Goal: Task Accomplishment & Management: Manage account settings

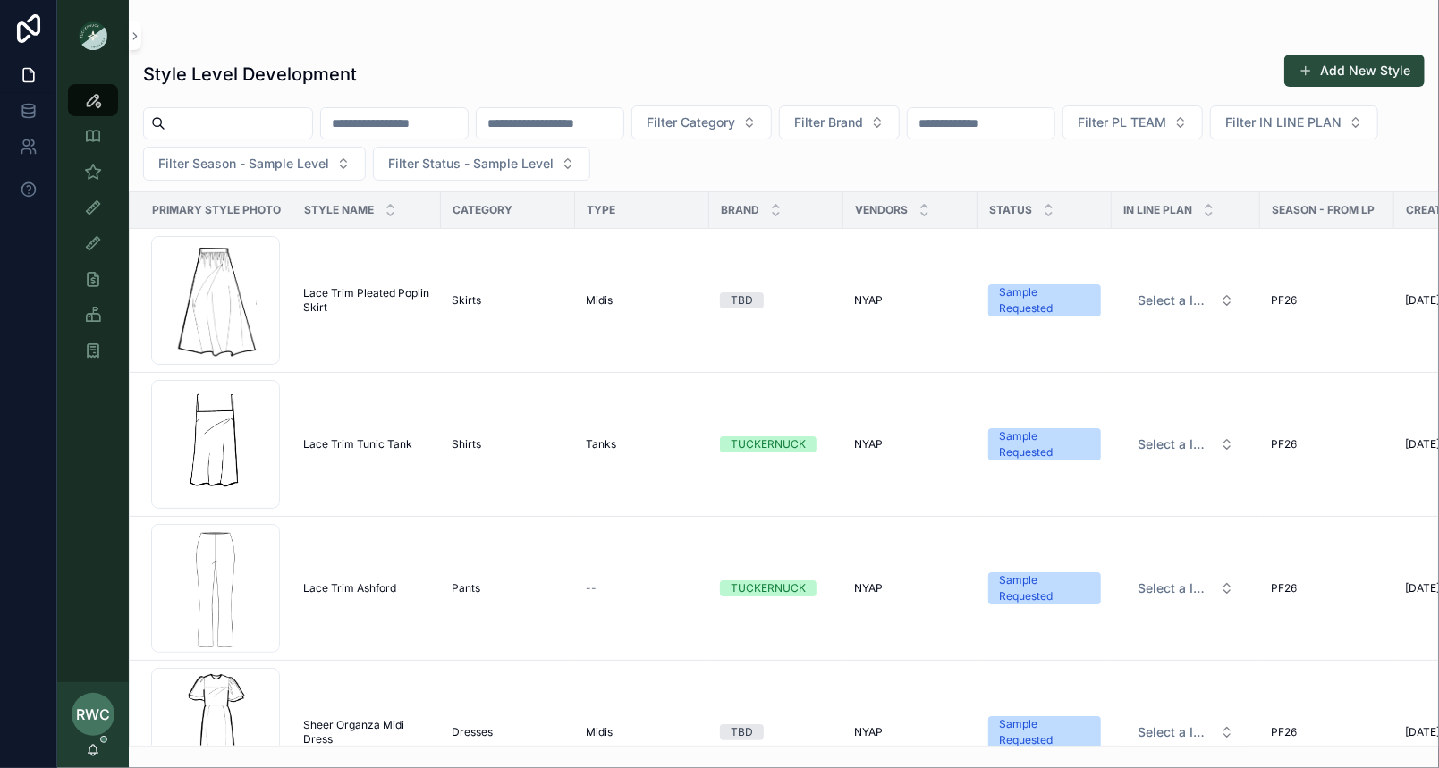
click at [462, 123] on input "scrollable content" at bounding box center [394, 123] width 147 height 25
click at [600, 118] on input "scrollable content" at bounding box center [550, 123] width 147 height 25
type input "****"
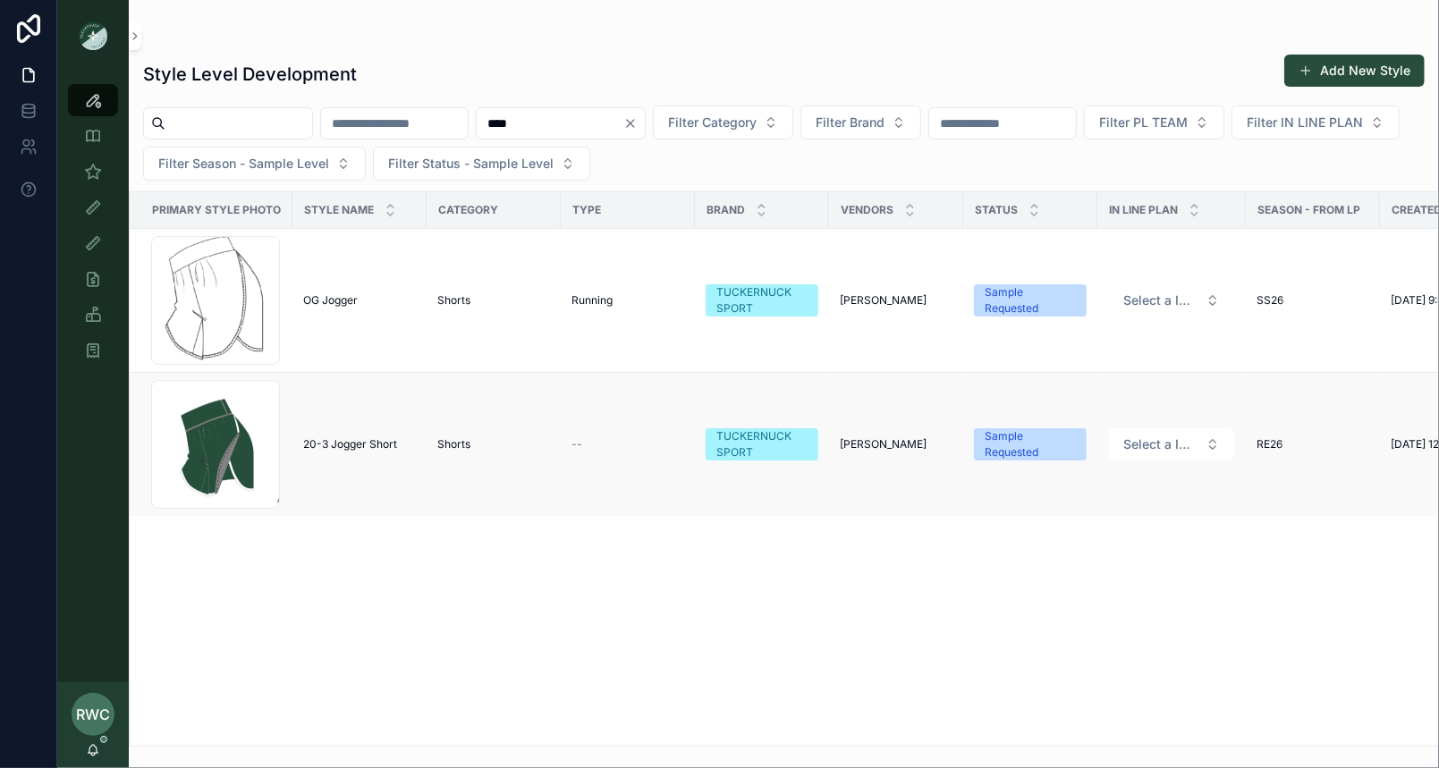
click at [358, 445] on span "20-3 Jogger Short" at bounding box center [350, 444] width 94 height 14
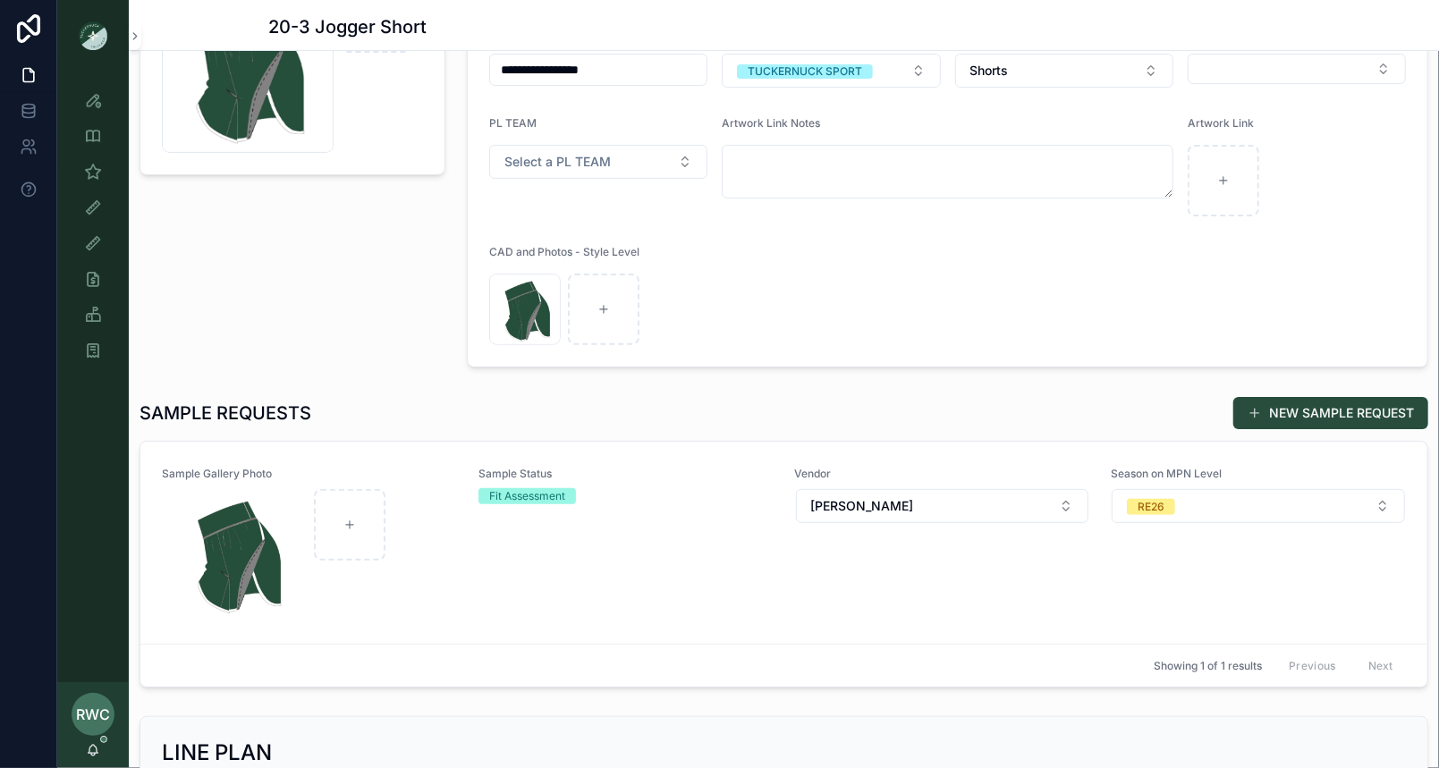
scroll to position [251, 0]
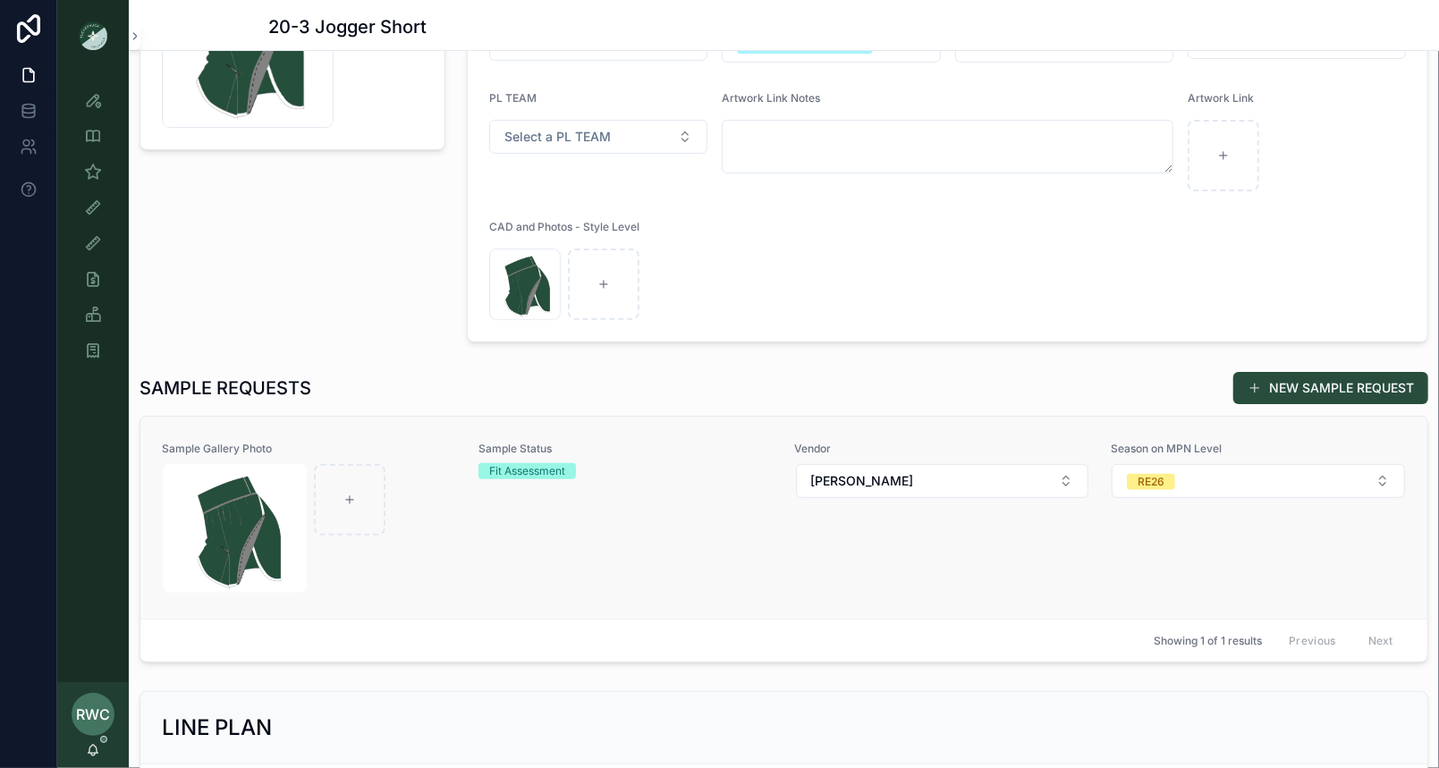
click at [688, 528] on div "Sample Status Fit Assessment" at bounding box center [625, 518] width 295 height 152
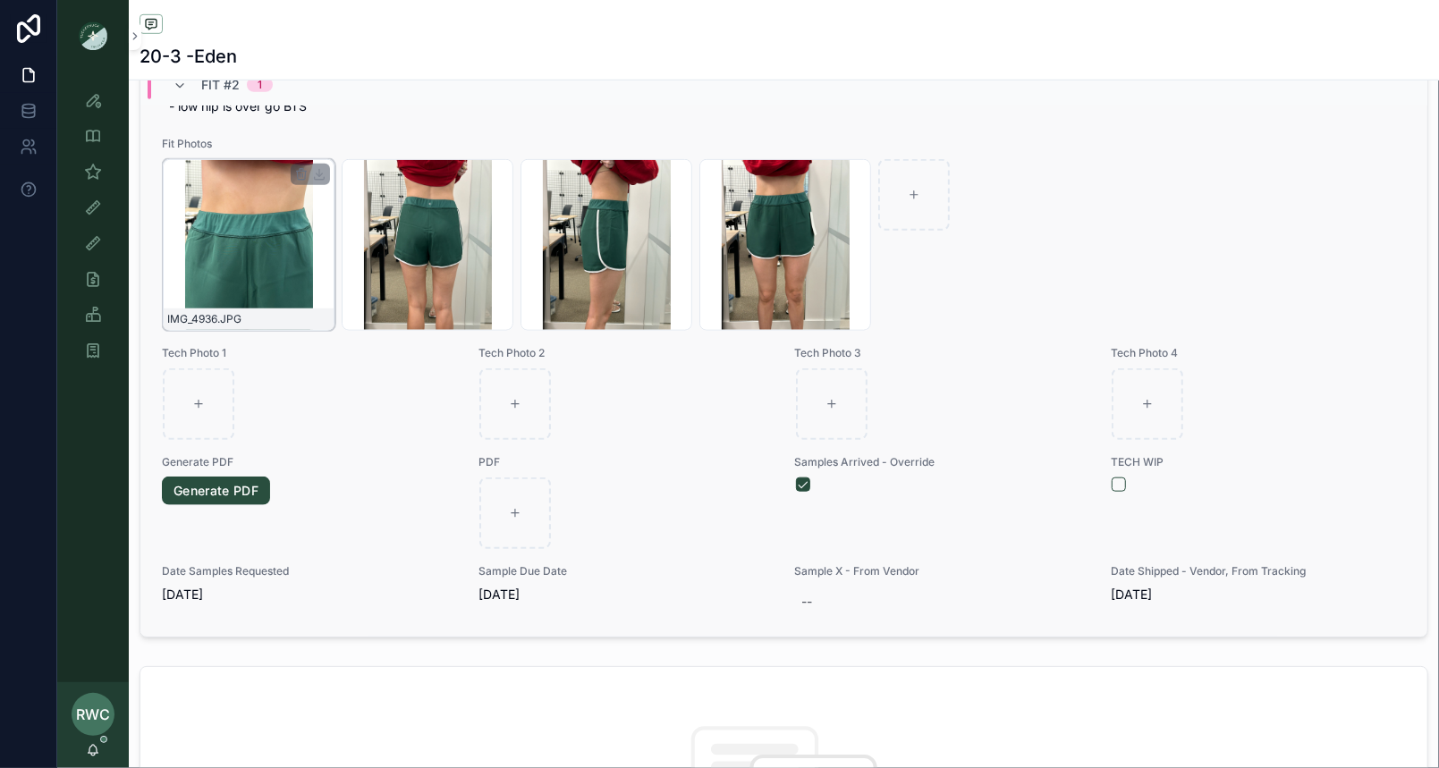
scroll to position [784, 0]
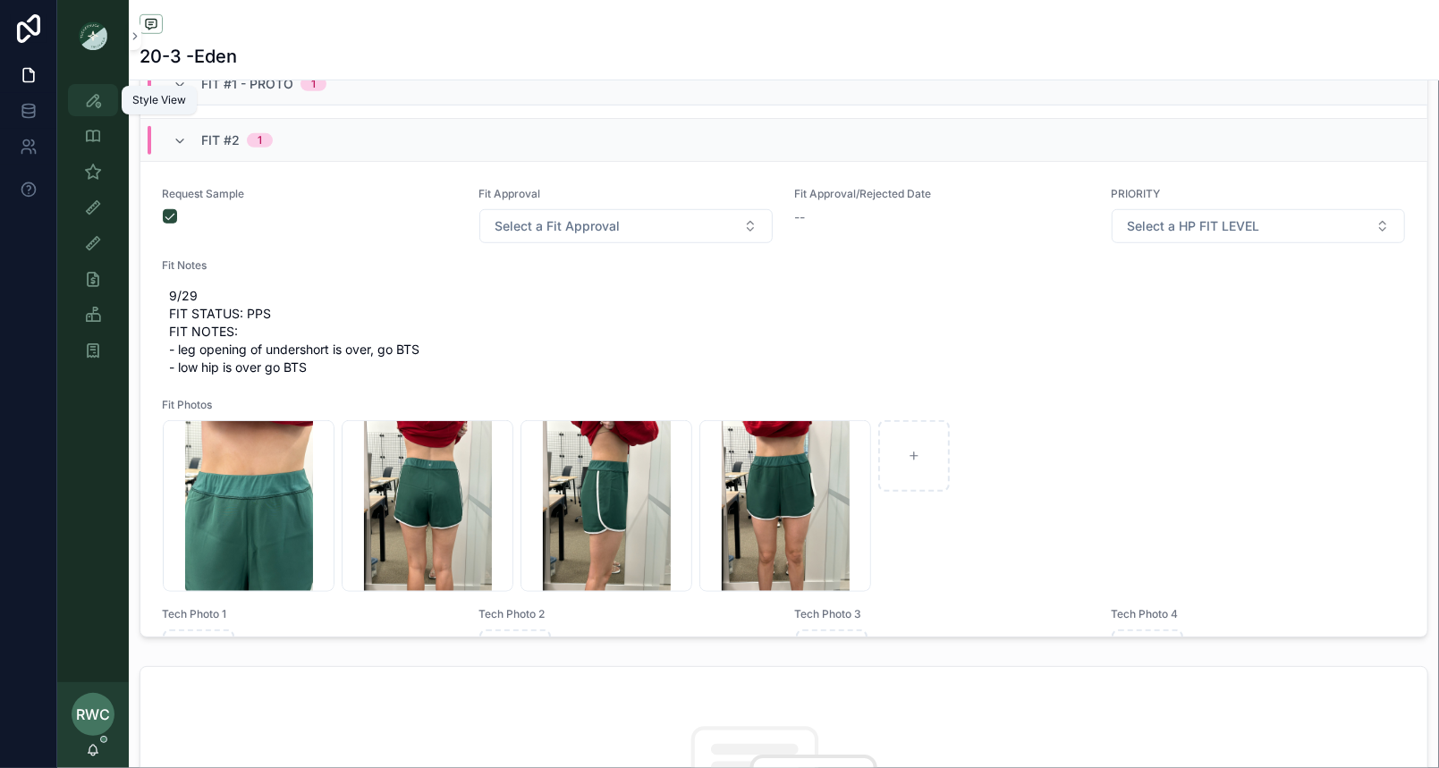
click at [89, 94] on icon "scrollable content" at bounding box center [93, 100] width 18 height 18
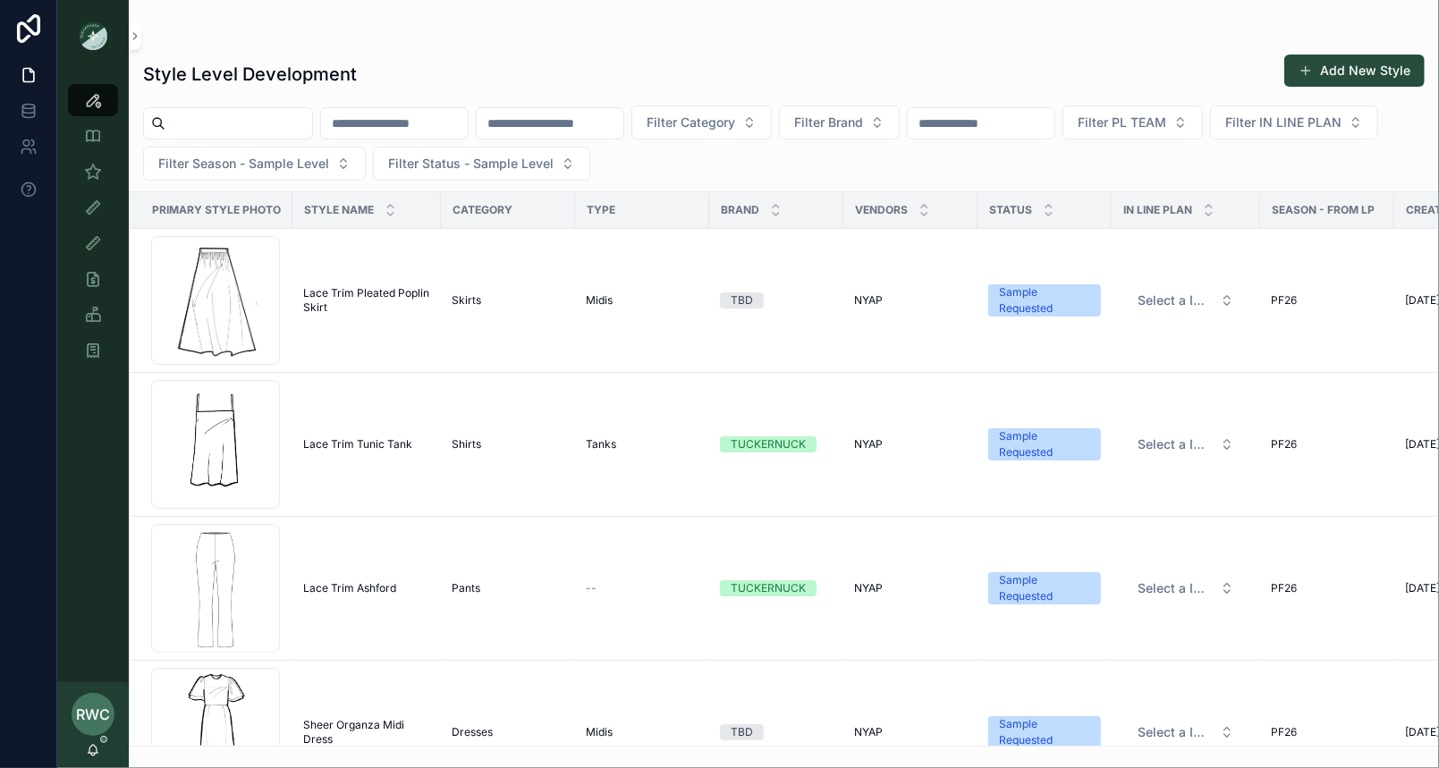
click at [620, 112] on input "scrollable content" at bounding box center [550, 123] width 147 height 25
type input "****"
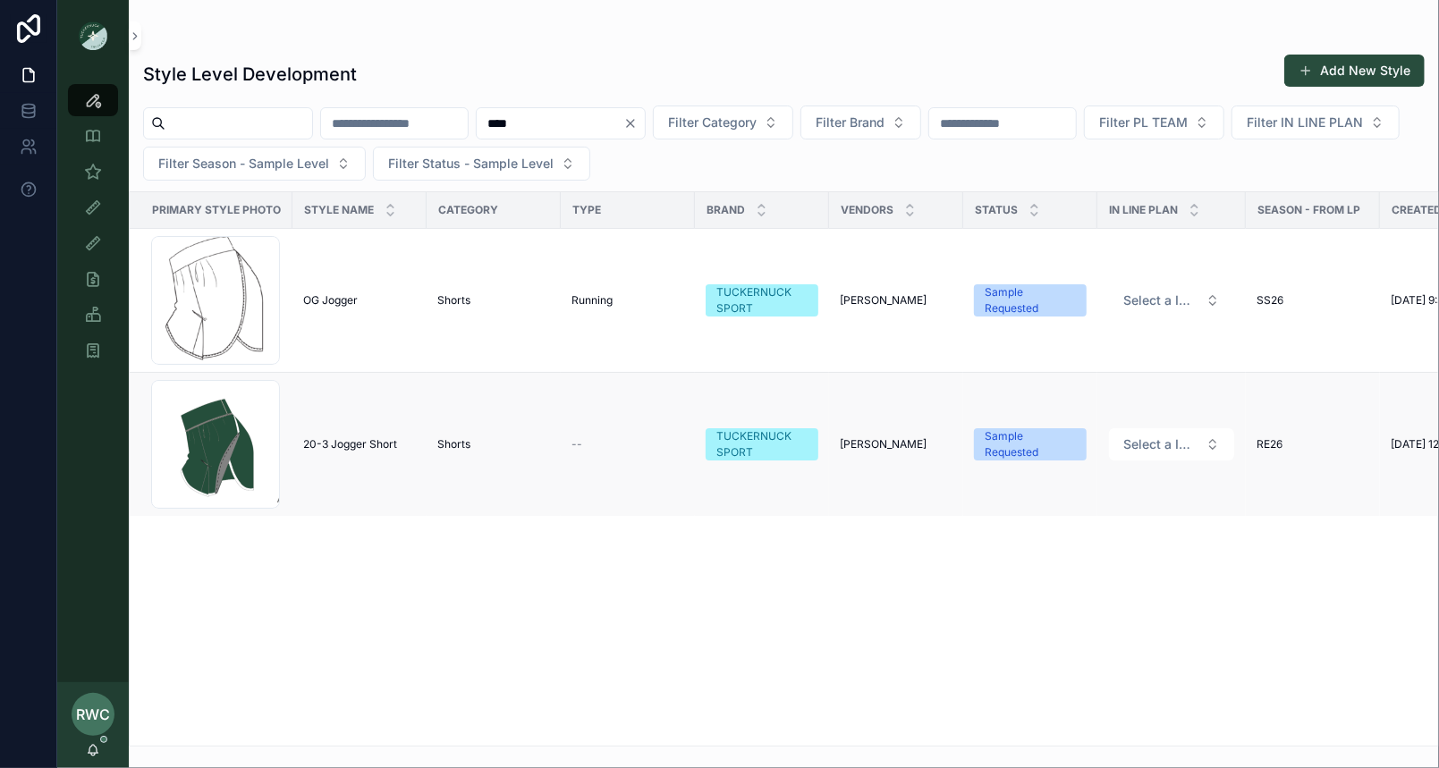
click at [346, 442] on span "20-3 Jogger Short" at bounding box center [350, 444] width 94 height 14
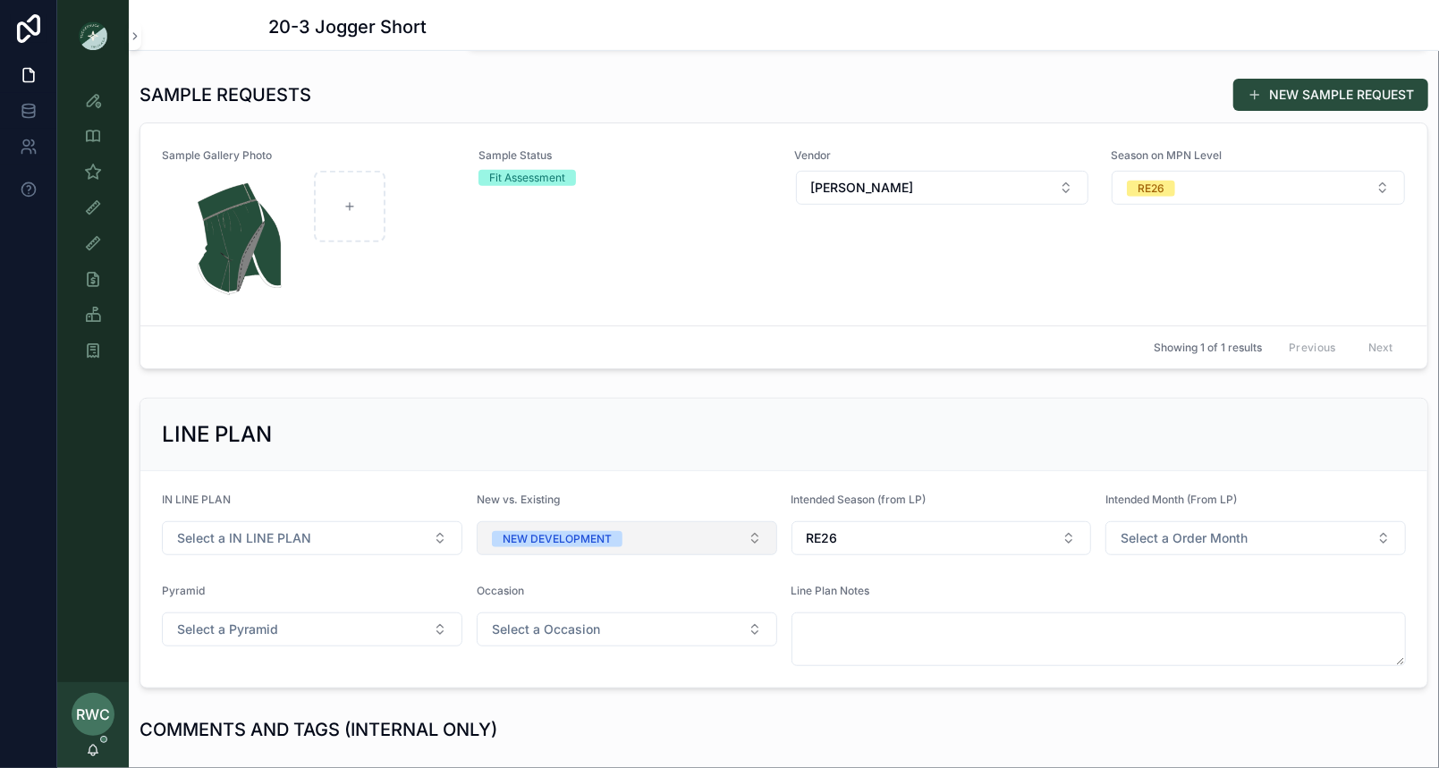
scroll to position [508, 0]
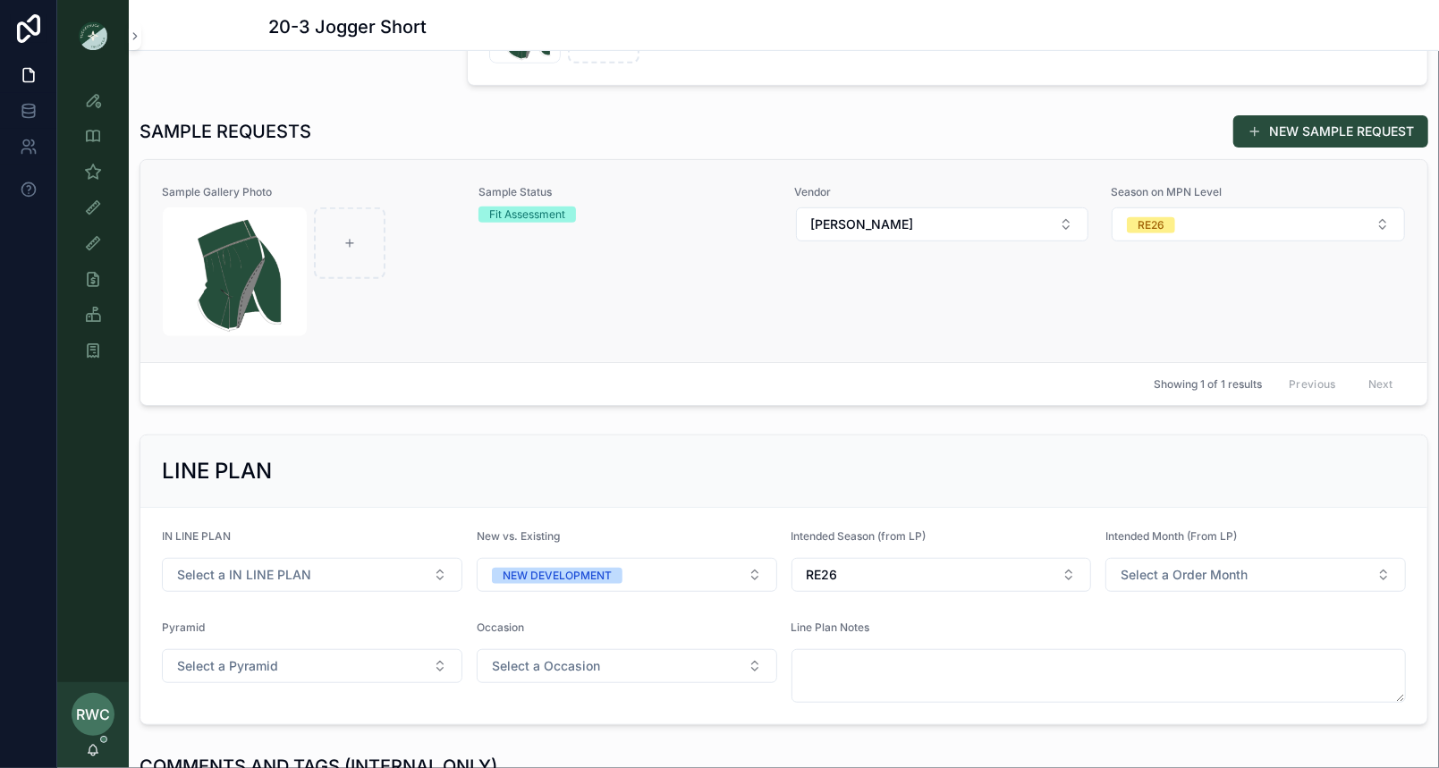
click at [611, 300] on div "Sample Status Fit Assessment" at bounding box center [625, 261] width 295 height 152
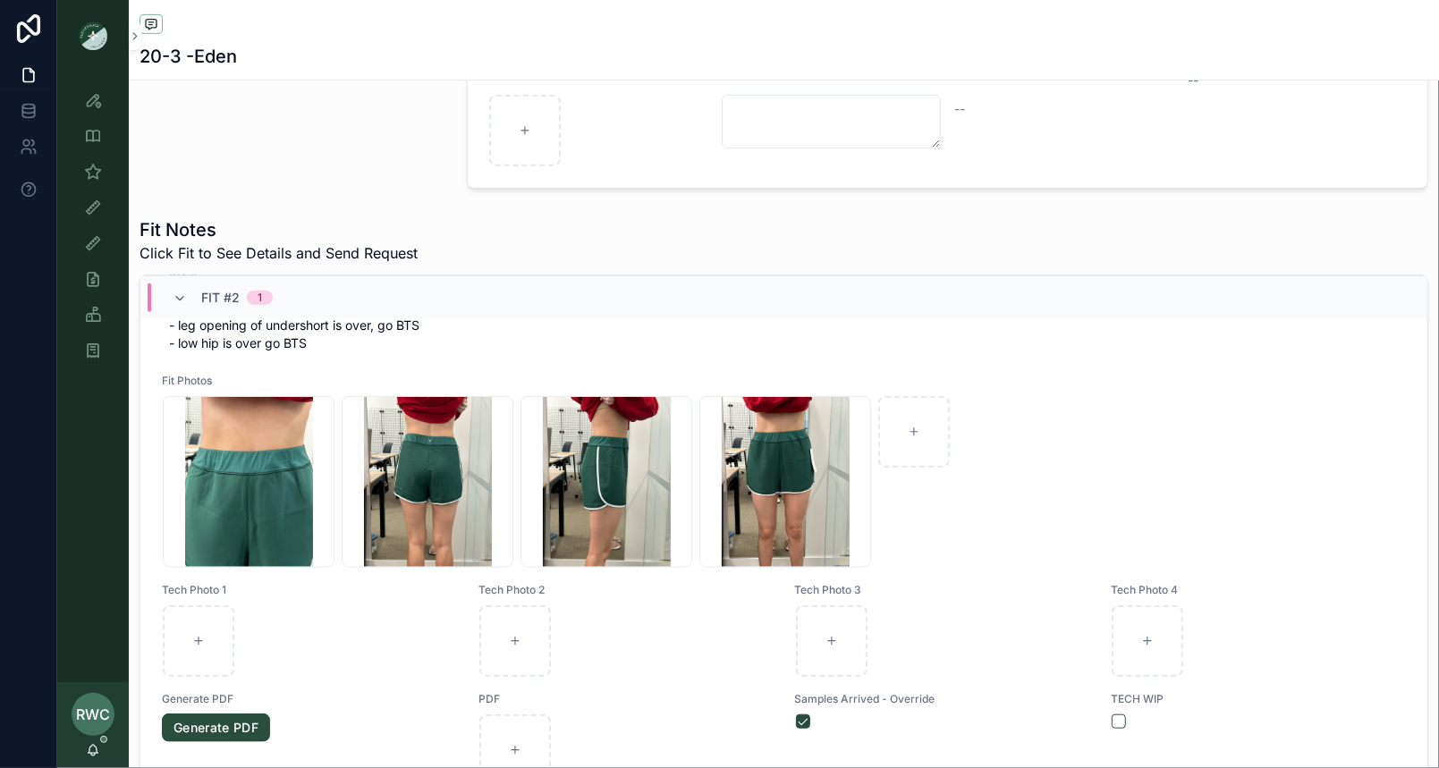
scroll to position [1030, 0]
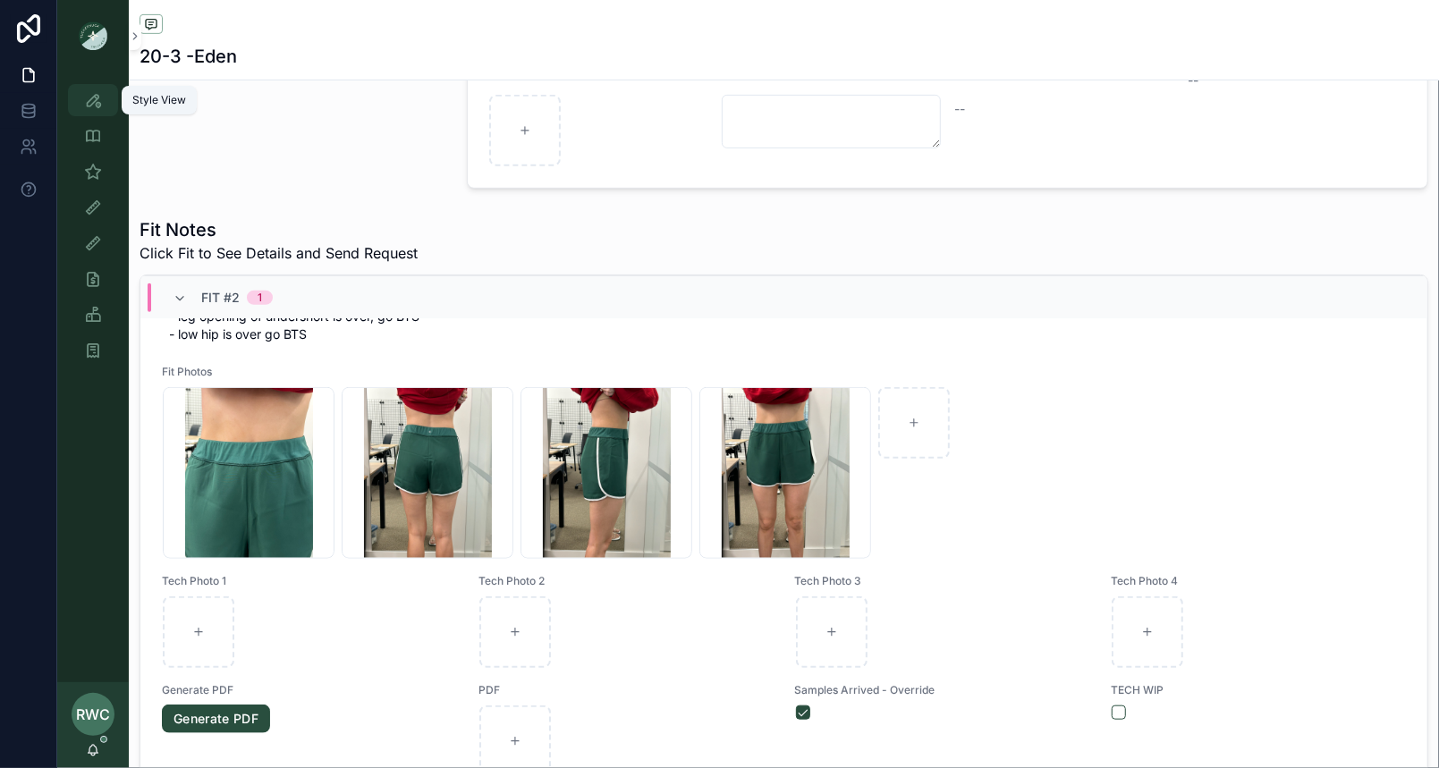
click at [97, 92] on icon "scrollable content" at bounding box center [93, 100] width 18 height 18
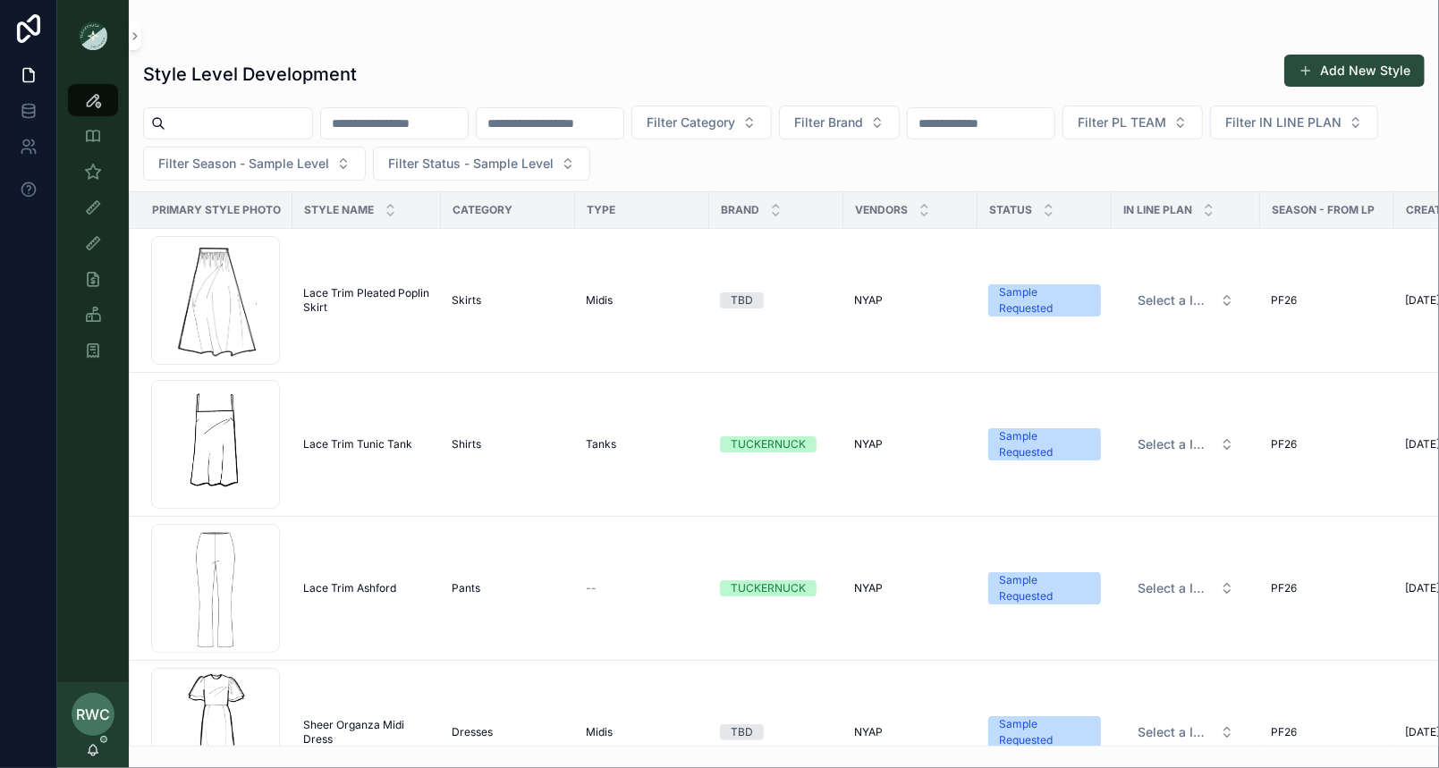
click at [609, 127] on input "scrollable content" at bounding box center [550, 123] width 147 height 25
type input "******"
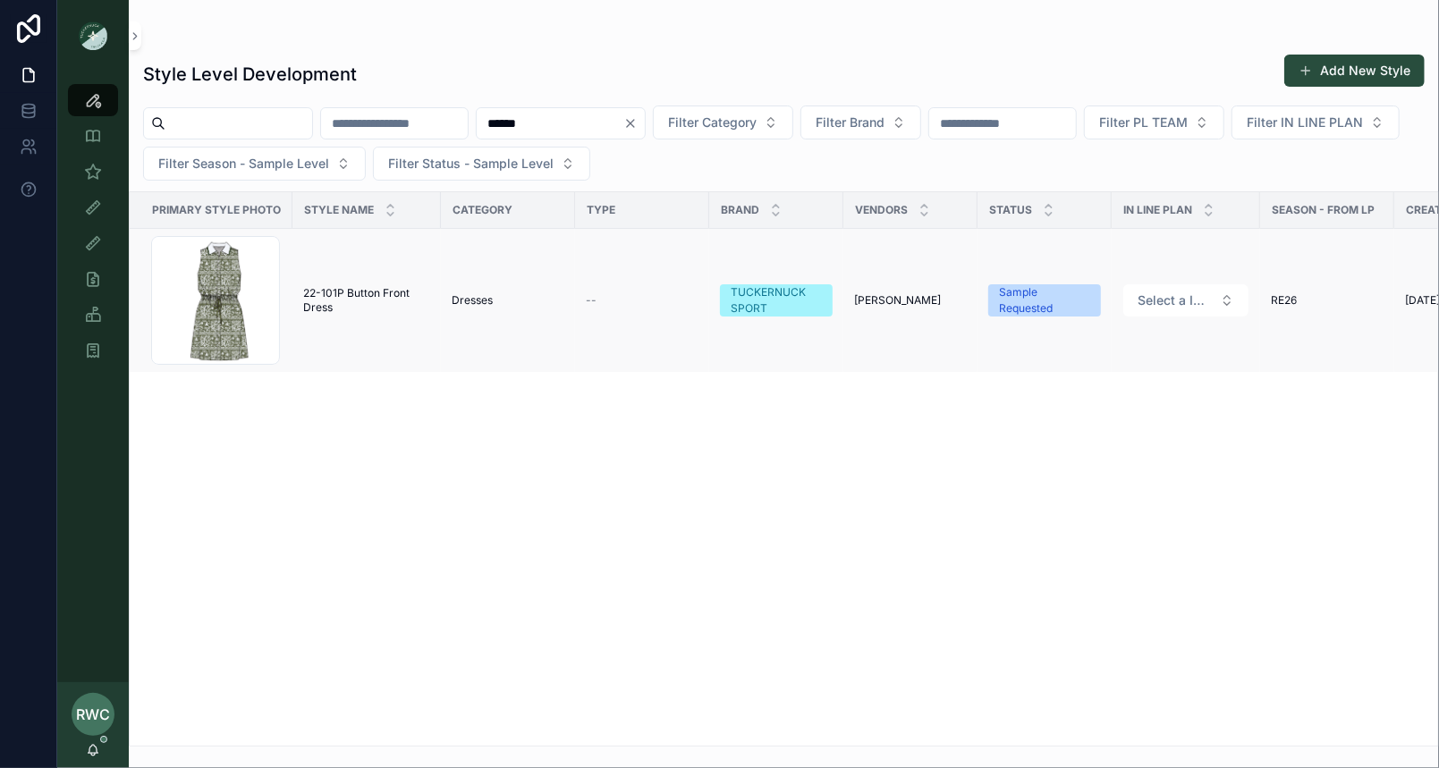
click at [391, 308] on span "22-101P Button Front Dress" at bounding box center [366, 300] width 127 height 29
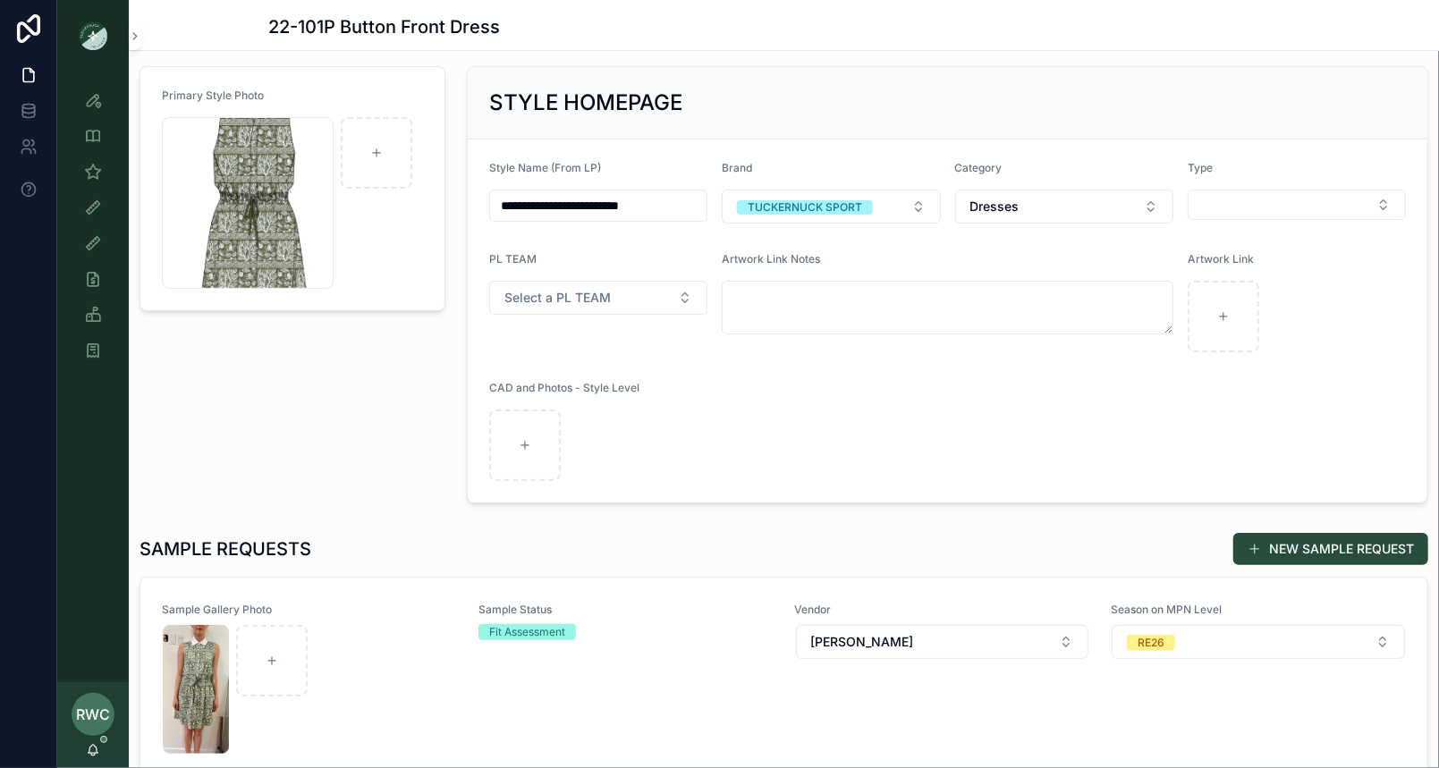
scroll to position [91, 0]
click at [613, 683] on div "Sample Status Fit Assessment" at bounding box center [625, 678] width 295 height 152
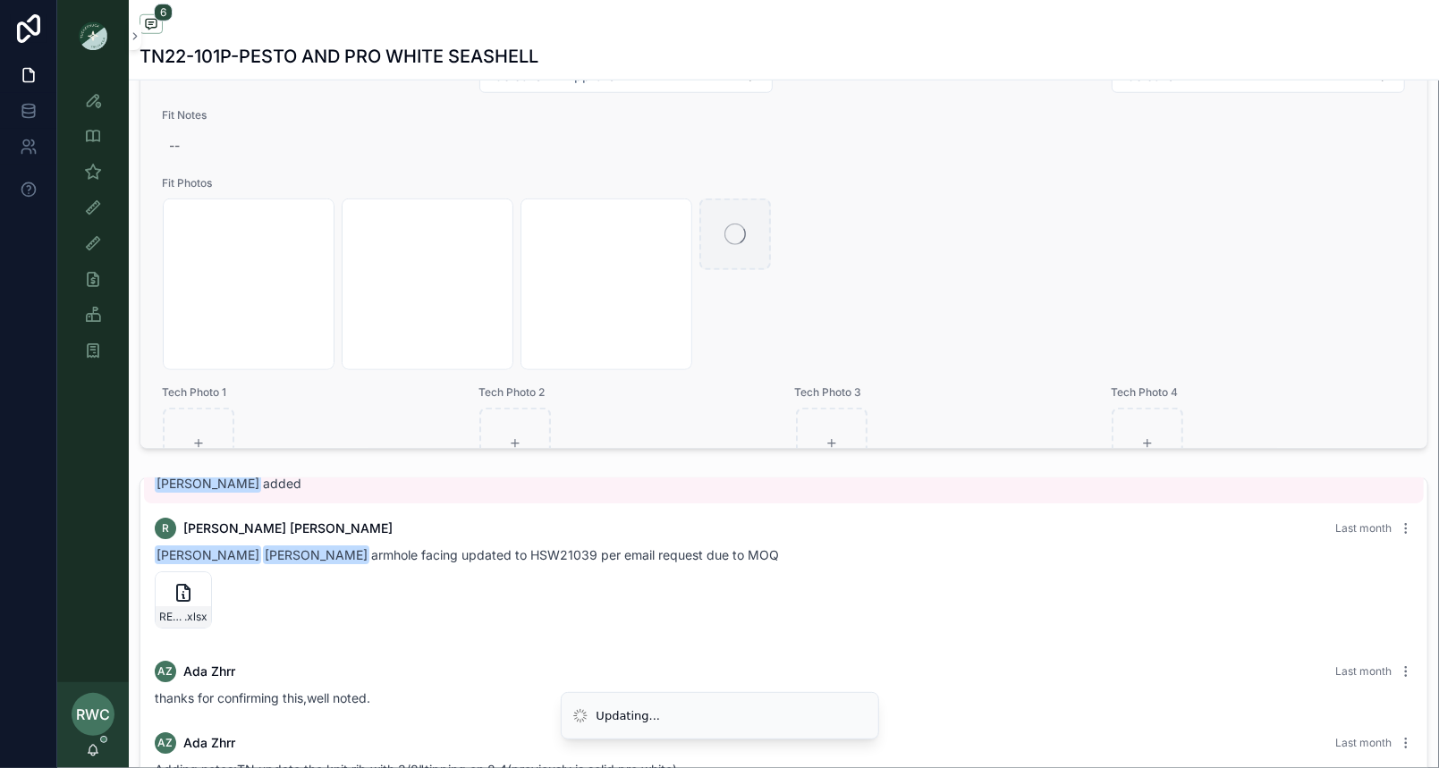
scroll to position [765, 0]
click at [190, 160] on div "--" at bounding box center [784, 144] width 1244 height 32
click at [189, 160] on div "--" at bounding box center [784, 144] width 1244 height 32
click at [199, 221] on textarea "scrollable content" at bounding box center [257, 227] width 170 height 54
type textarea "*******"
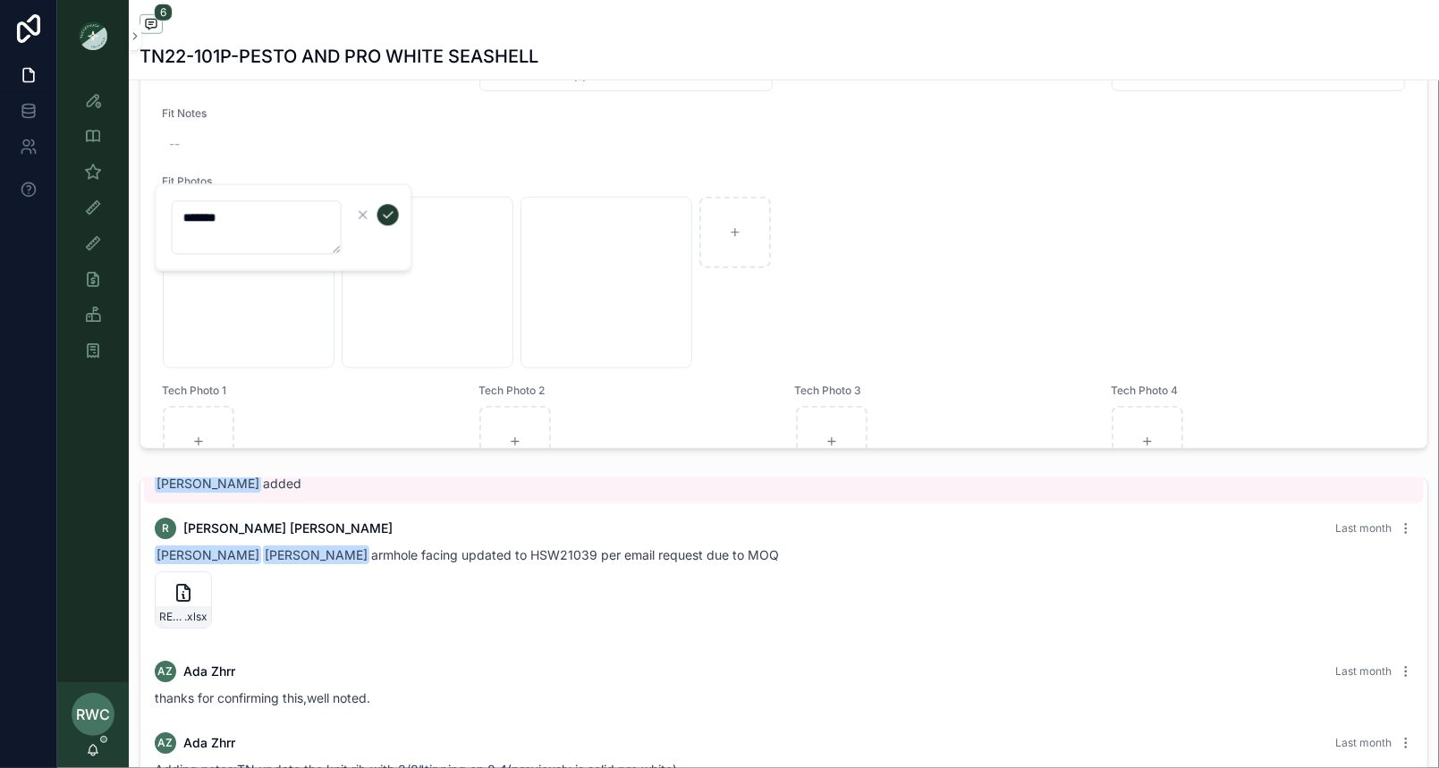
click at [388, 210] on icon "scrollable content" at bounding box center [388, 214] width 14 height 14
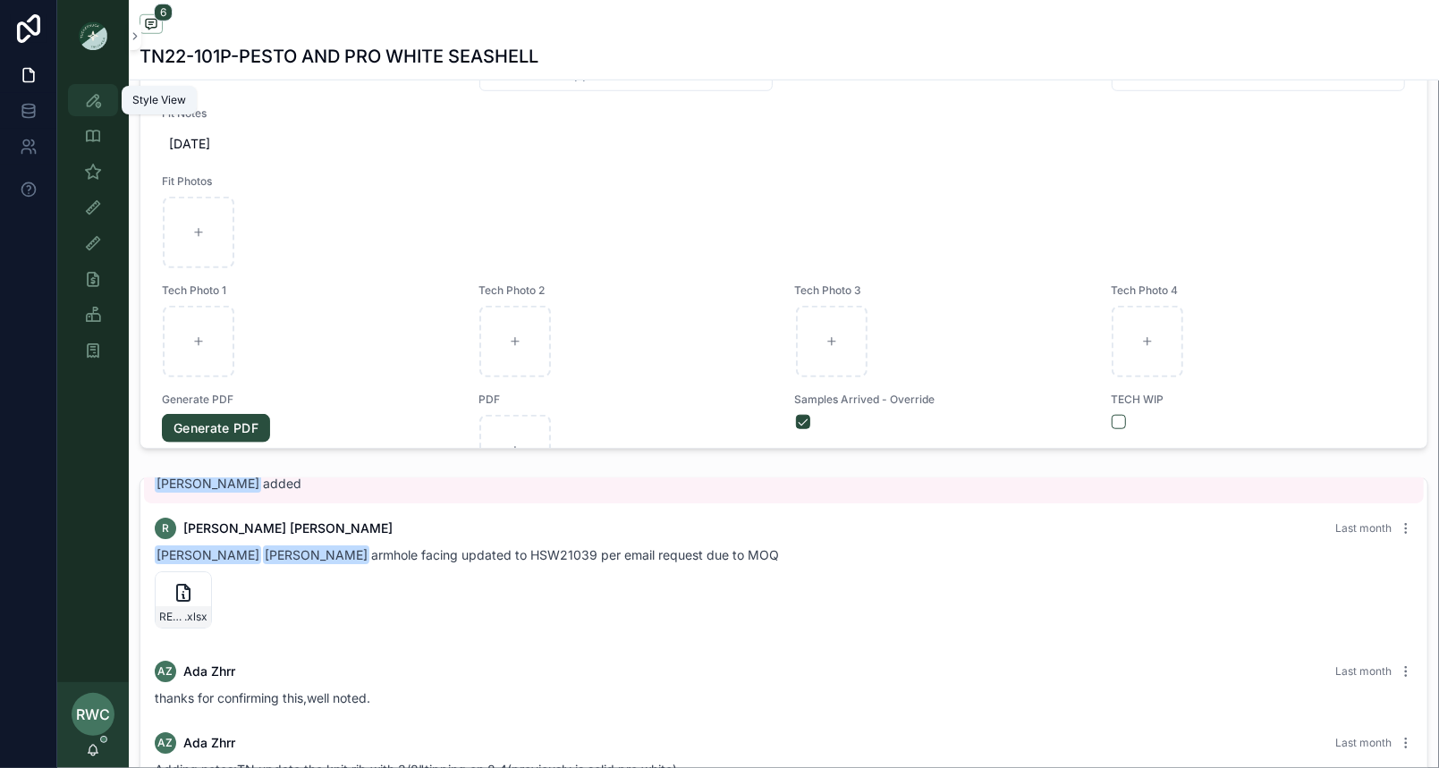
click at [94, 100] on icon "scrollable content" at bounding box center [93, 100] width 18 height 18
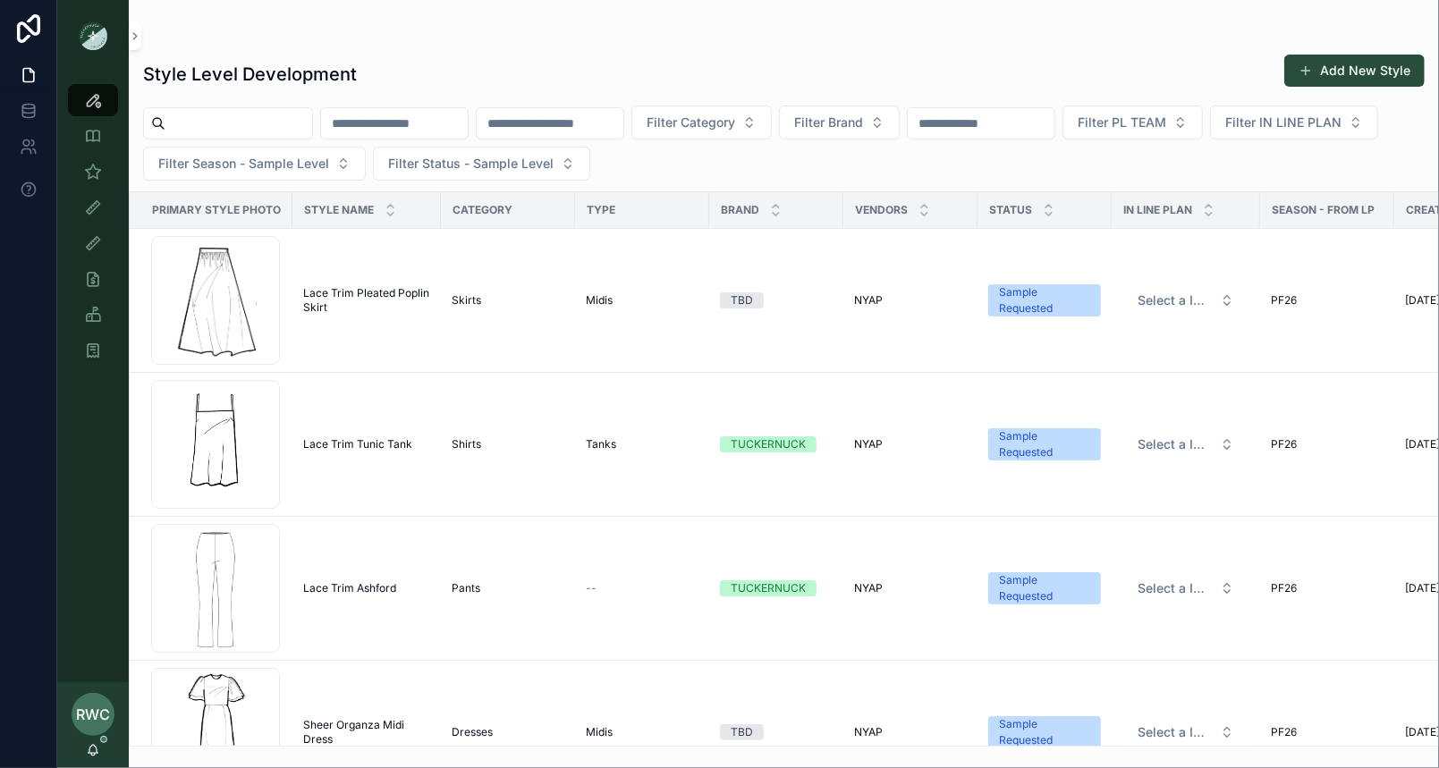
click at [434, 120] on input "scrollable content" at bounding box center [394, 123] width 147 height 25
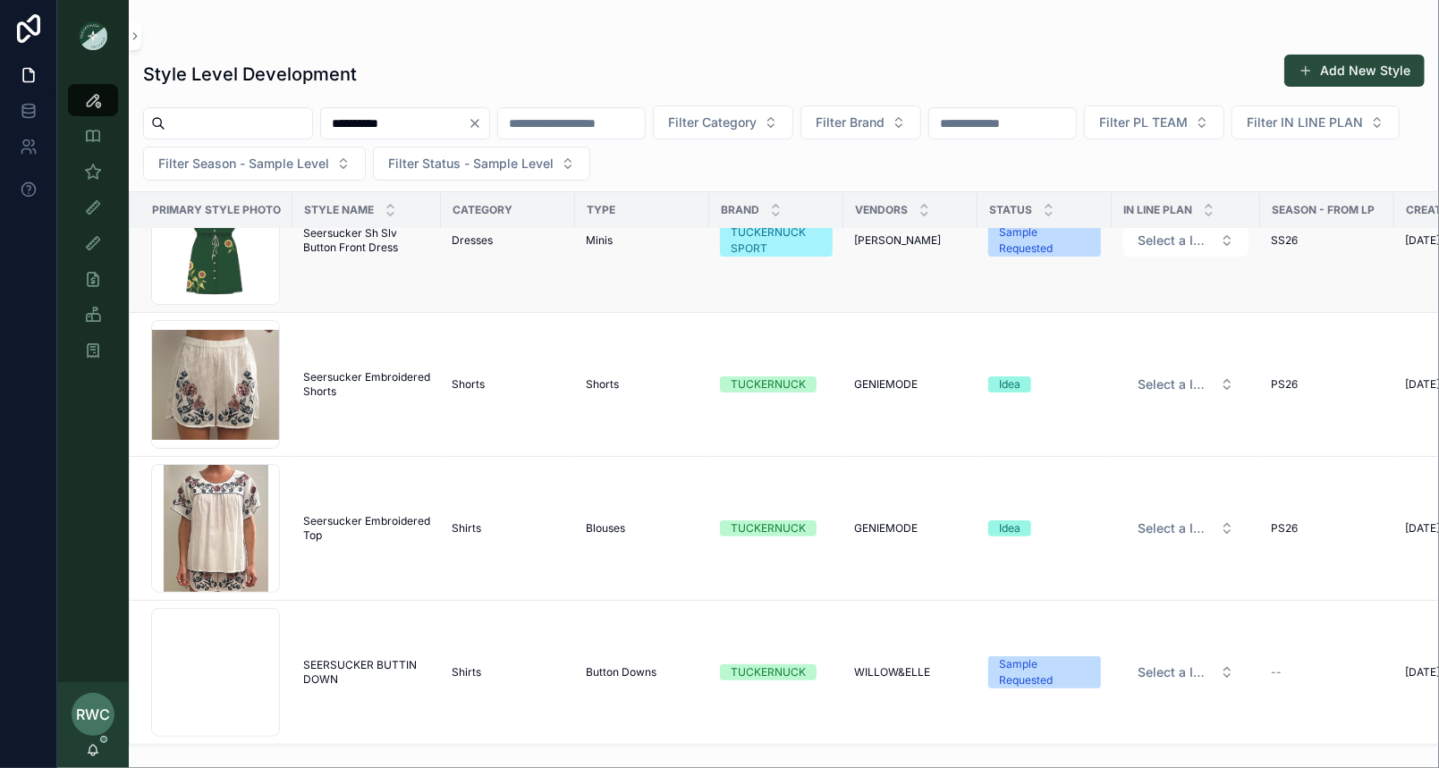
scroll to position [342, 0]
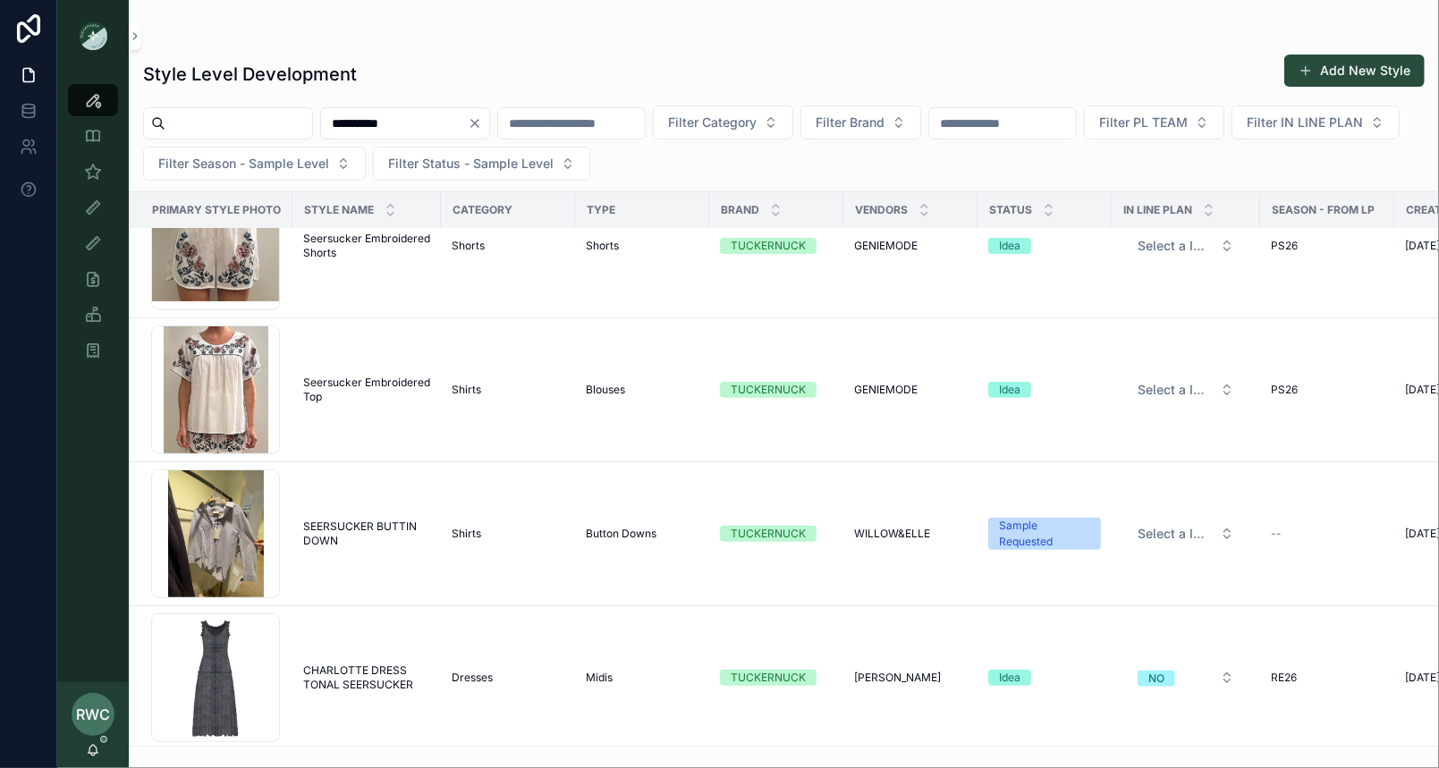
drag, startPoint x: 436, startPoint y: 123, endPoint x: 180, endPoint y: 99, distance: 257.7
click at [180, 99] on div "**********" at bounding box center [784, 395] width 1310 height 704
type input "*******"
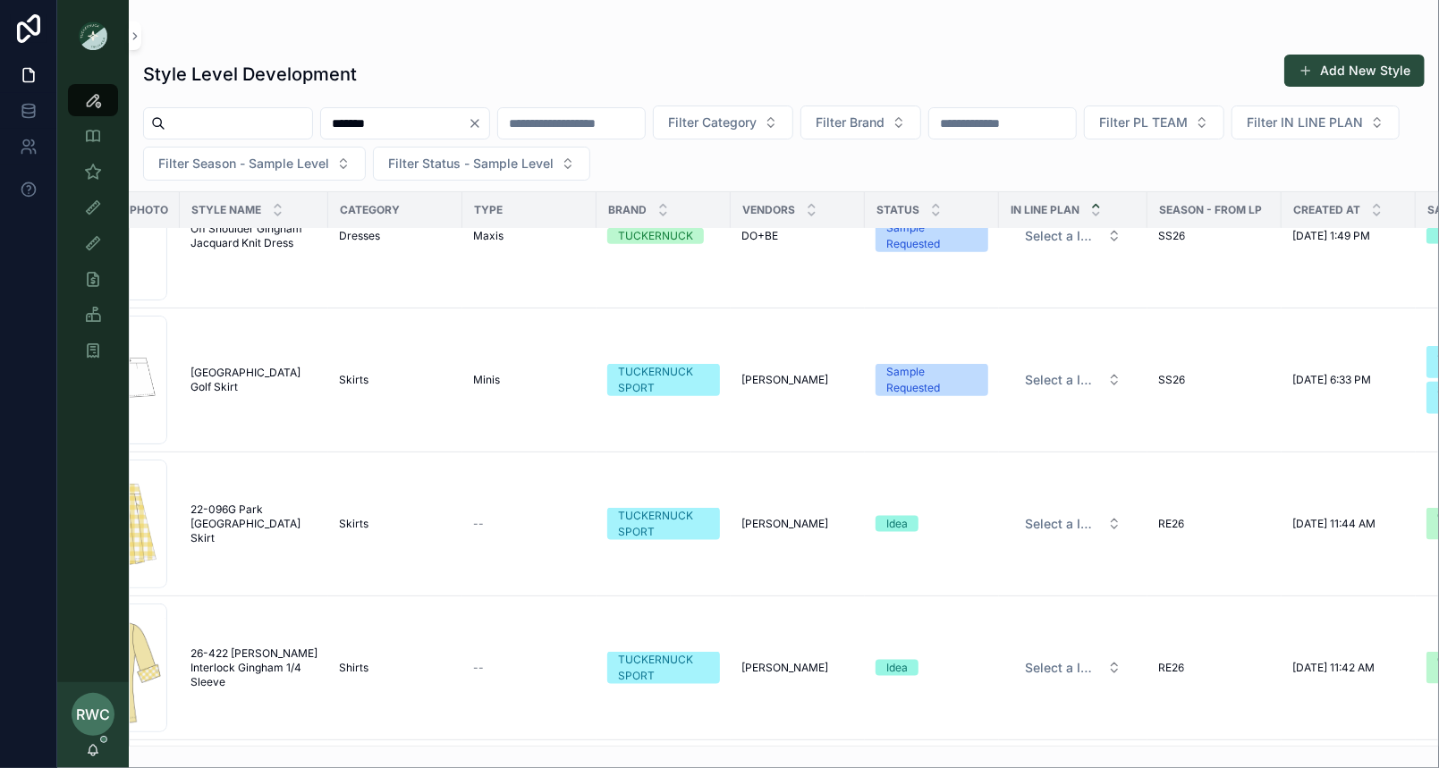
scroll to position [1169, 113]
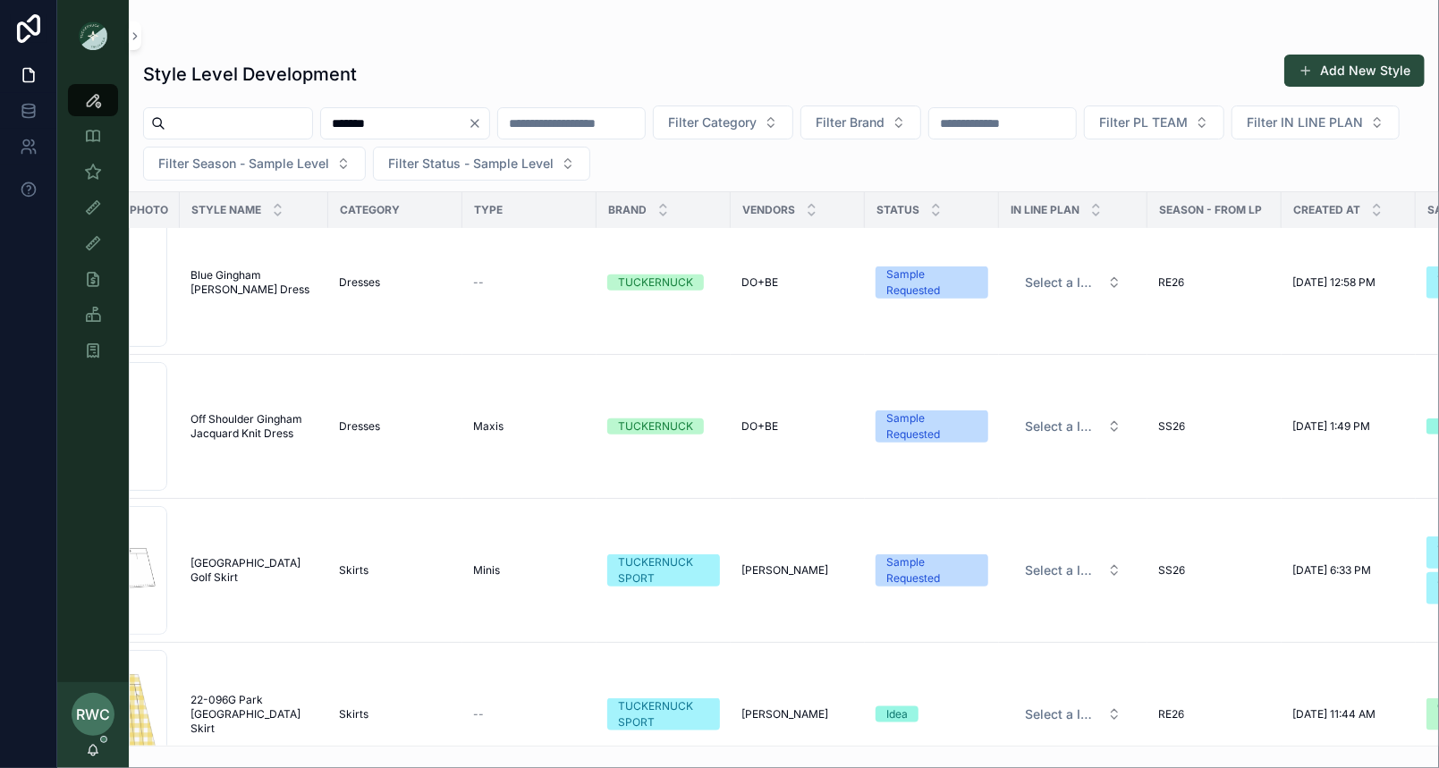
click at [468, 127] on input "*******" at bounding box center [394, 123] width 147 height 25
click at [482, 122] on icon "Clear" at bounding box center [475, 123] width 14 height 14
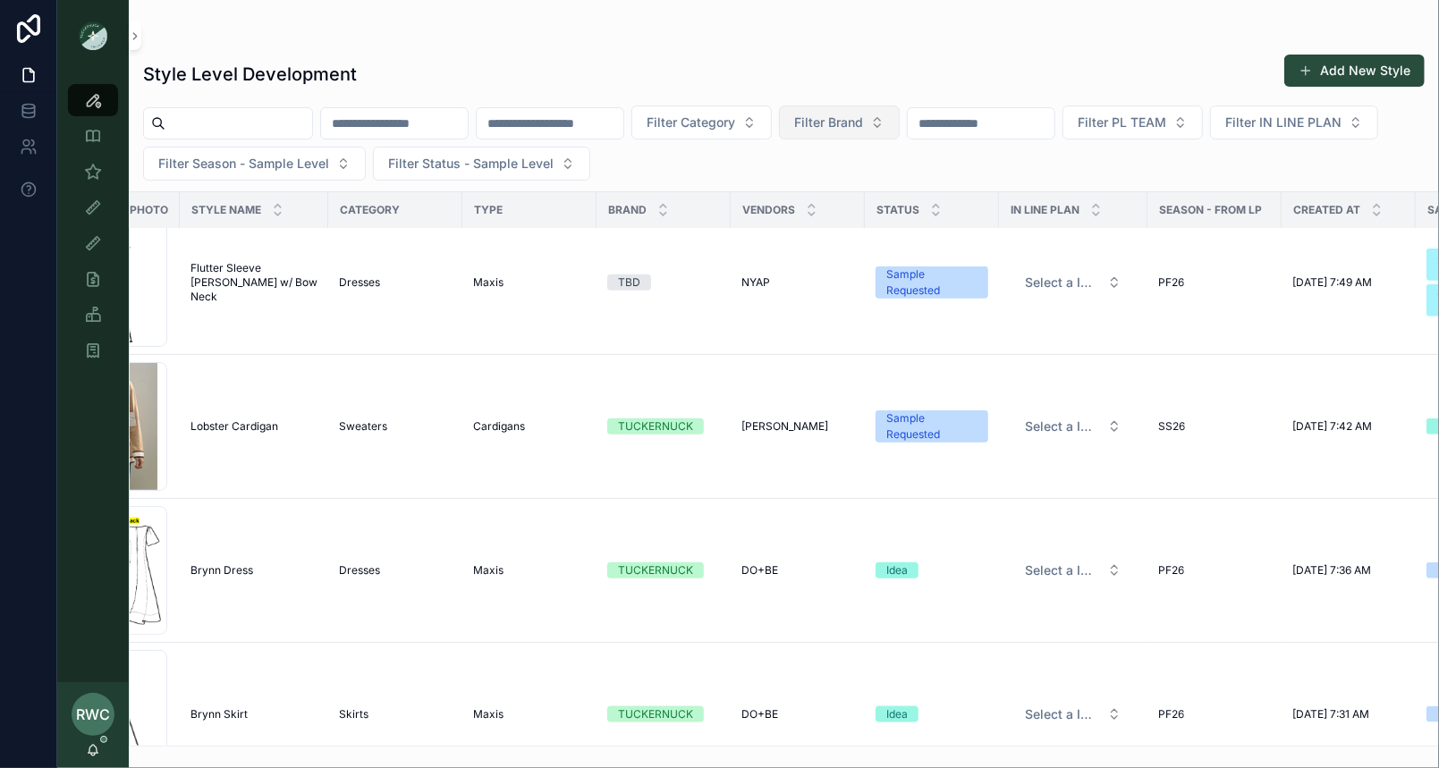
click at [863, 116] on span "Filter Brand" at bounding box center [828, 123] width 69 height 18
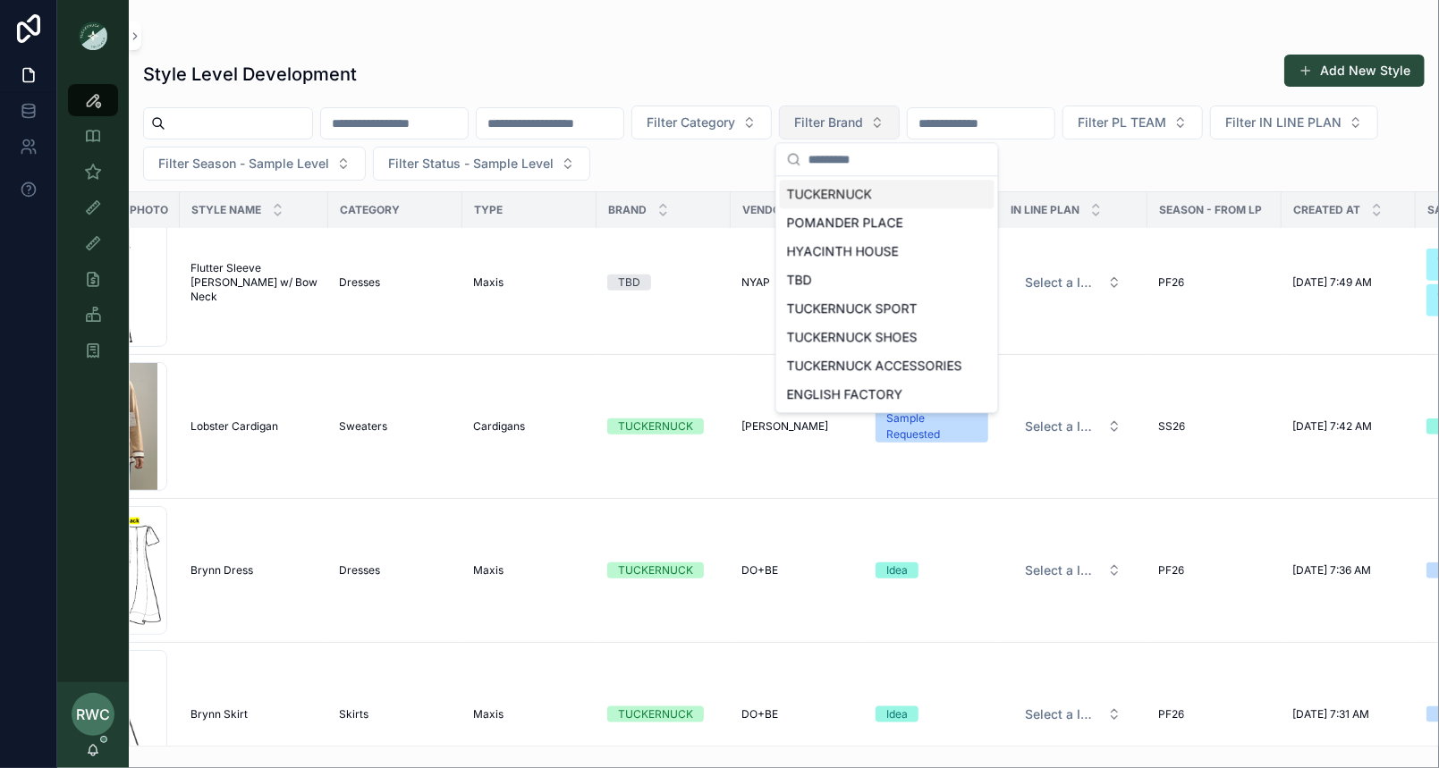
click at [863, 114] on span "Filter Brand" at bounding box center [828, 123] width 69 height 18
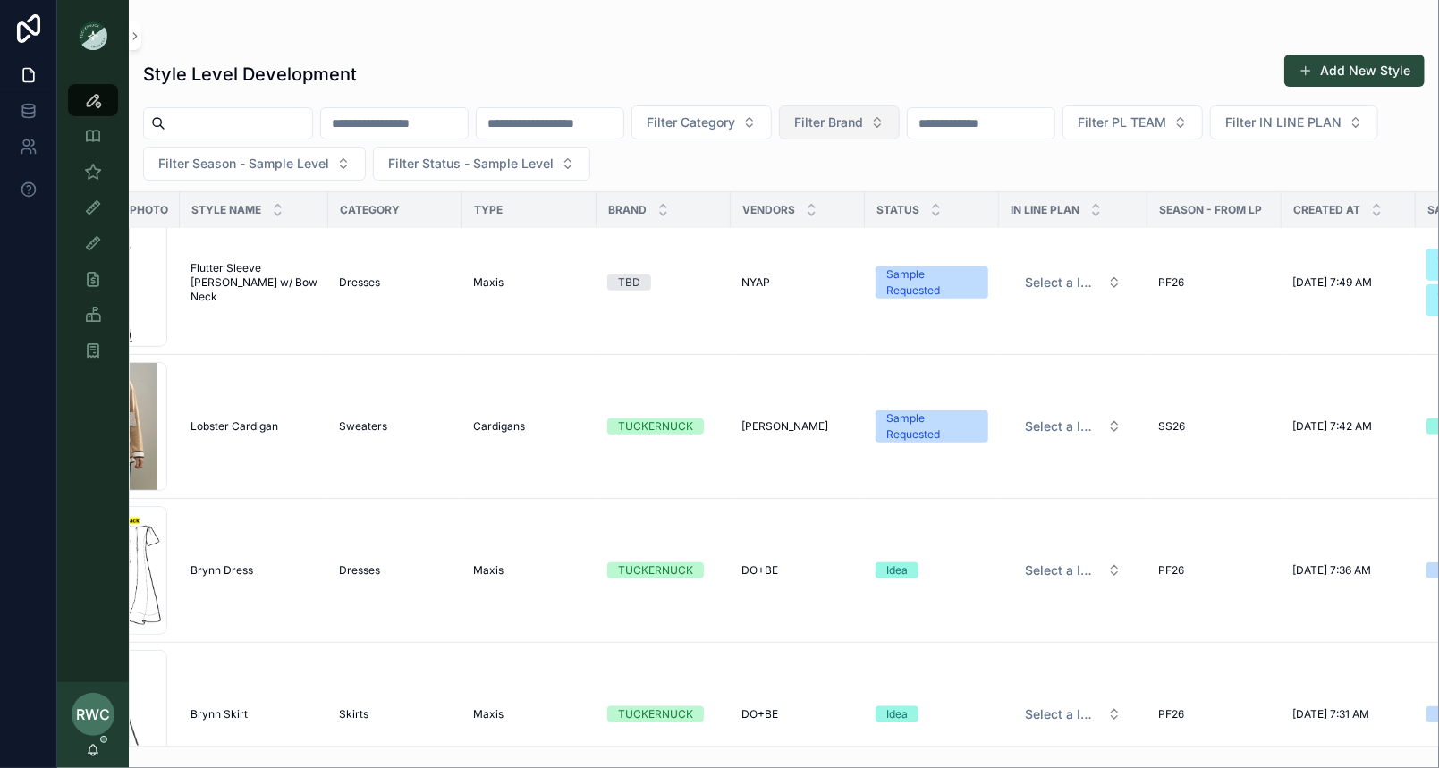
click at [863, 114] on span "Filter Brand" at bounding box center [828, 123] width 69 height 18
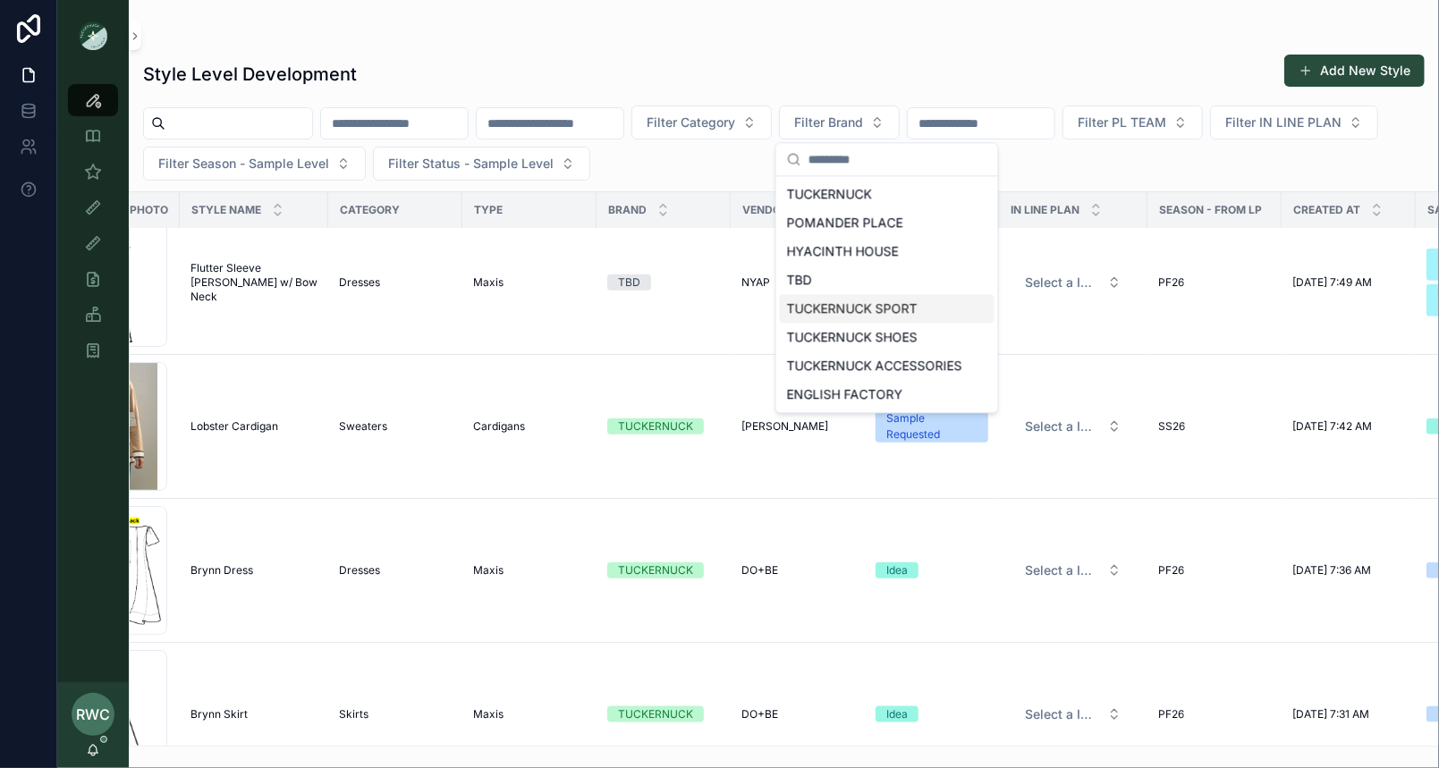
click at [892, 304] on div "TUCKERNUCK SPORT" at bounding box center [887, 308] width 215 height 29
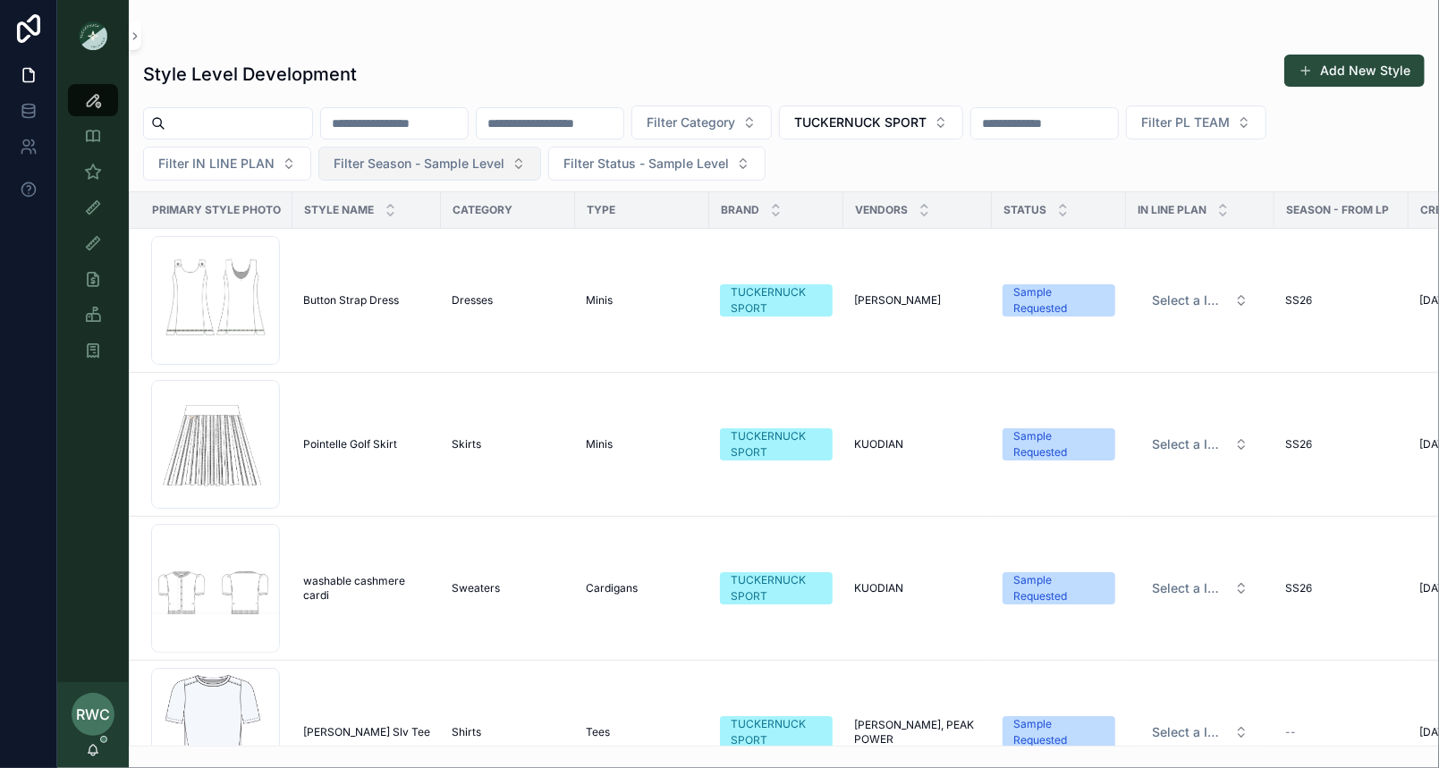
click at [470, 165] on span "Filter Season - Sample Level" at bounding box center [418, 164] width 171 height 18
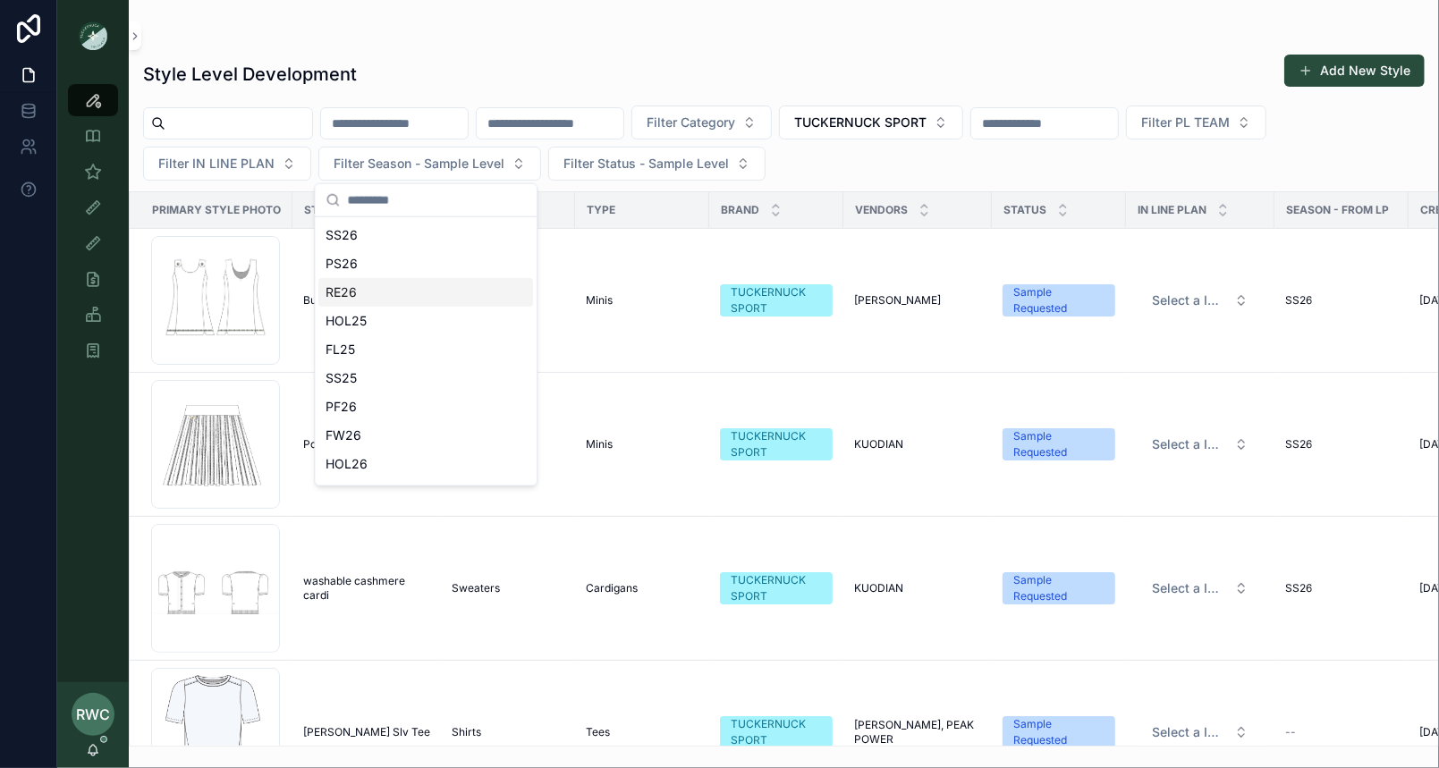
click at [438, 289] on div "RE26" at bounding box center [425, 292] width 215 height 29
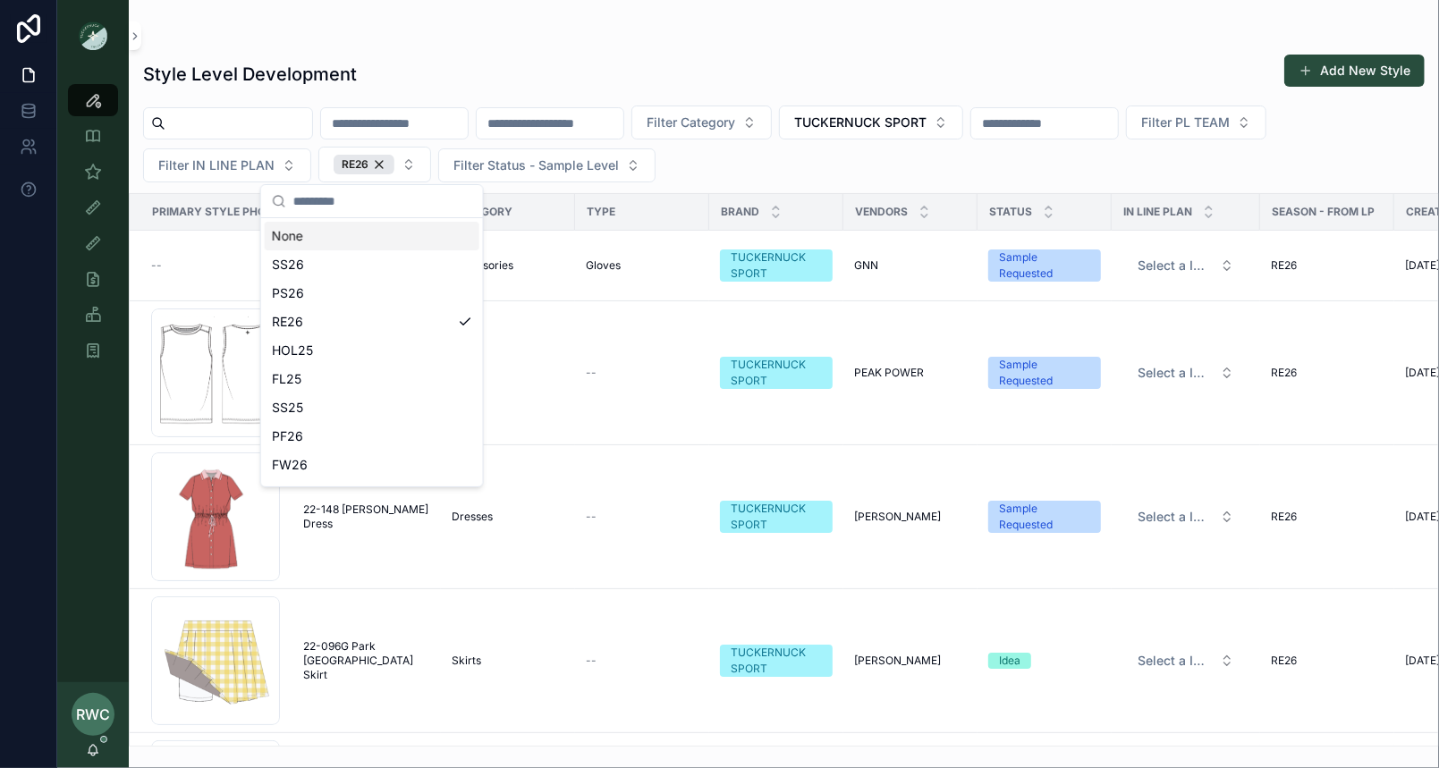
click at [795, 31] on div "scrollable content" at bounding box center [783, 36] width 1281 height 14
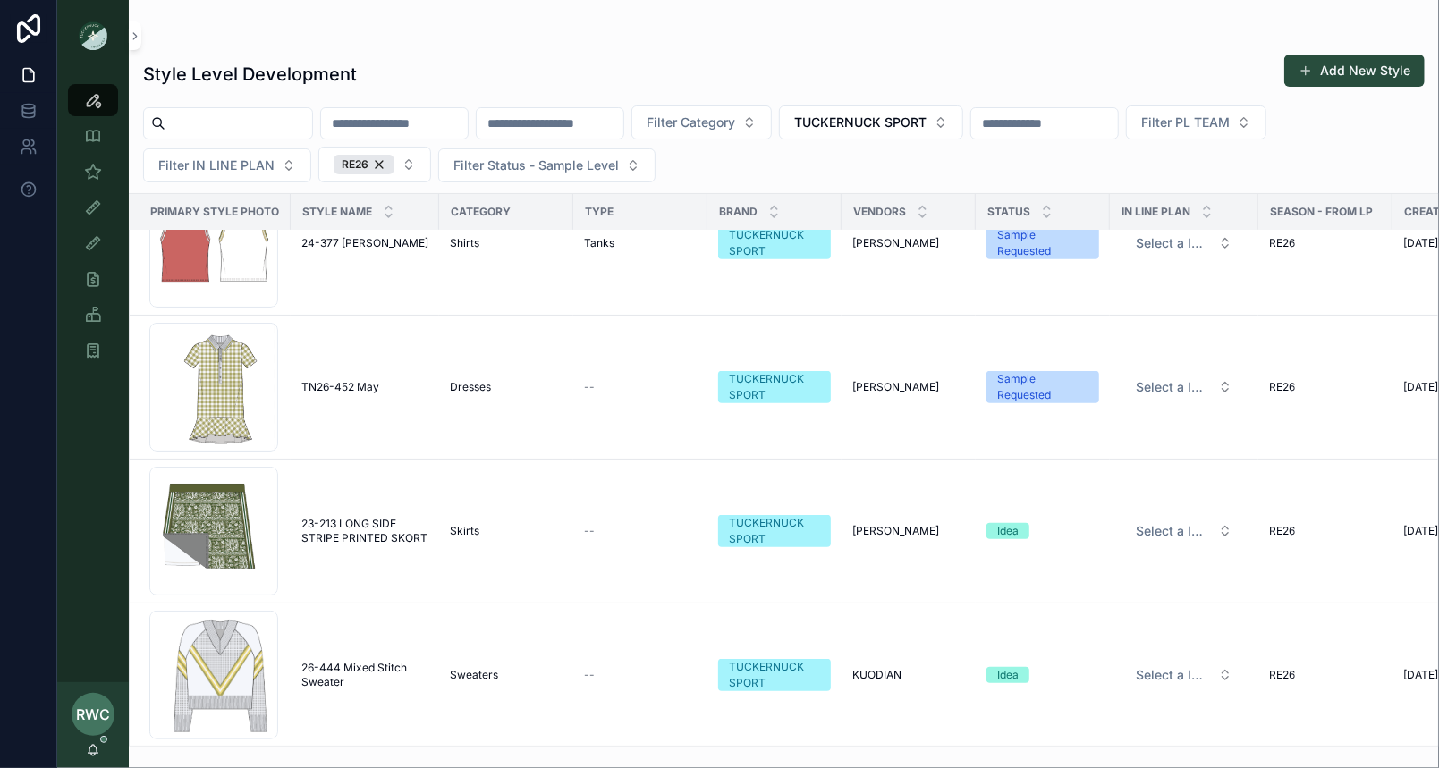
scroll to position [928, 2]
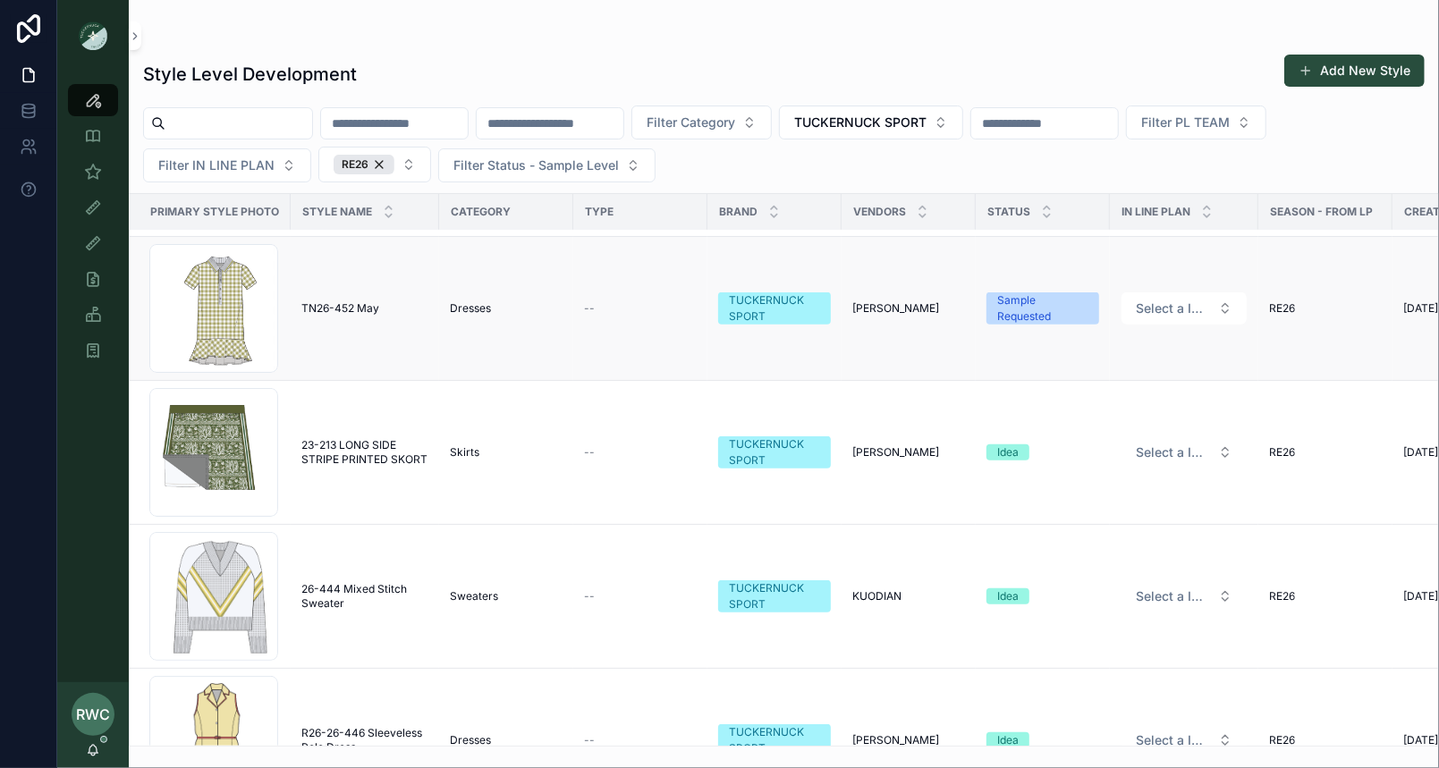
click at [364, 301] on span "TN26-452 May" at bounding box center [340, 308] width 78 height 14
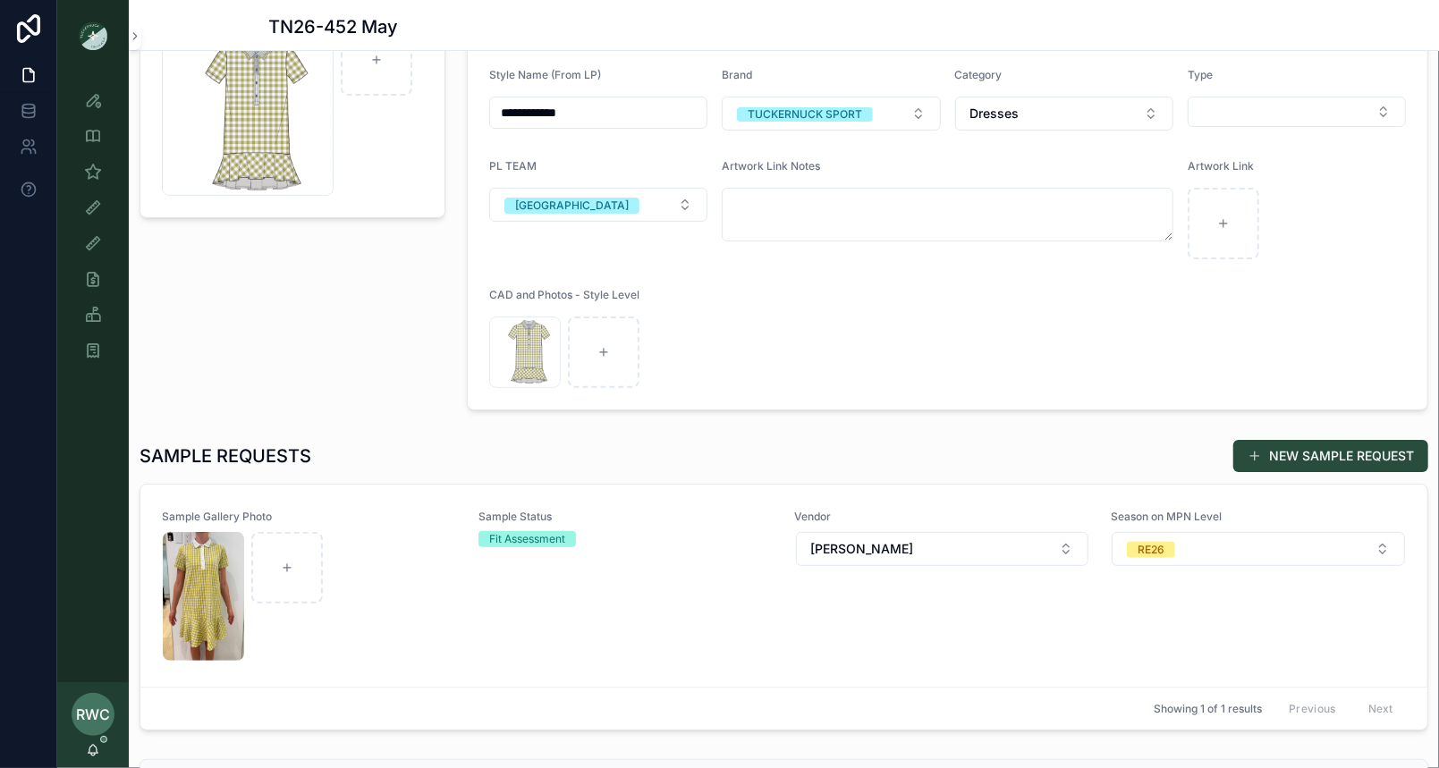
scroll to position [215, 0]
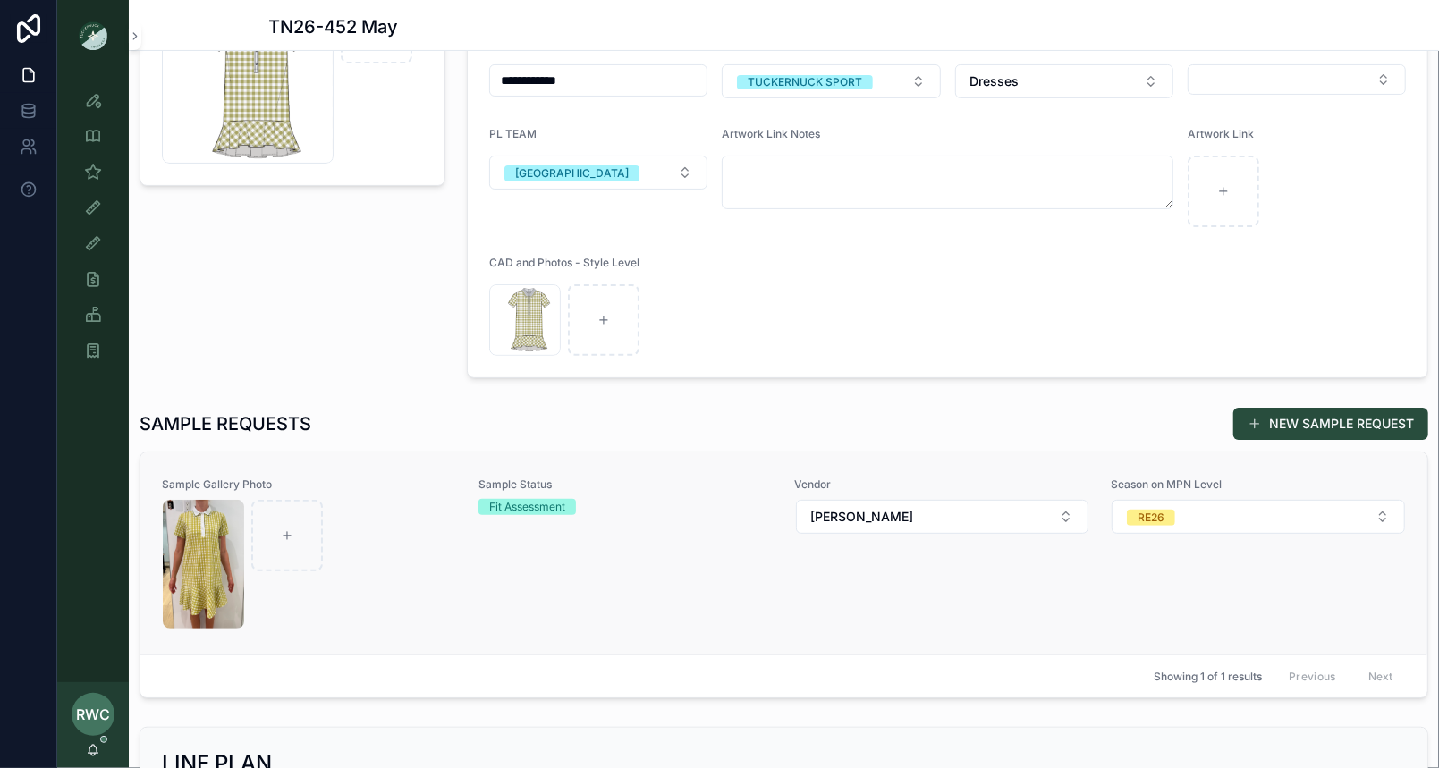
click at [520, 575] on div "Sample Status Fit Assessment" at bounding box center [625, 553] width 295 height 152
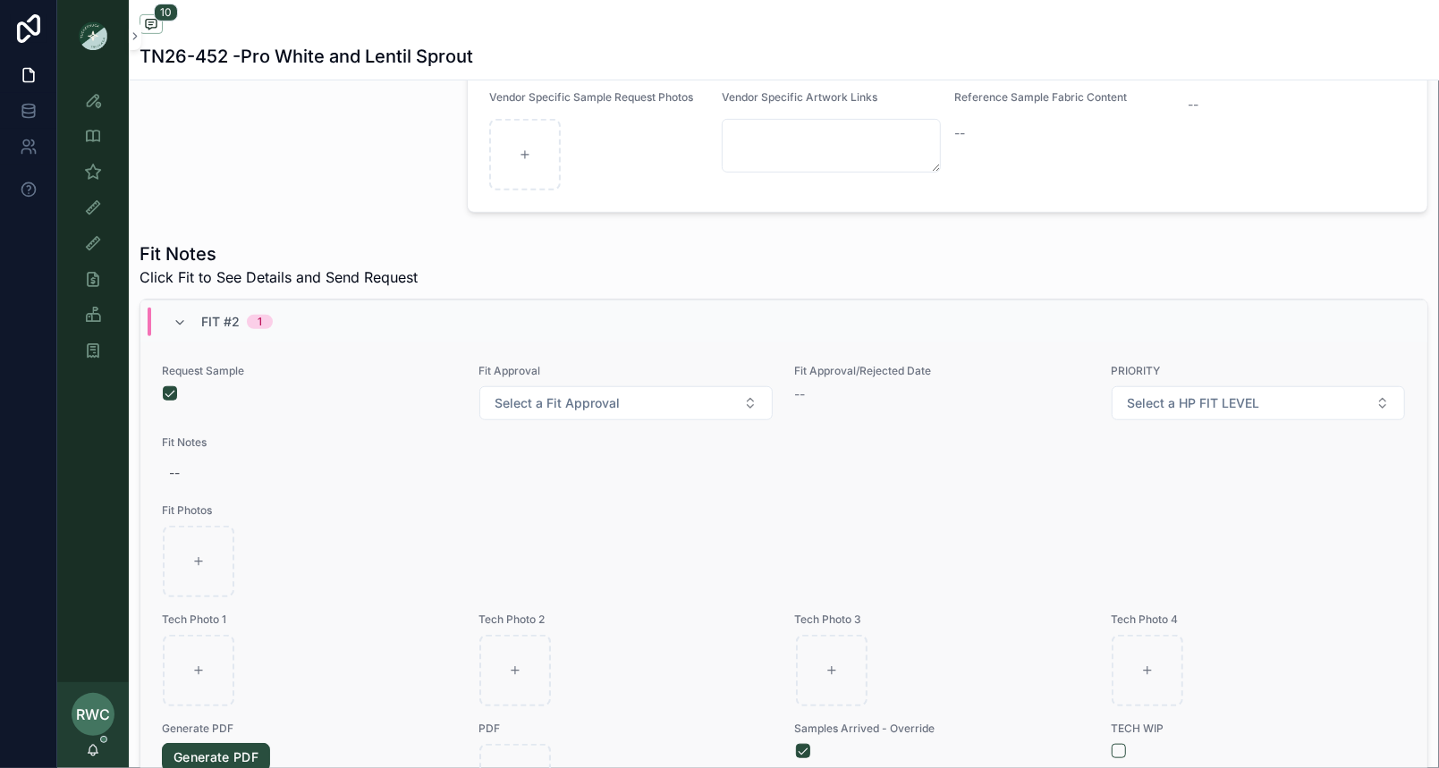
scroll to position [1052, 0]
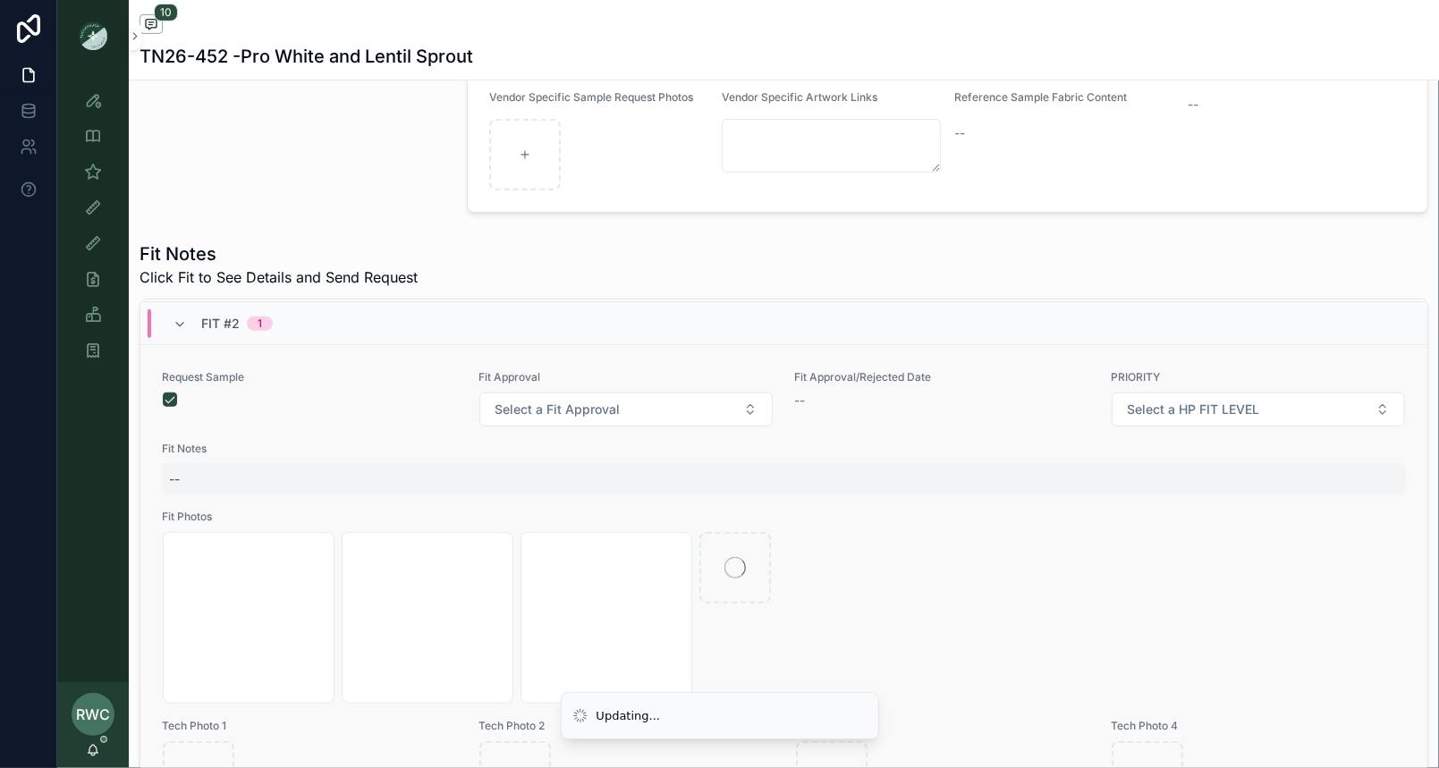
click at [181, 474] on div "--" at bounding box center [784, 479] width 1244 height 32
type textarea "*******"
click at [936, 469] on div "--" at bounding box center [784, 479] width 1244 height 32
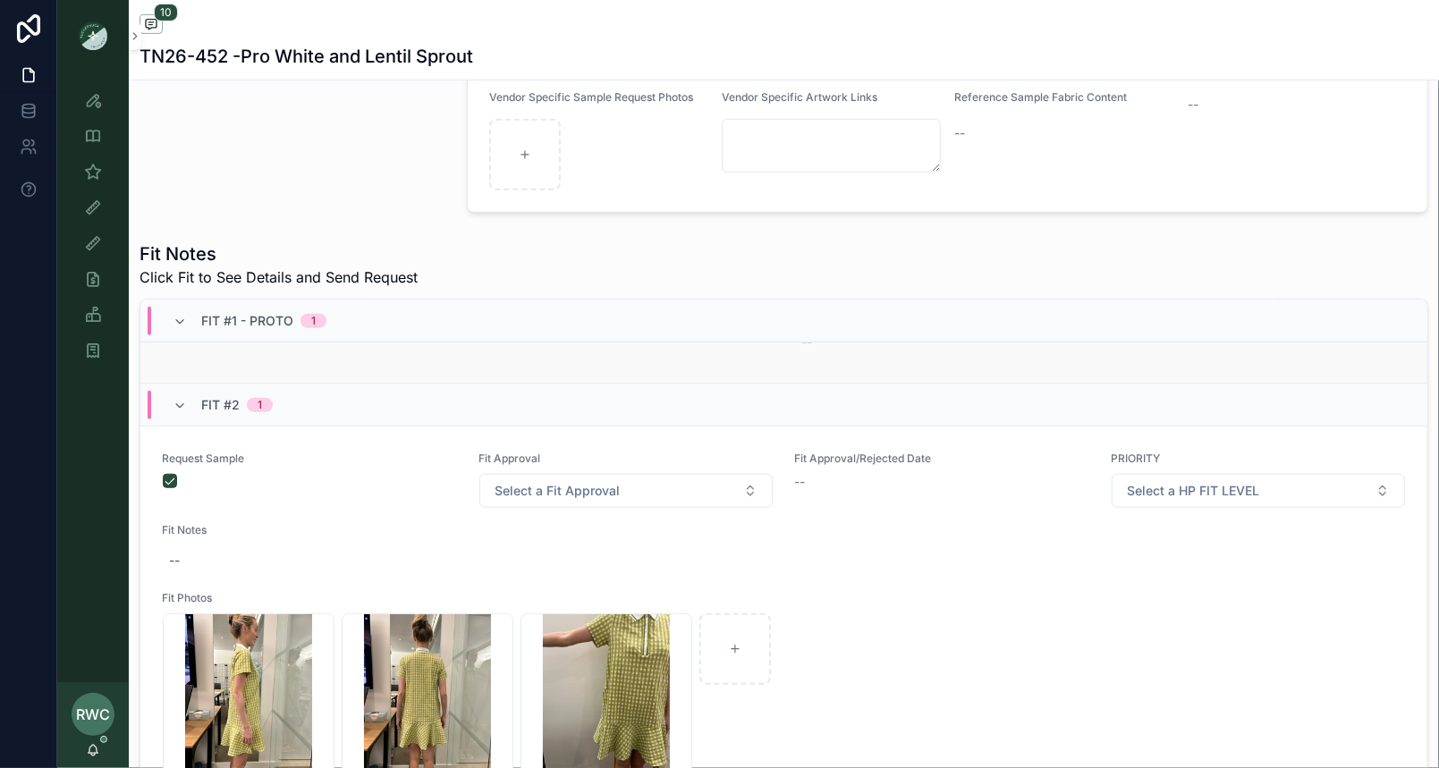
scroll to position [985, 0]
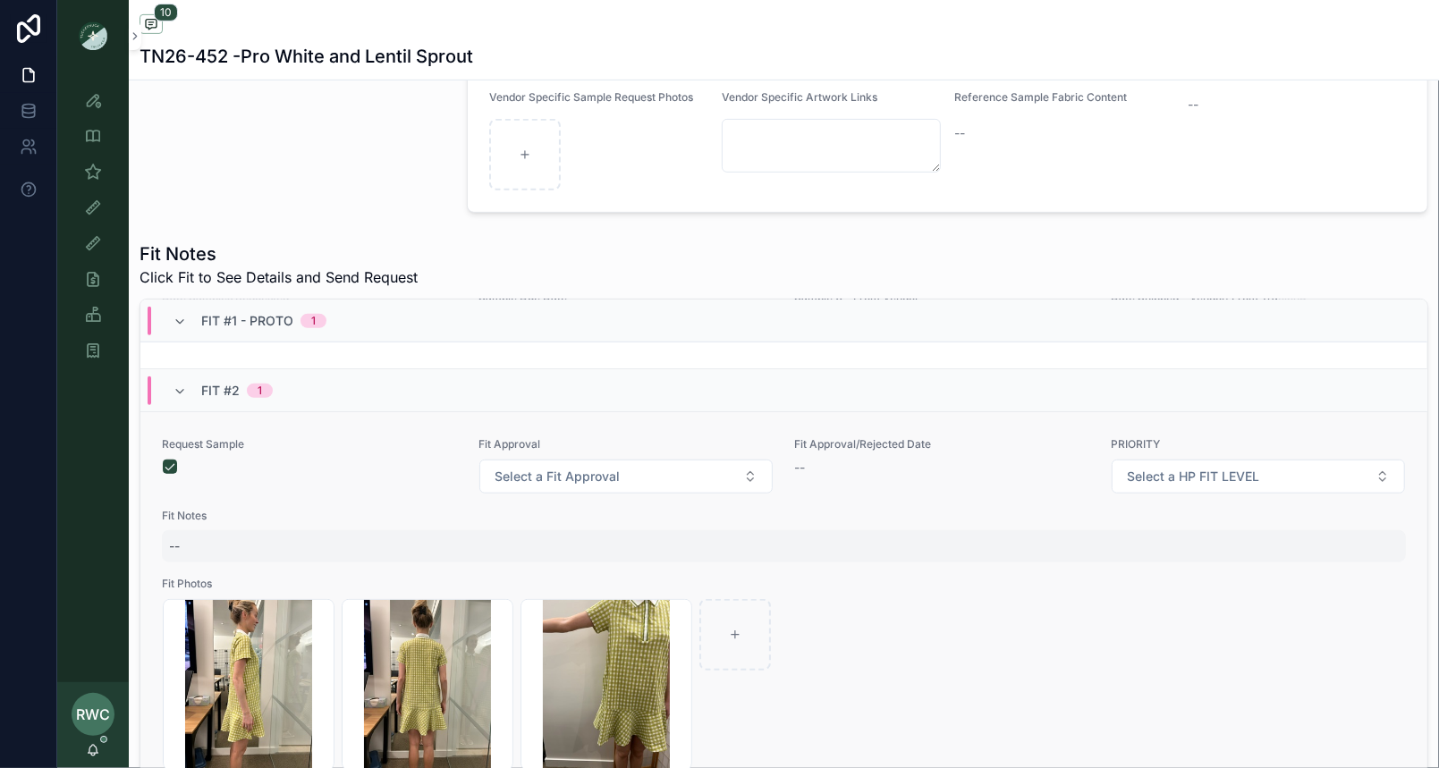
click at [197, 530] on div "--" at bounding box center [784, 546] width 1244 height 32
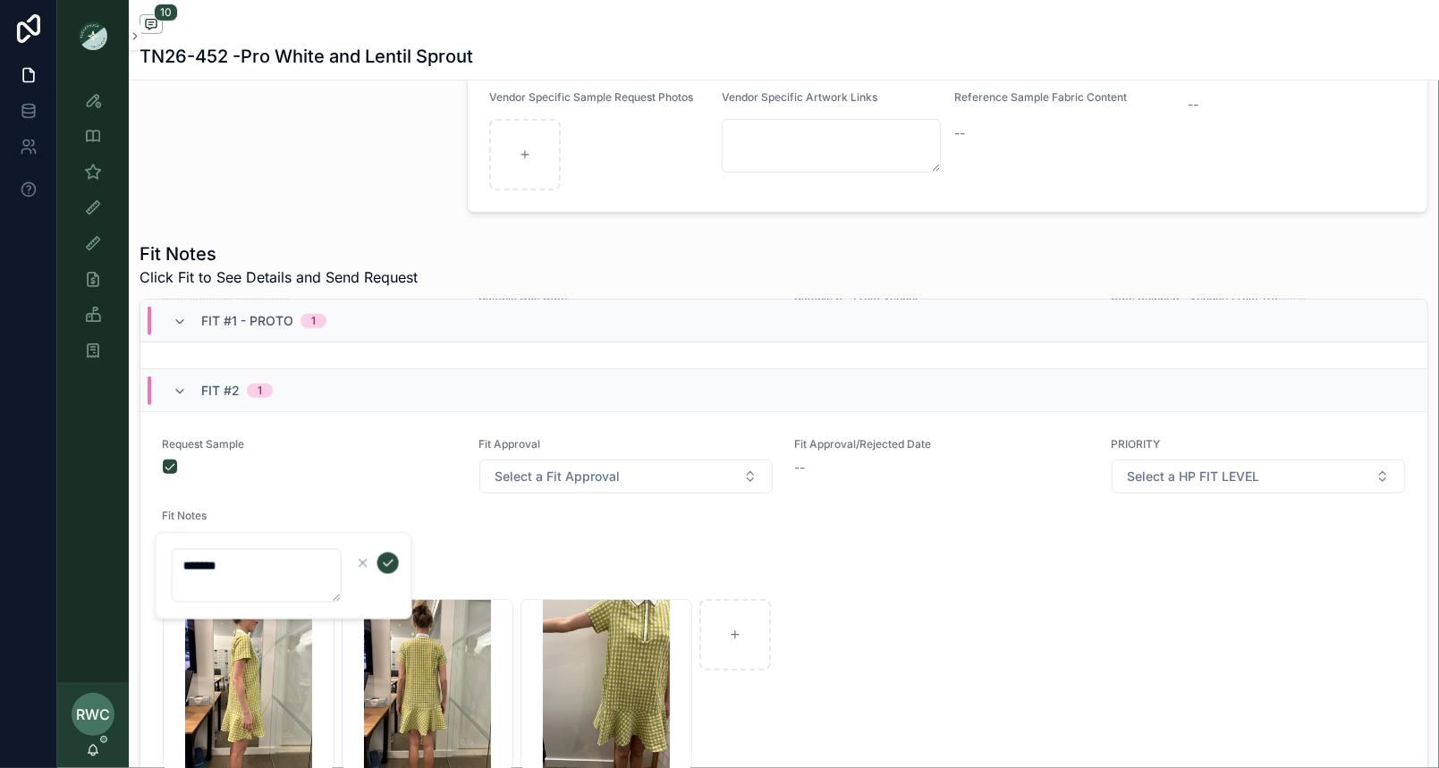
click at [402, 558] on div "*******" at bounding box center [283, 576] width 257 height 88
click at [388, 561] on icon "scrollable content" at bounding box center [388, 563] width 14 height 14
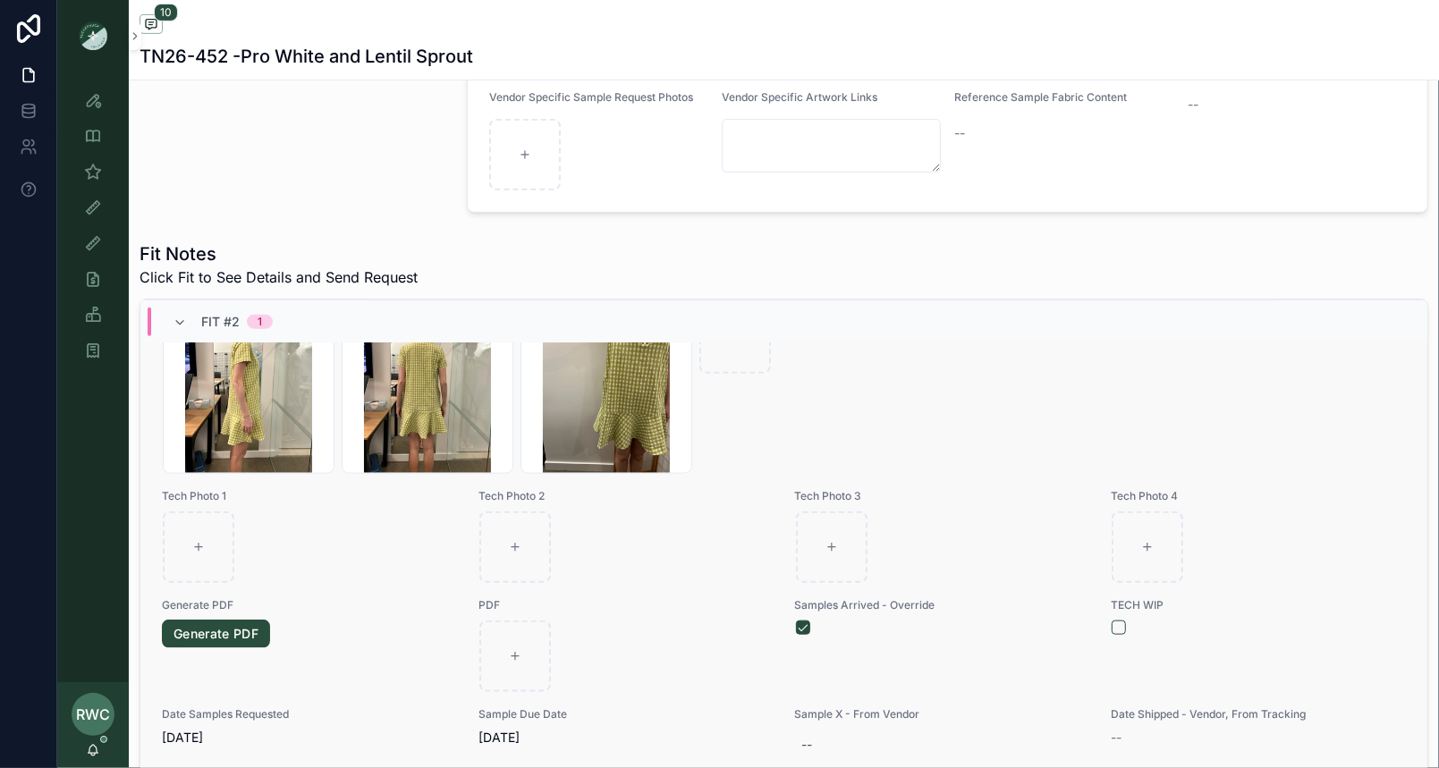
scroll to position [1311, 0]
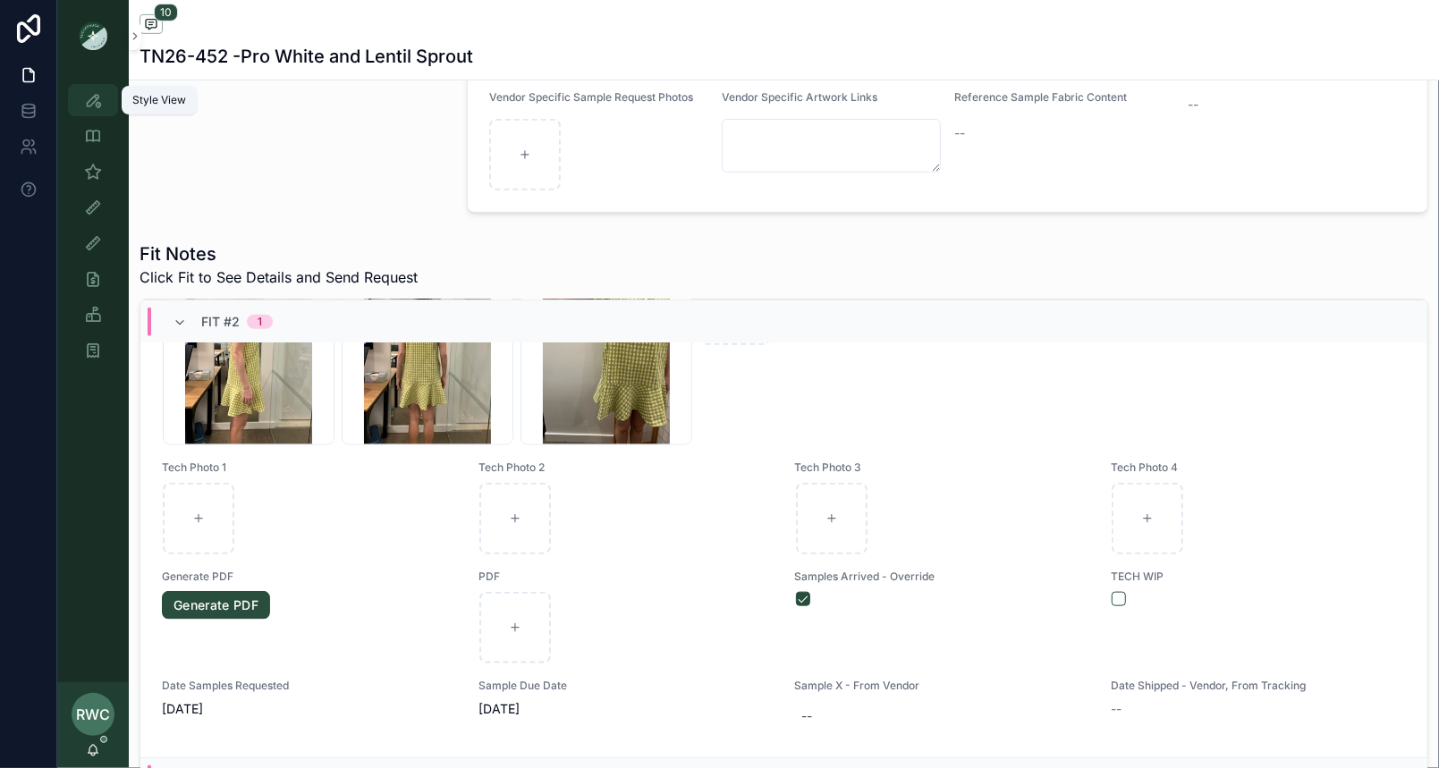
click at [85, 97] on icon "scrollable content" at bounding box center [93, 100] width 18 height 18
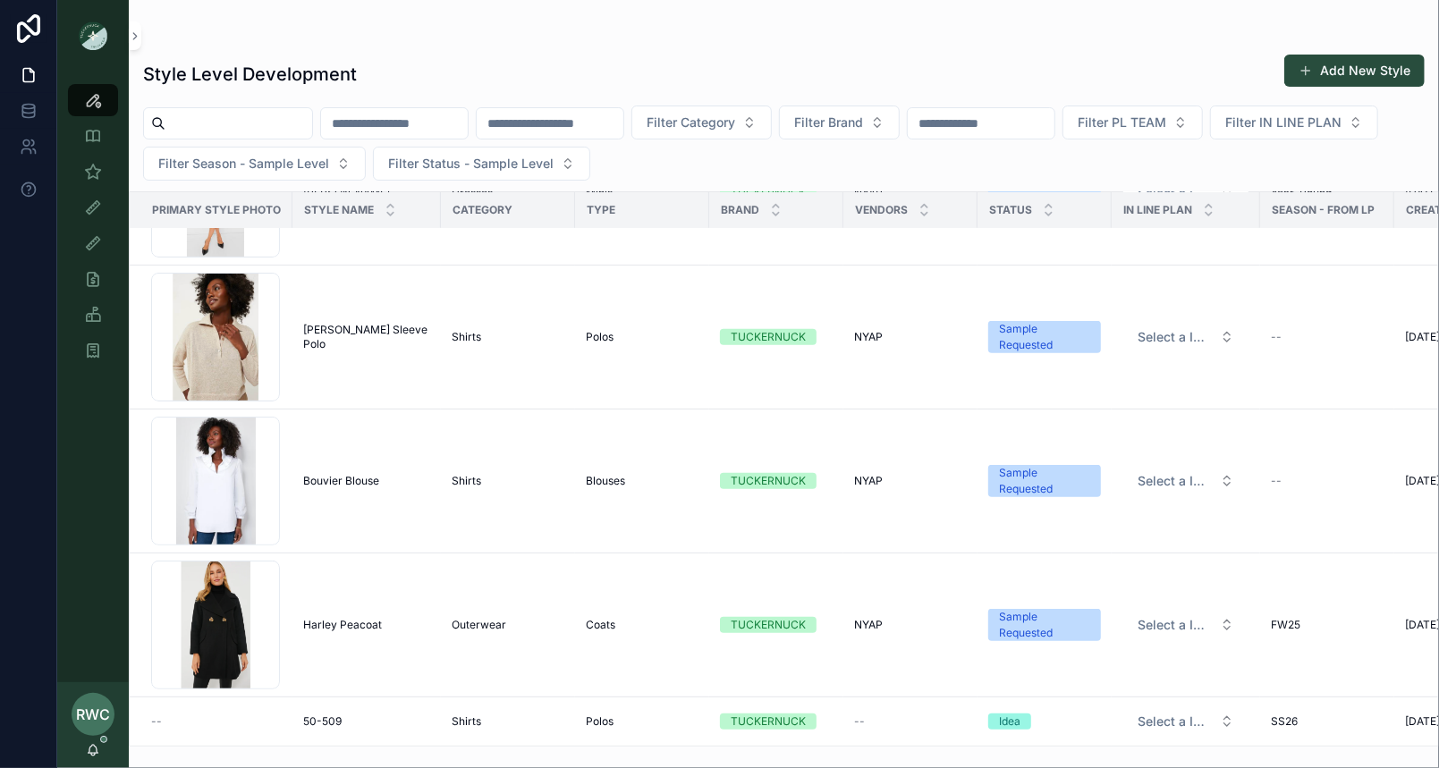
scroll to position [5602, 0]
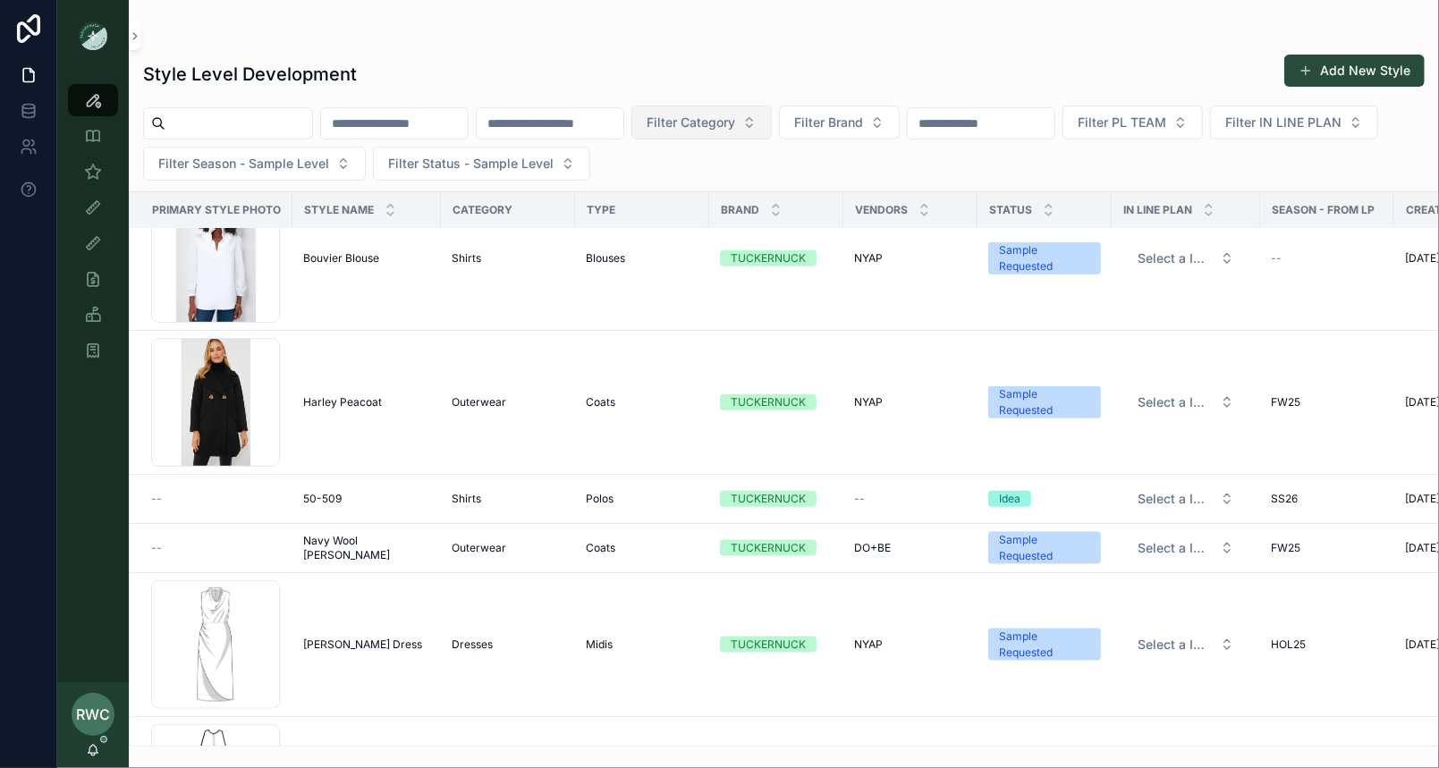
click at [735, 124] on span "Filter Category" at bounding box center [690, 123] width 89 height 18
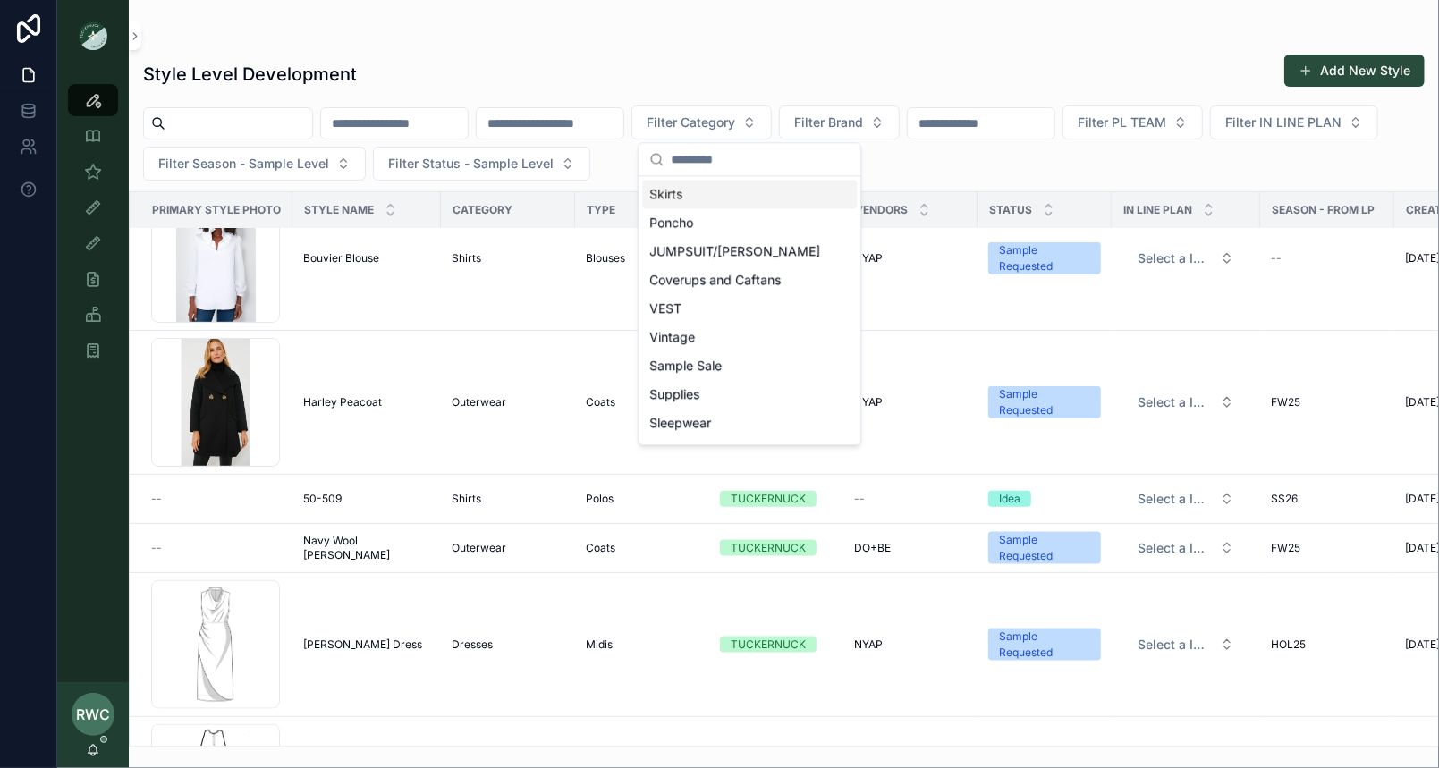
click at [756, 21] on div "Style Level Development Add New Style Filter Category Filter Brand Filter PL TE…" at bounding box center [784, 373] width 1310 height 747
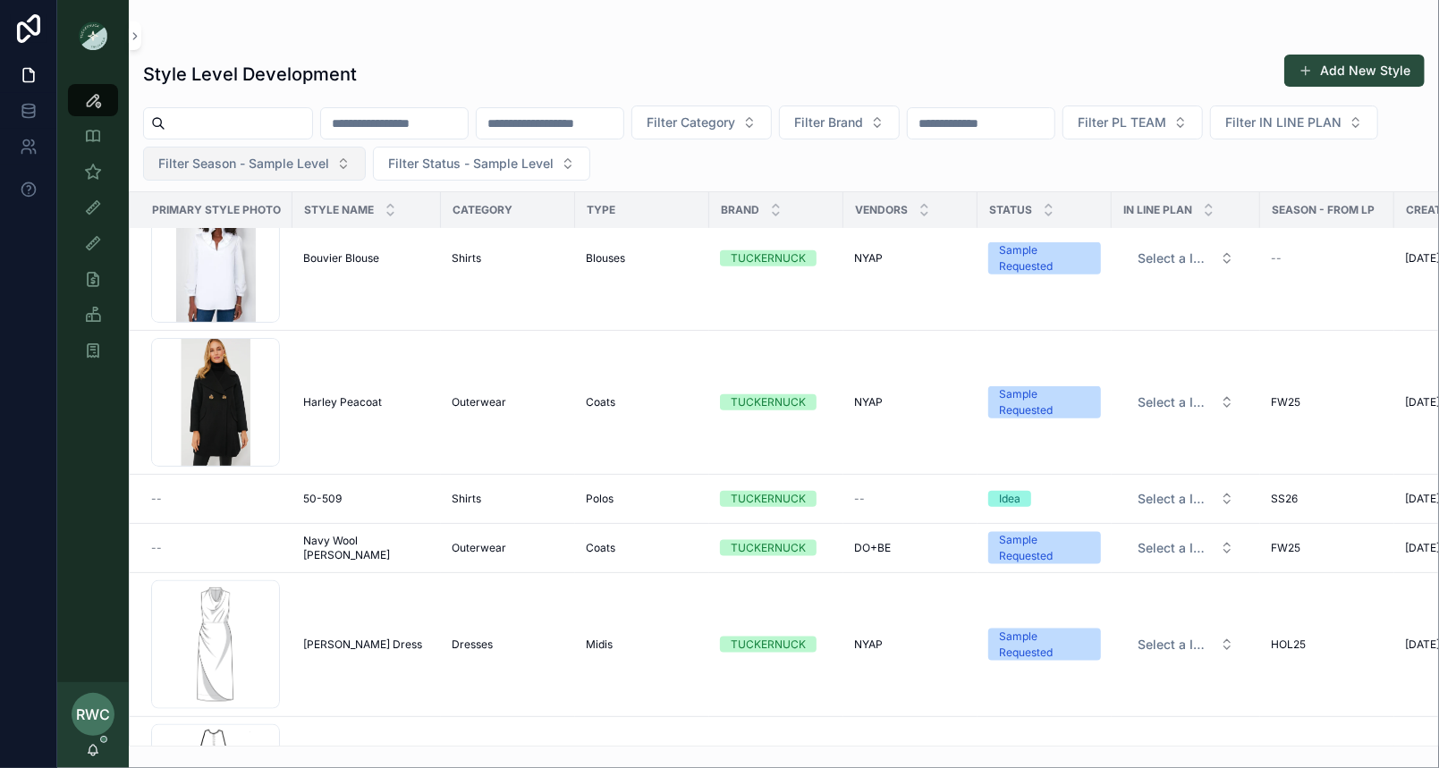
click at [329, 166] on span "Filter Season - Sample Level" at bounding box center [243, 164] width 171 height 18
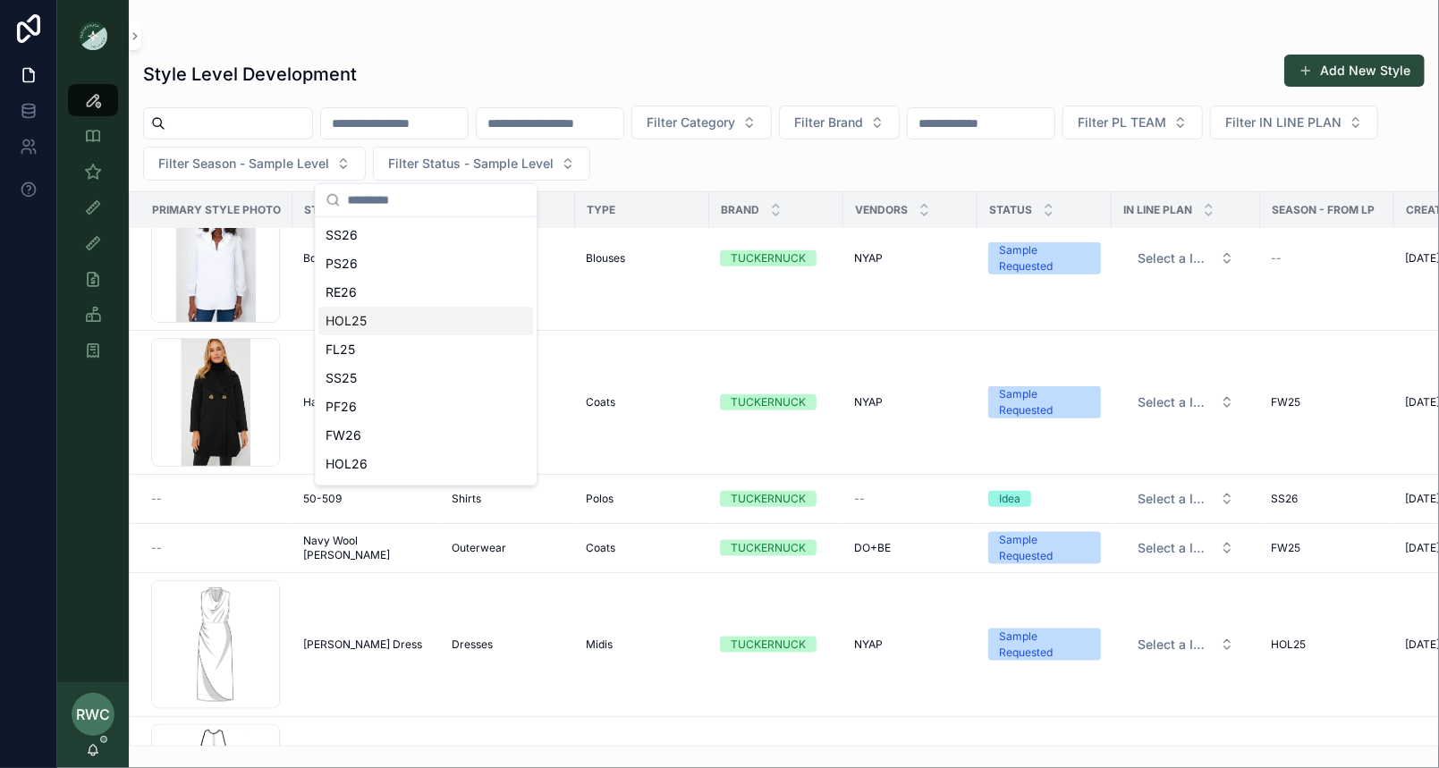
click at [375, 317] on div "HOL25" at bounding box center [425, 321] width 215 height 29
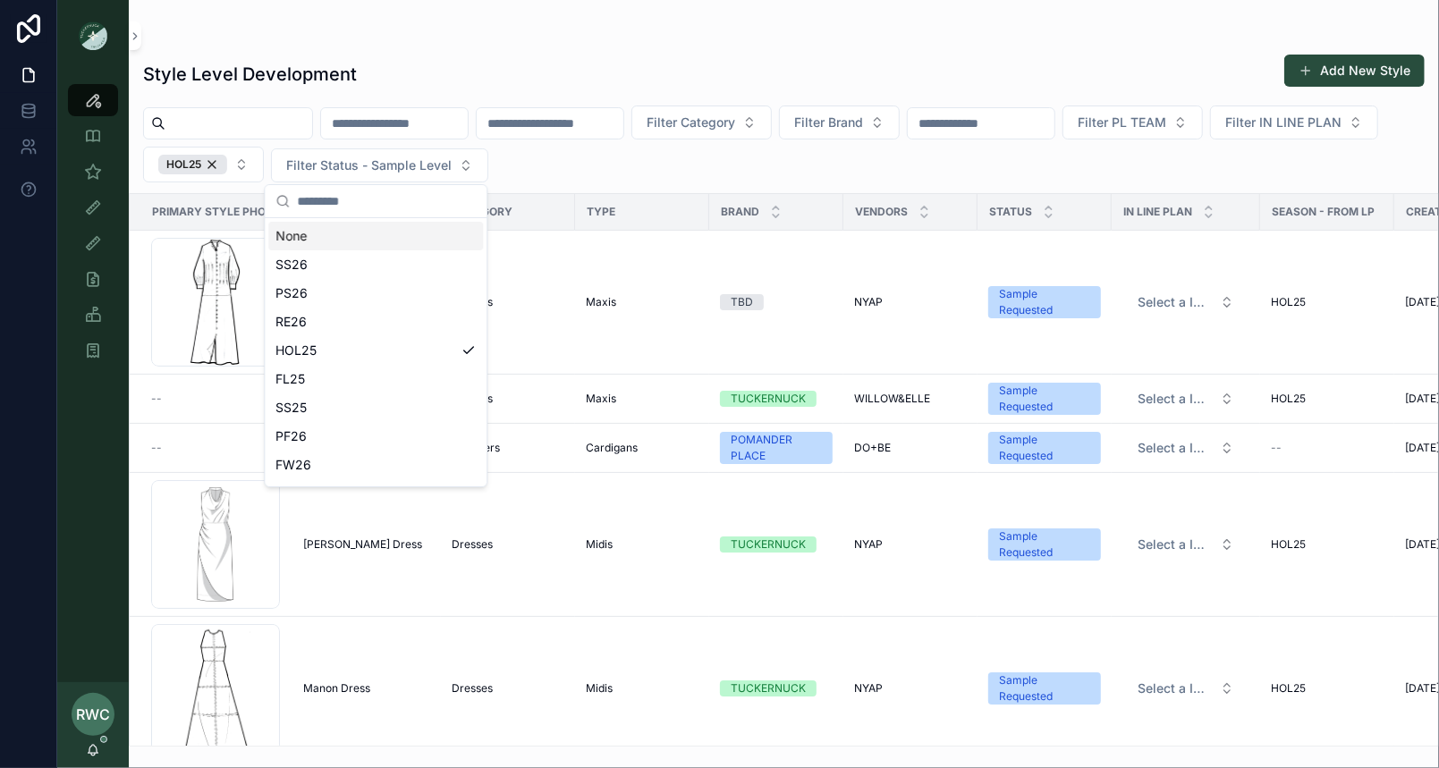
click at [801, 30] on div "scrollable content" at bounding box center [783, 36] width 1281 height 14
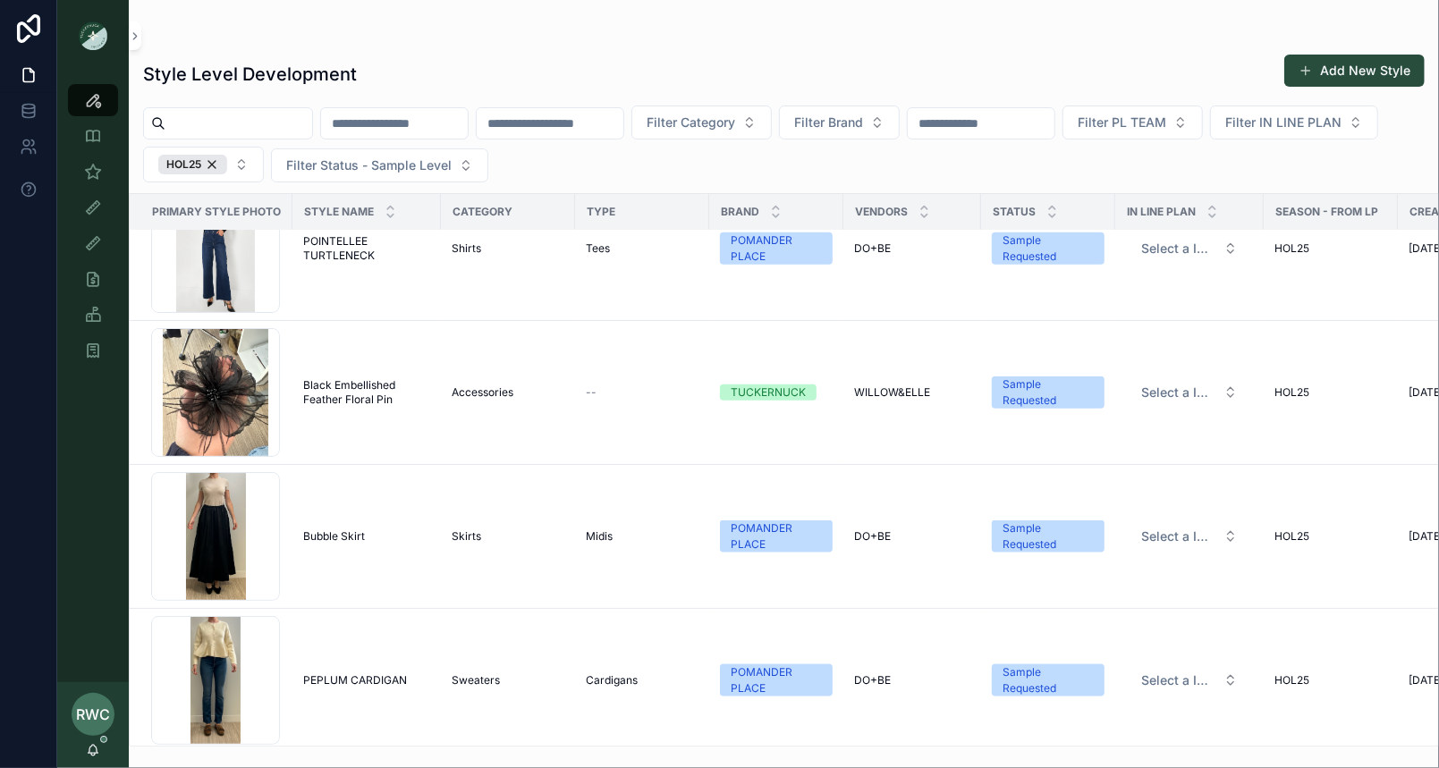
scroll to position [1904, 0]
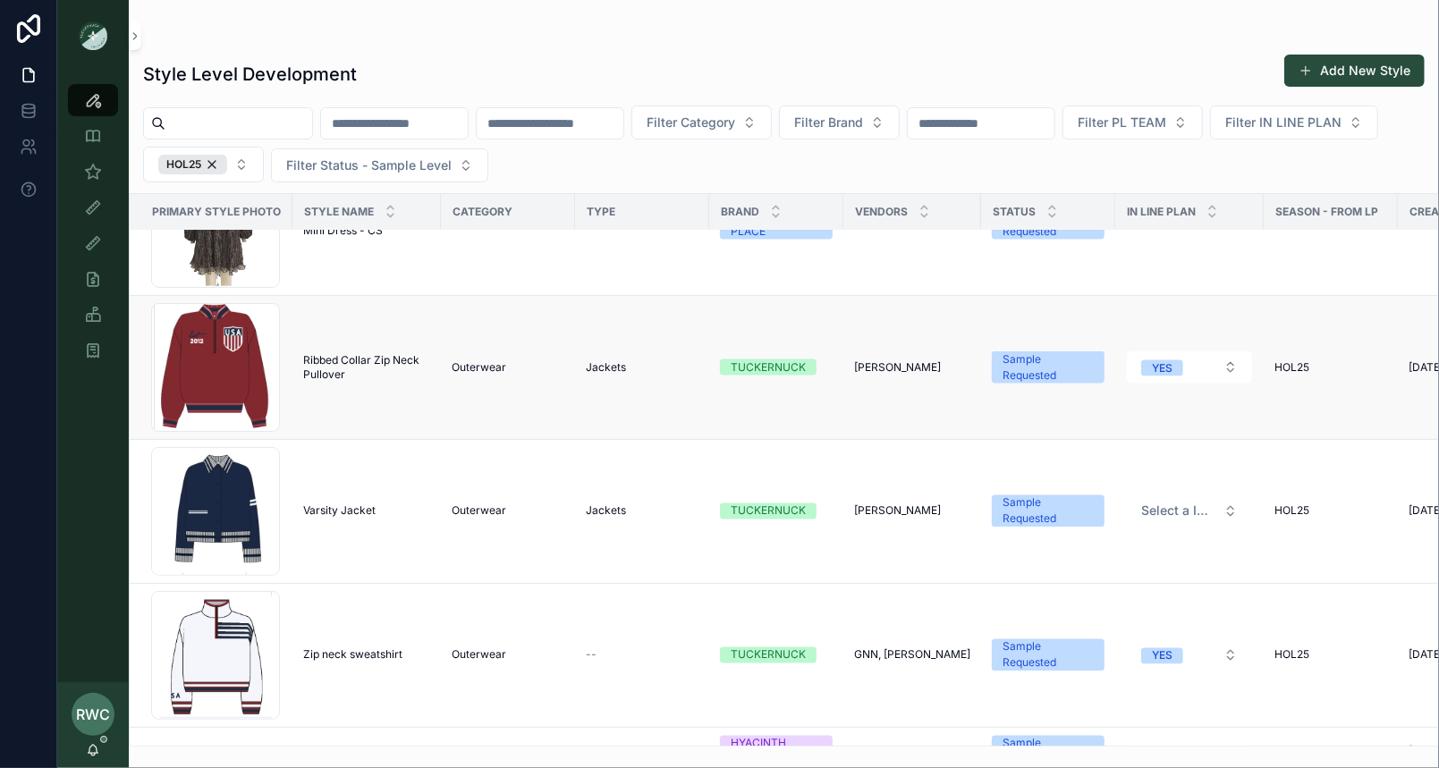
click at [362, 359] on span "Ribbed Collar Zip Neck Pullover" at bounding box center [366, 367] width 127 height 29
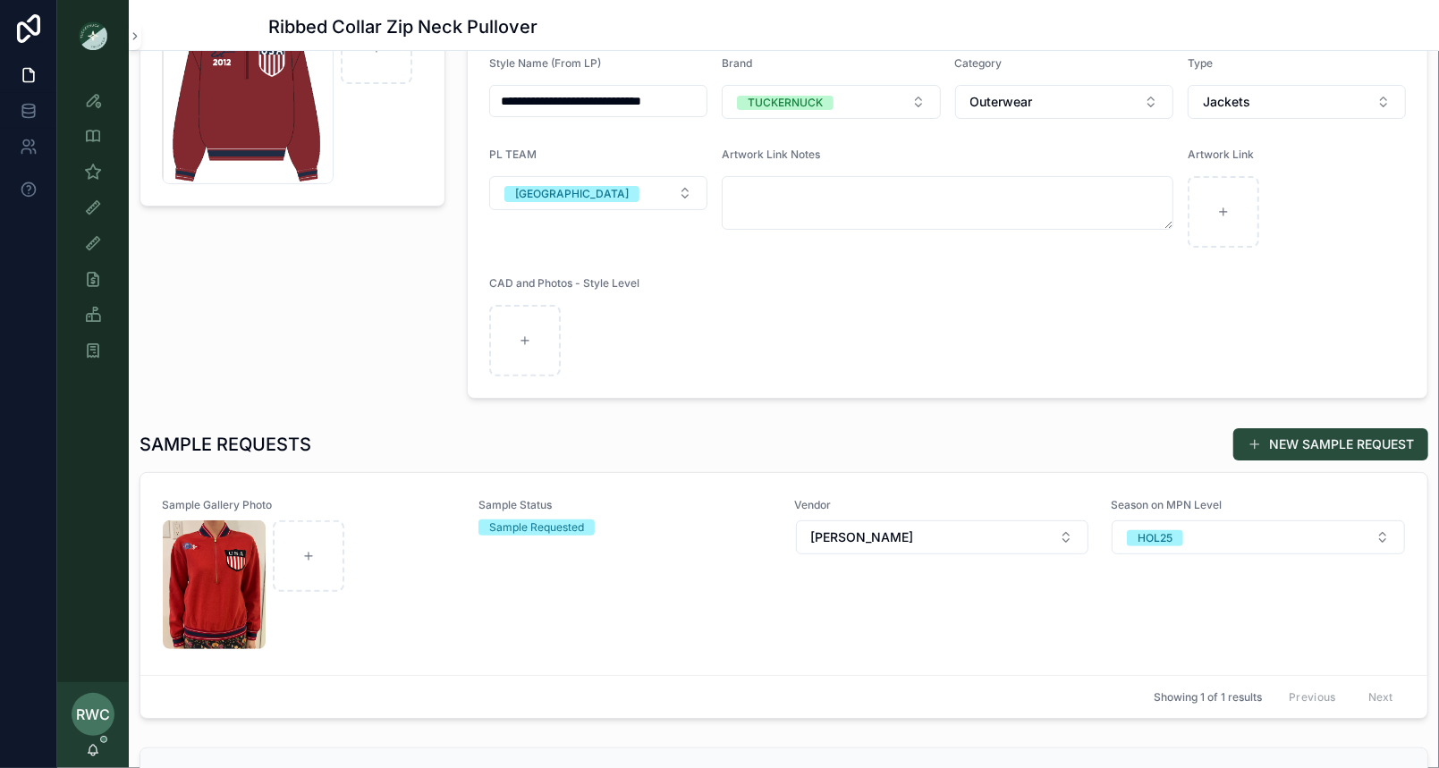
scroll to position [200, 0]
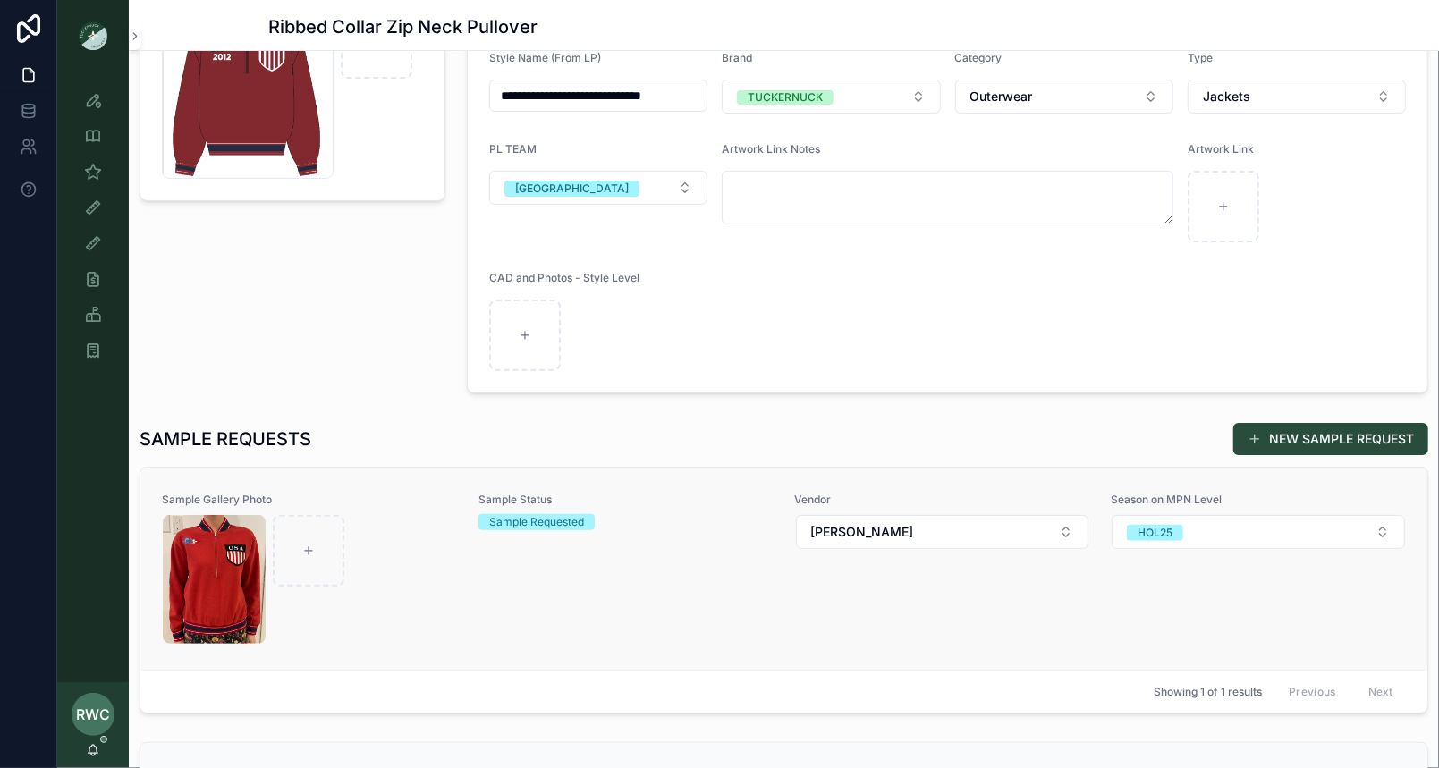
click at [527, 578] on div "Sample Status Sample Requested" at bounding box center [625, 569] width 295 height 152
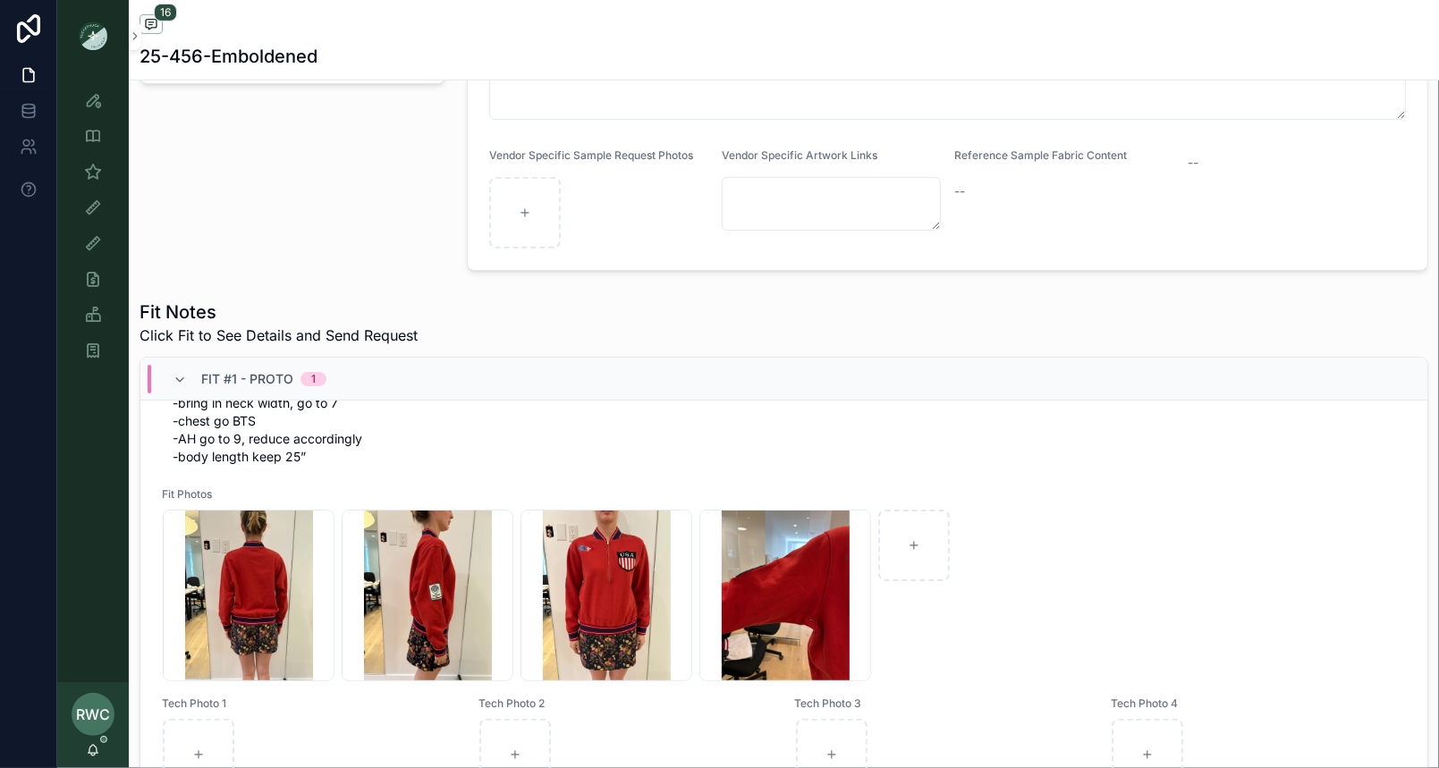
scroll to position [198, 0]
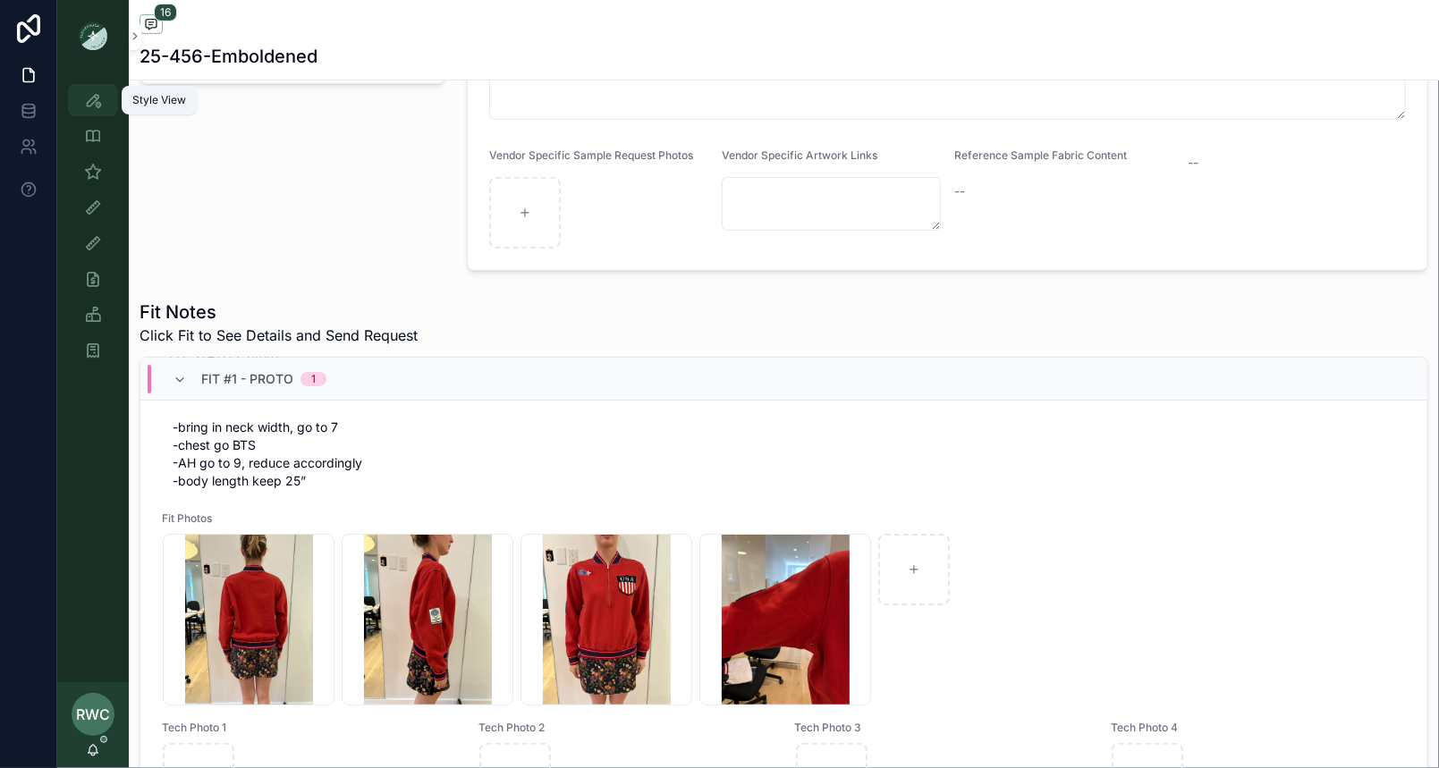
click at [85, 104] on icon "scrollable content" at bounding box center [93, 100] width 18 height 18
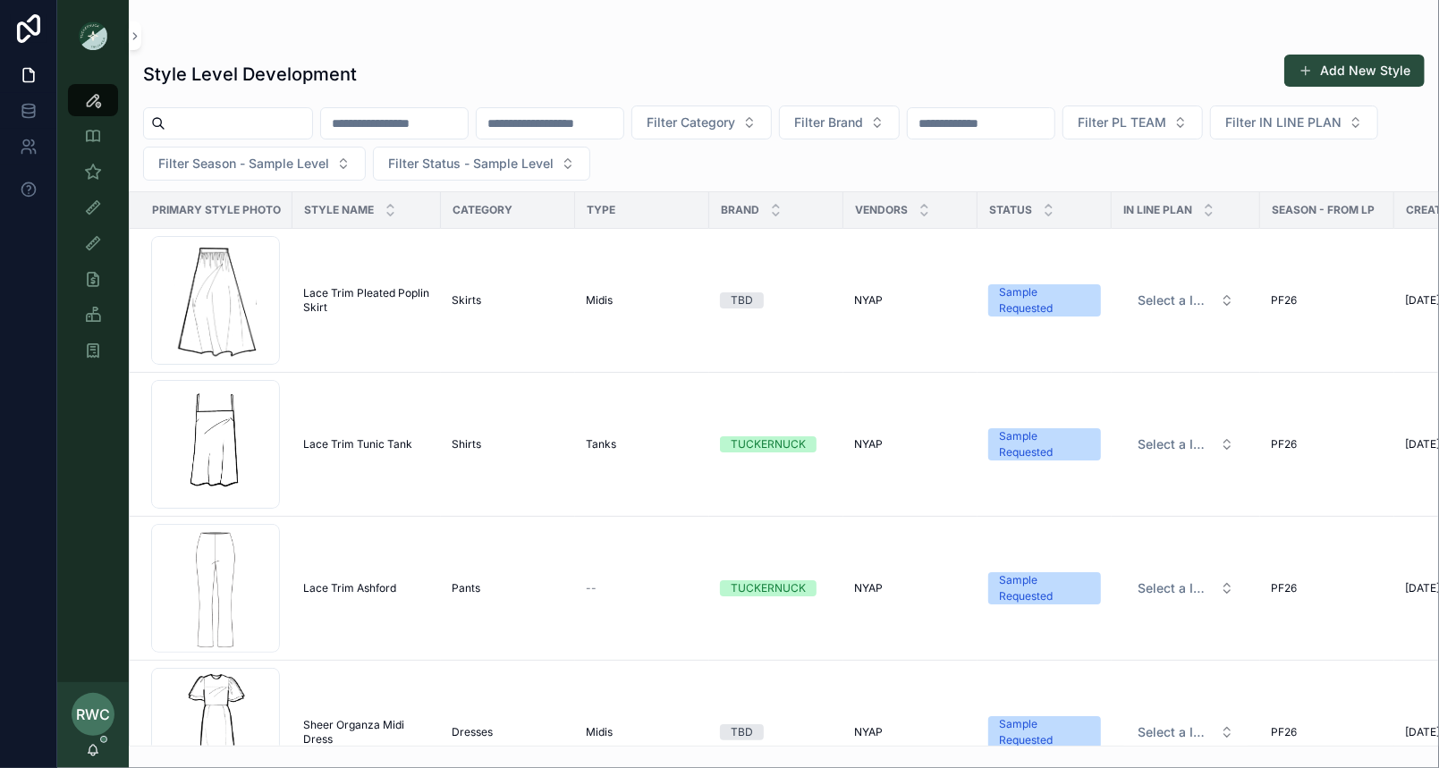
click at [579, 114] on input "scrollable content" at bounding box center [550, 123] width 147 height 25
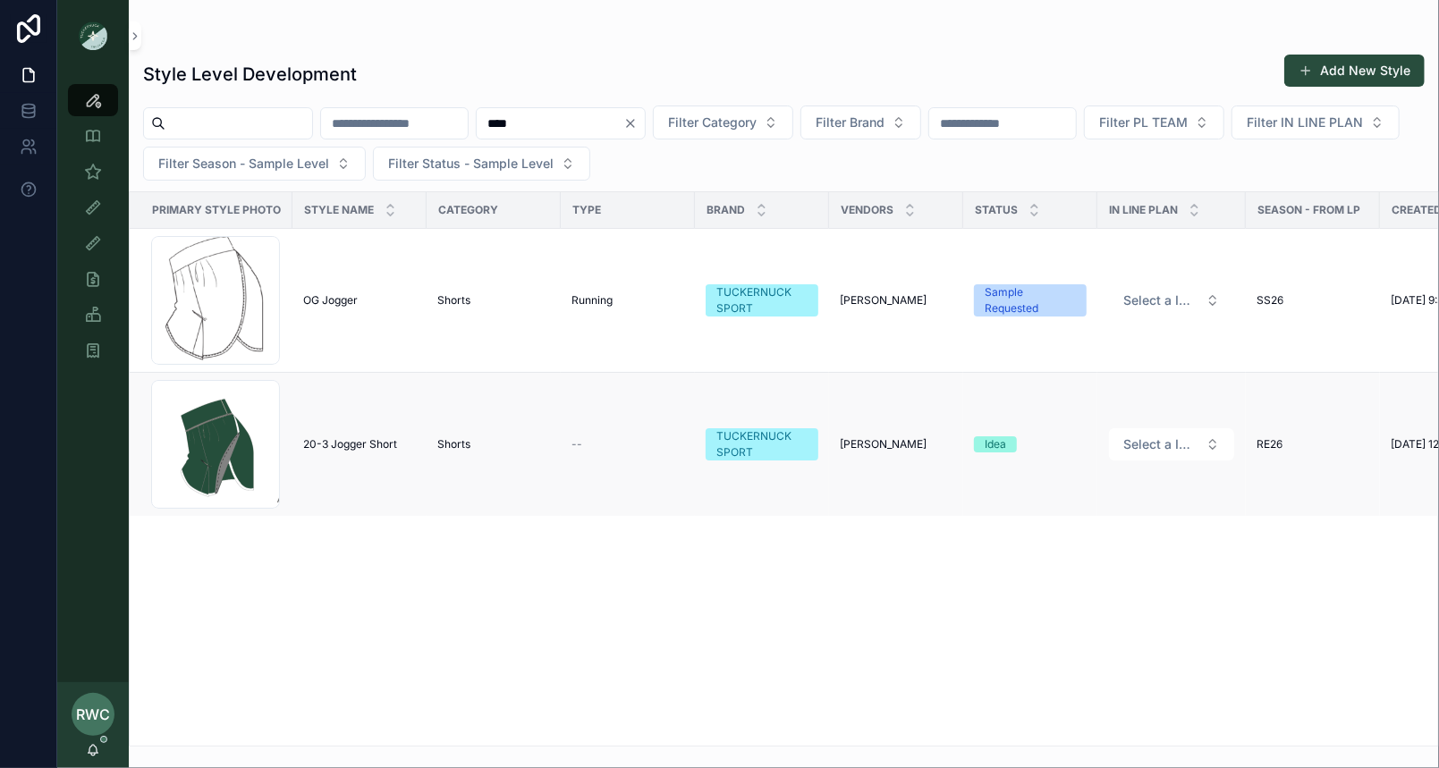
type input "****"
click at [367, 439] on span "20-3 Jogger Short" at bounding box center [350, 444] width 94 height 14
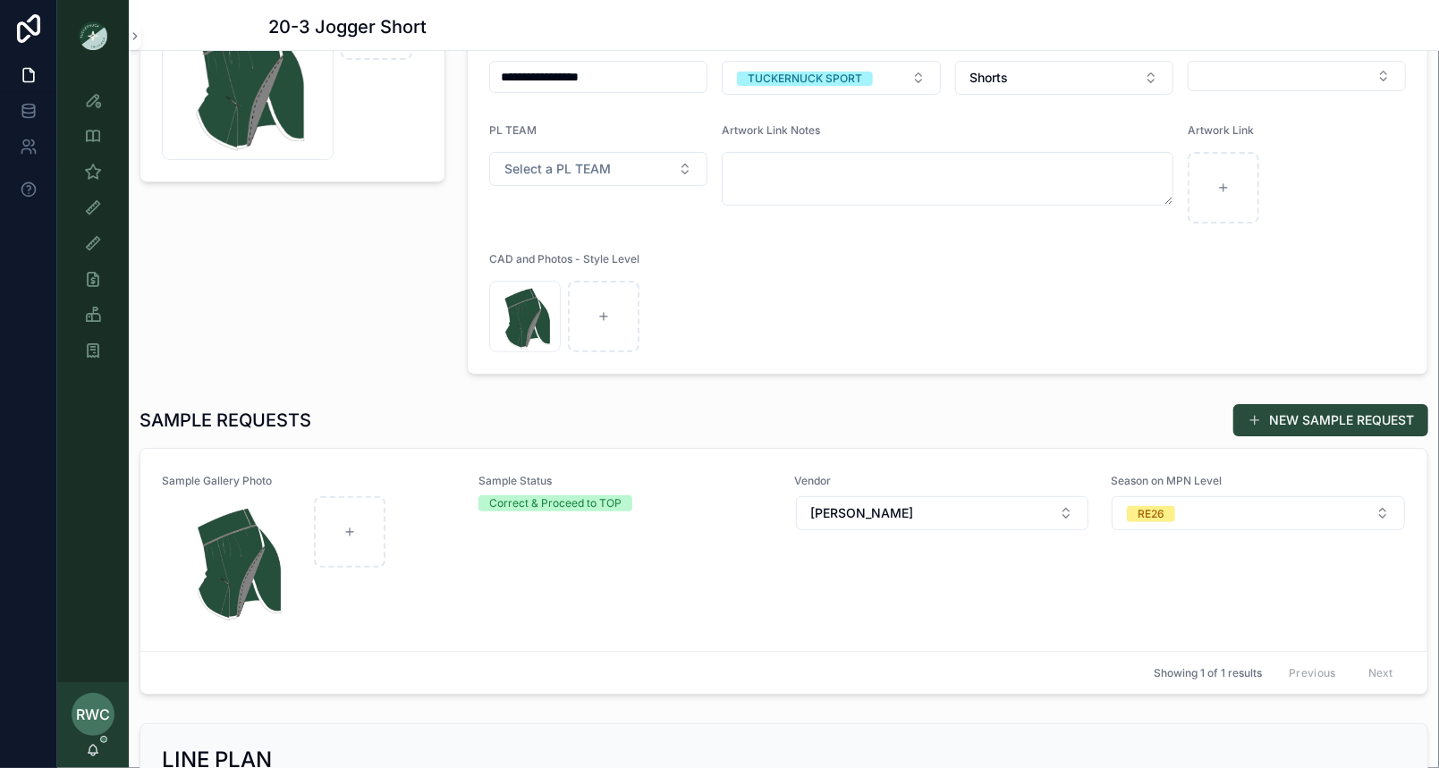
scroll to position [220, 0]
click at [631, 605] on div "Sample Status Correct & Proceed to TOP" at bounding box center [625, 549] width 295 height 152
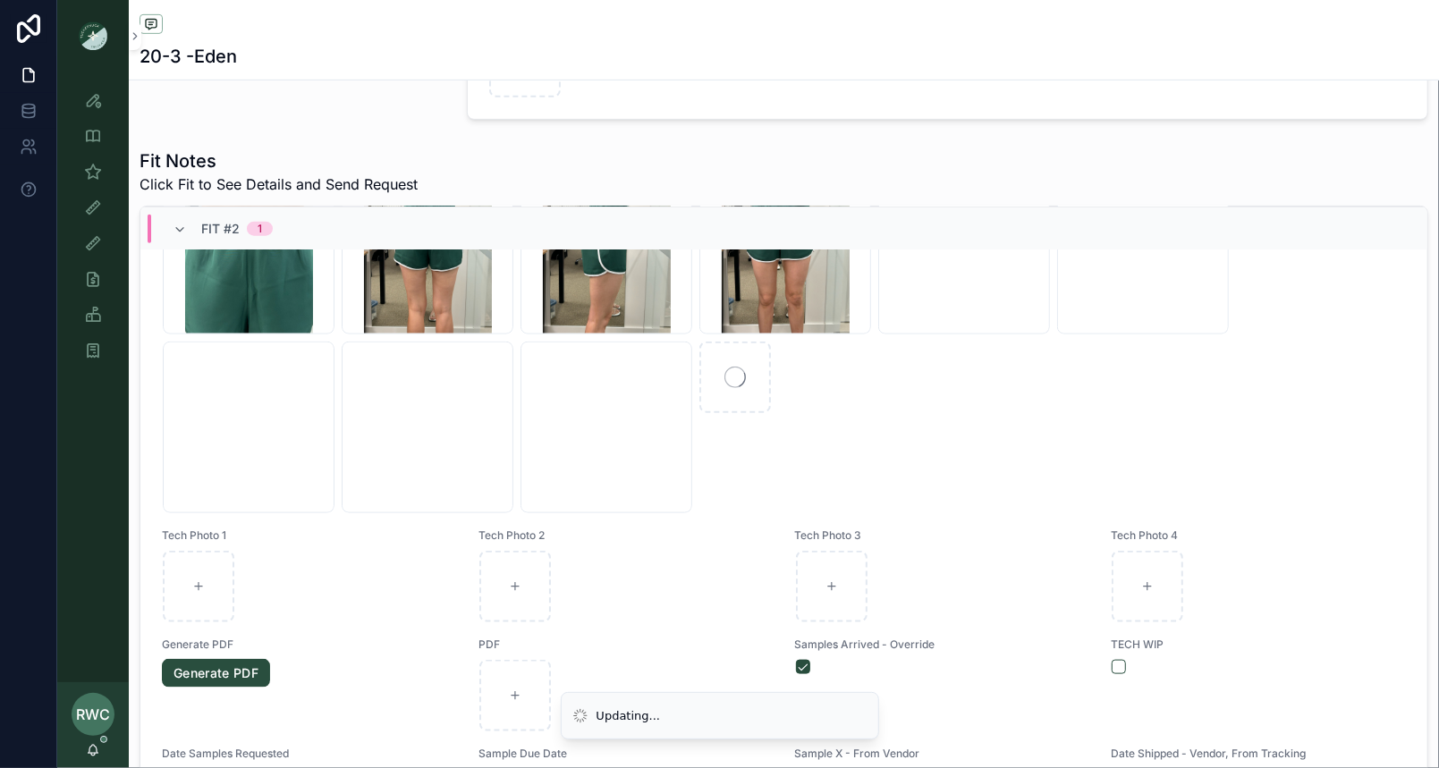
scroll to position [1223, 0]
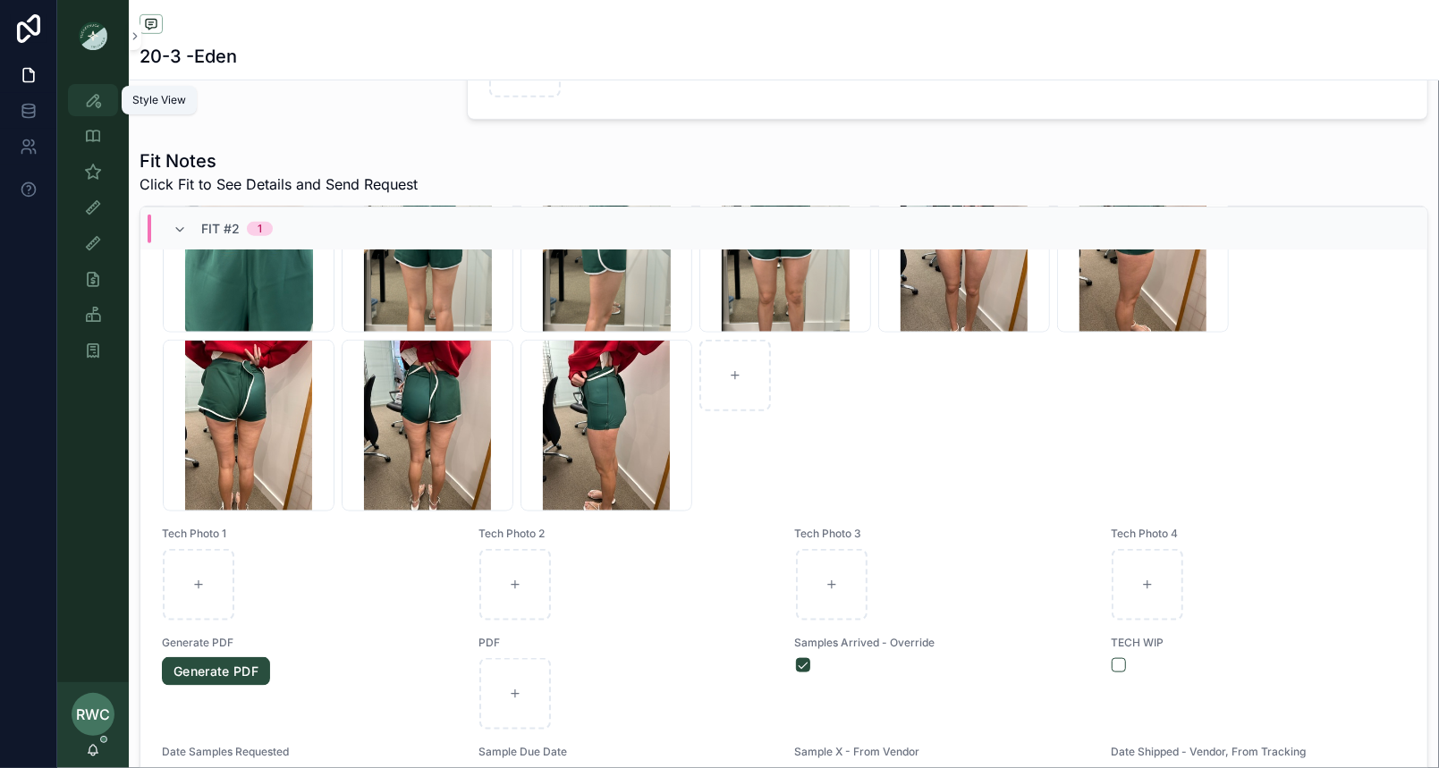
click at [90, 105] on icon "scrollable content" at bounding box center [93, 100] width 18 height 18
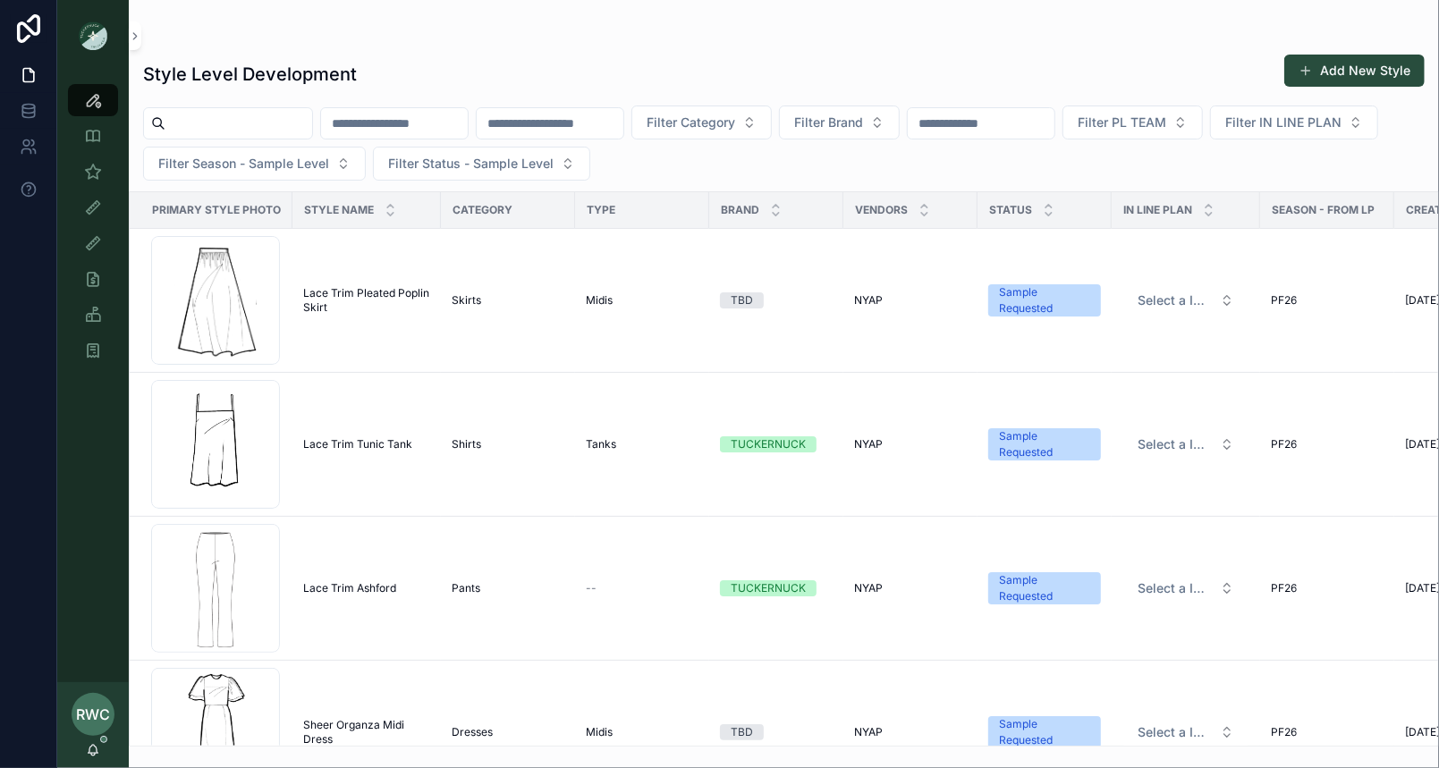
click at [619, 125] on input "scrollable content" at bounding box center [550, 123] width 147 height 25
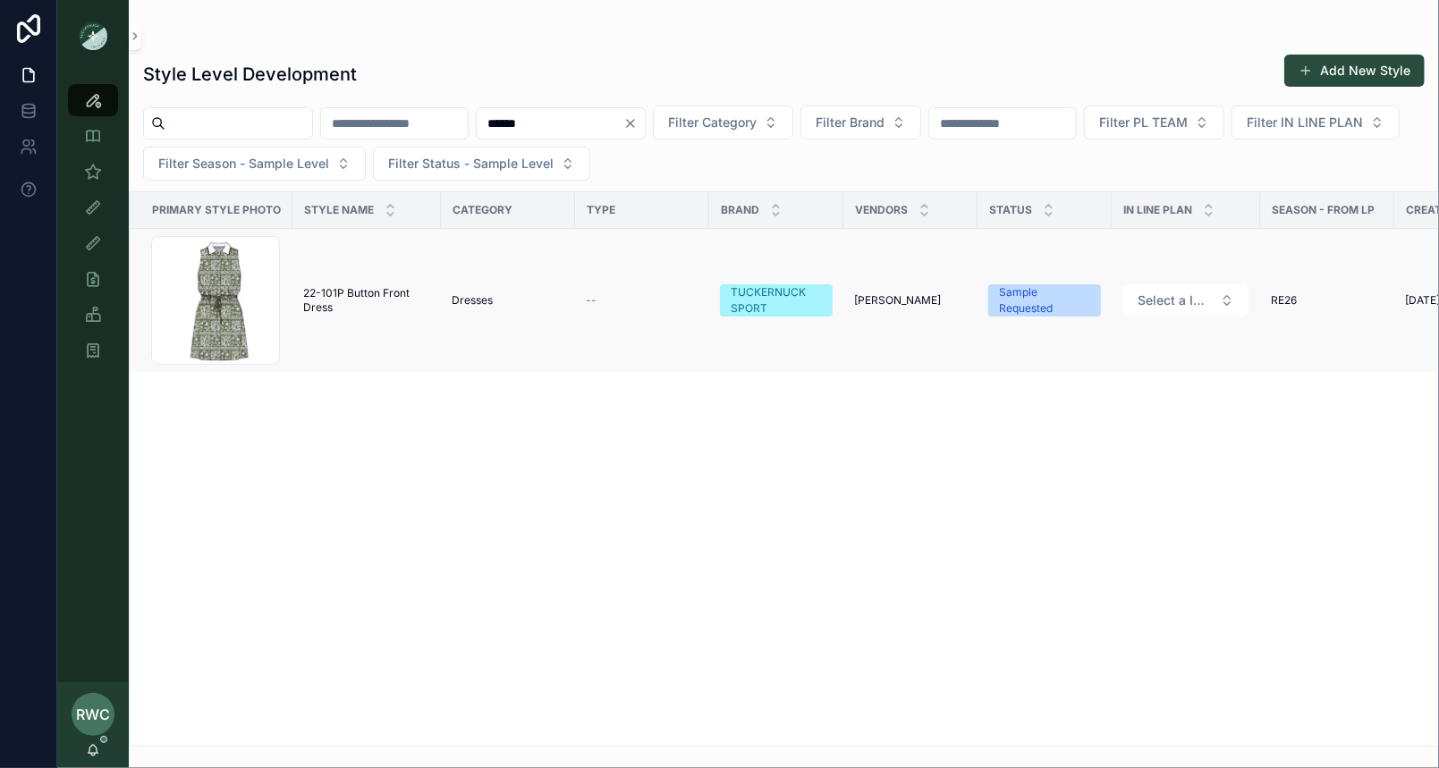
type input "******"
click at [347, 302] on span "22-101P Button Front Dress" at bounding box center [366, 300] width 127 height 29
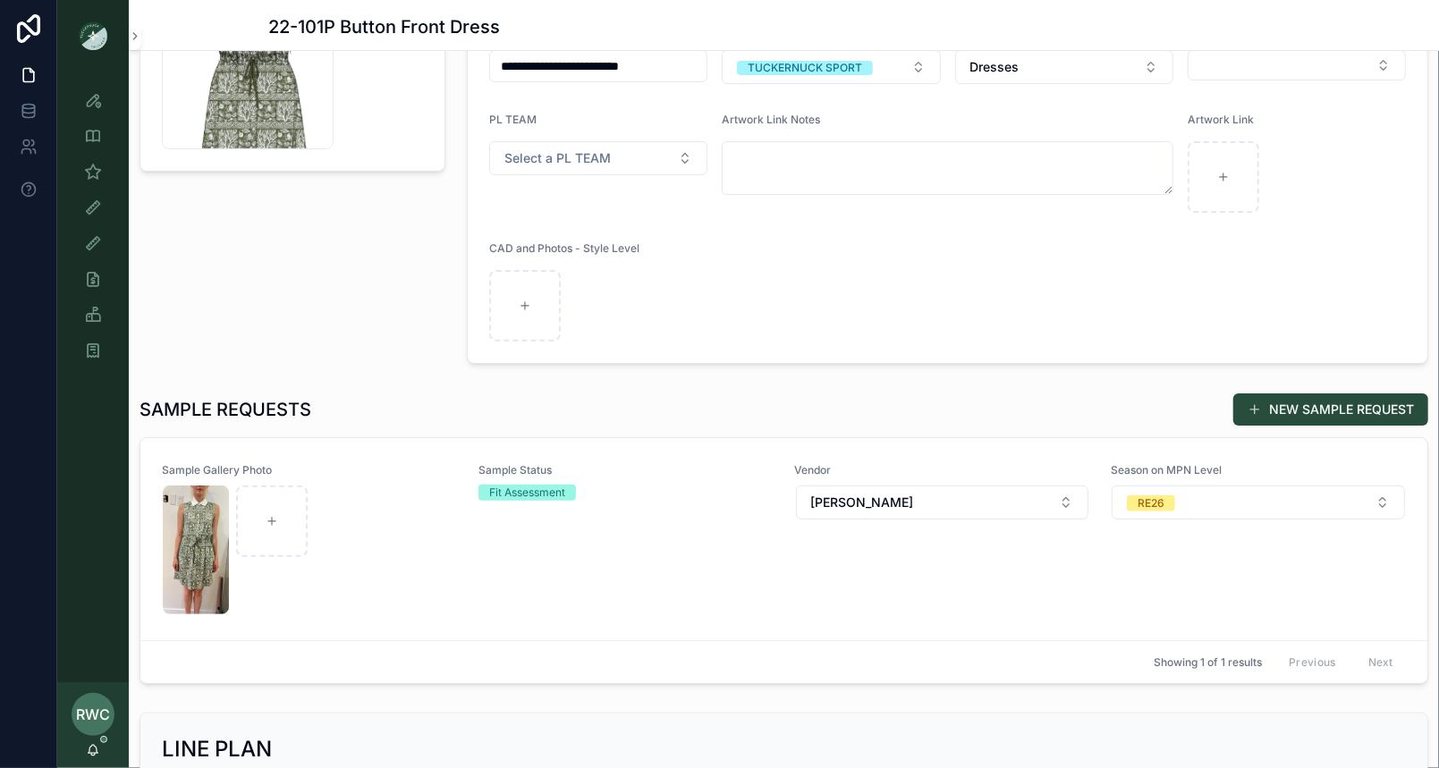
scroll to position [266, 0]
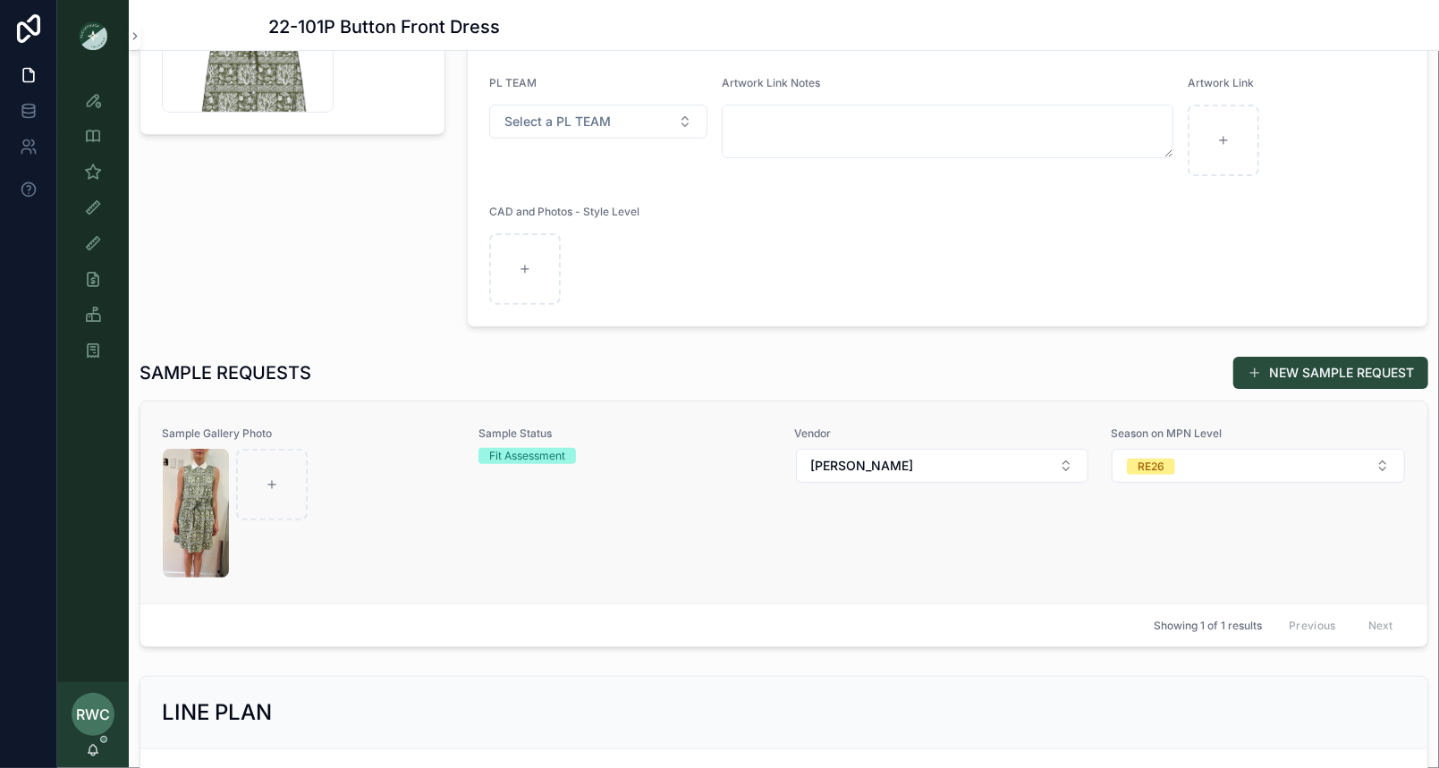
click at [527, 540] on div "Sample Status Fit Assessment" at bounding box center [625, 502] width 295 height 152
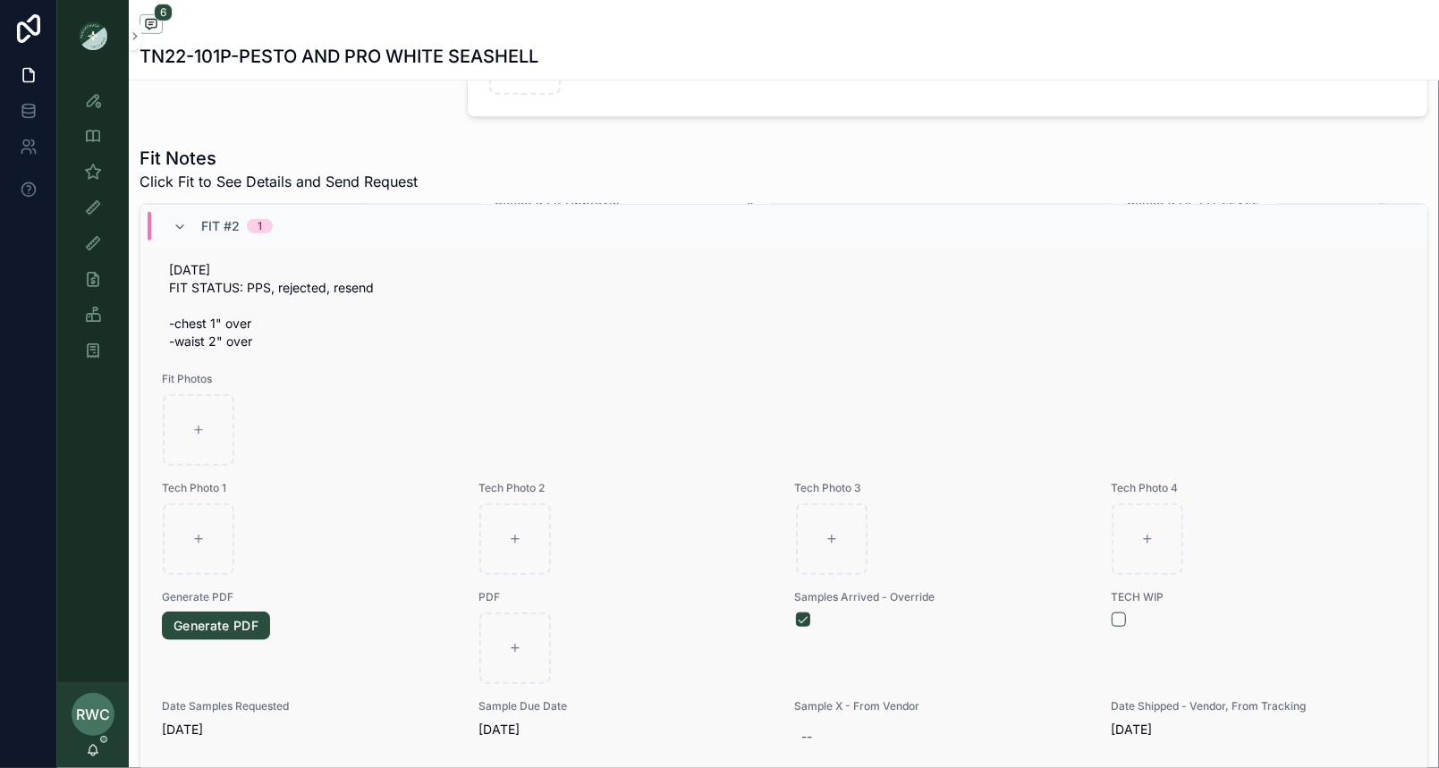
scroll to position [991, 0]
type input "*********"
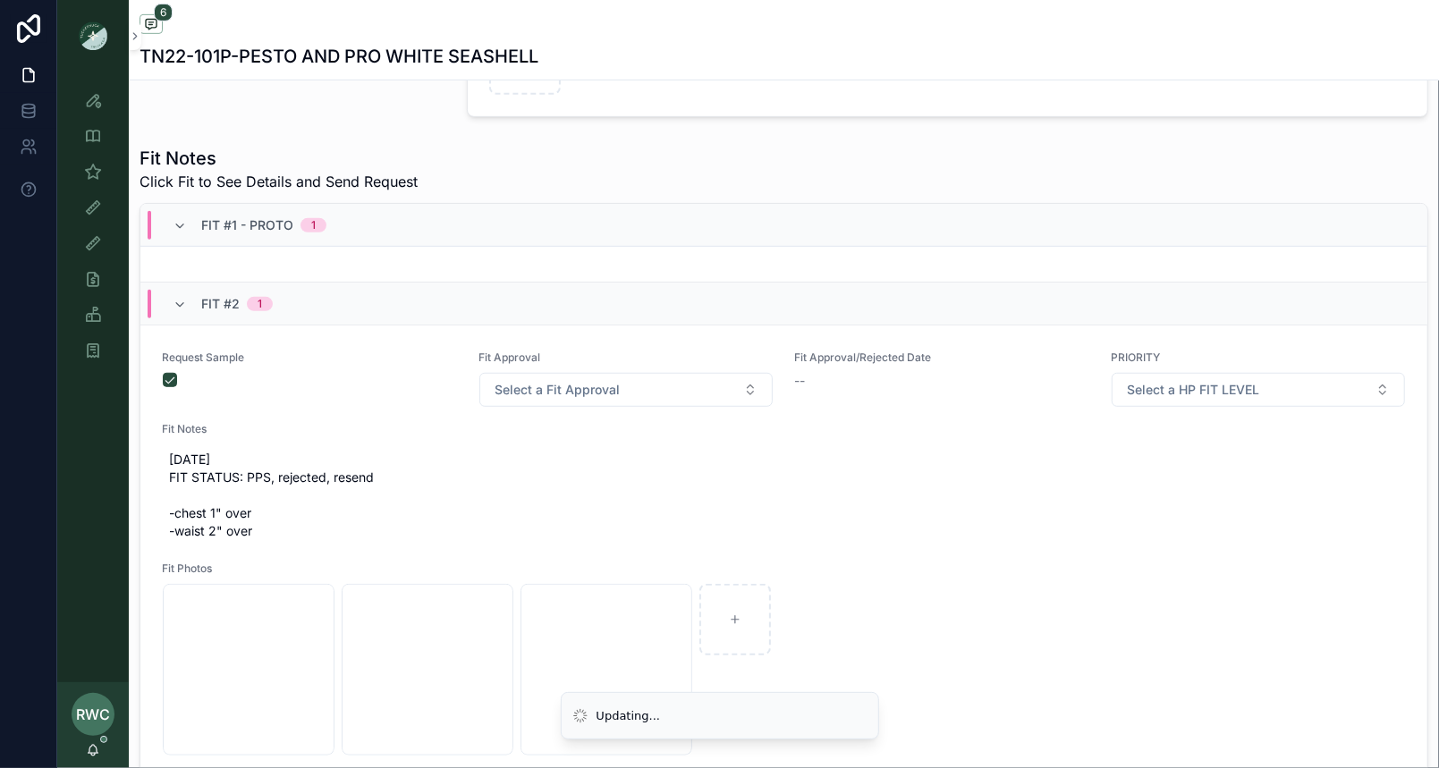
scroll to position [1120, 0]
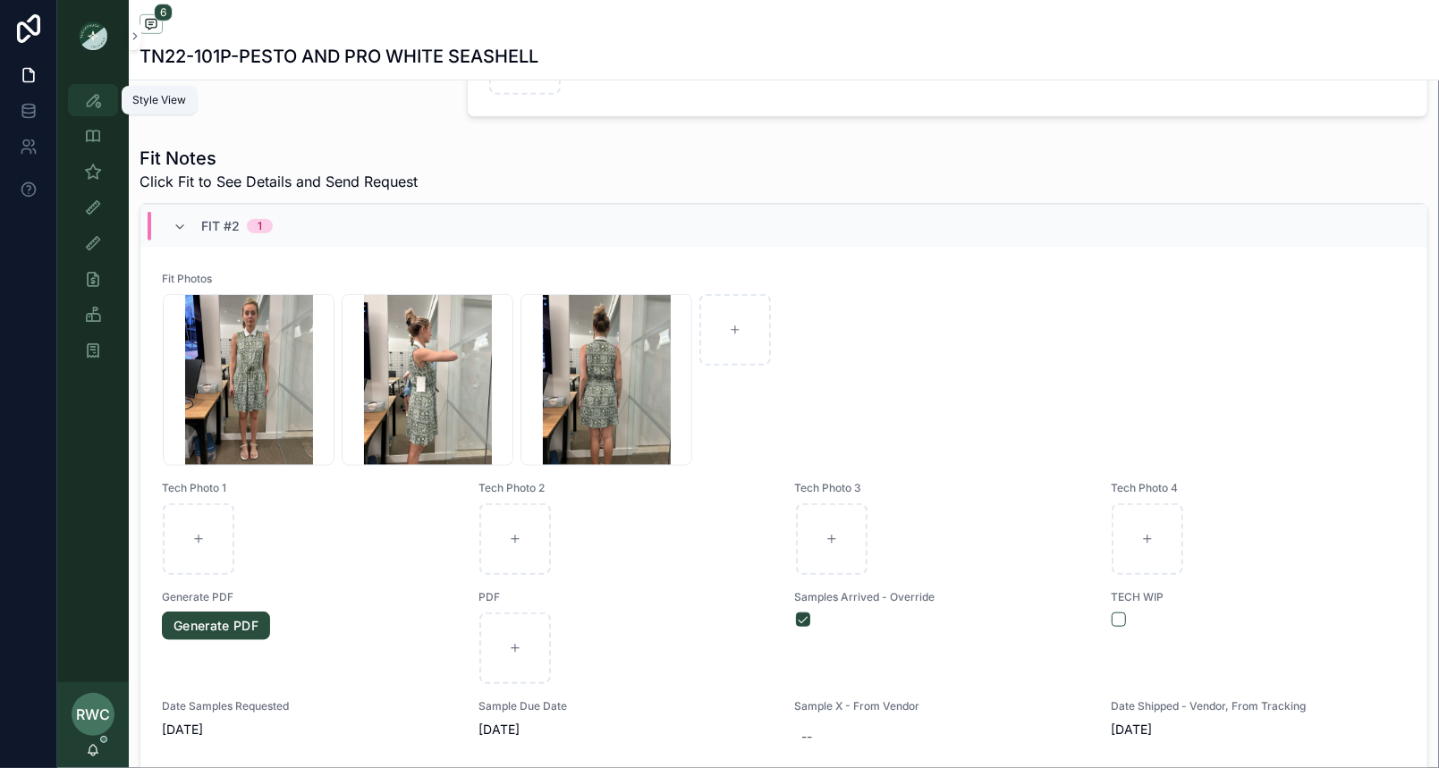
click at [88, 105] on icon "scrollable content" at bounding box center [93, 100] width 18 height 18
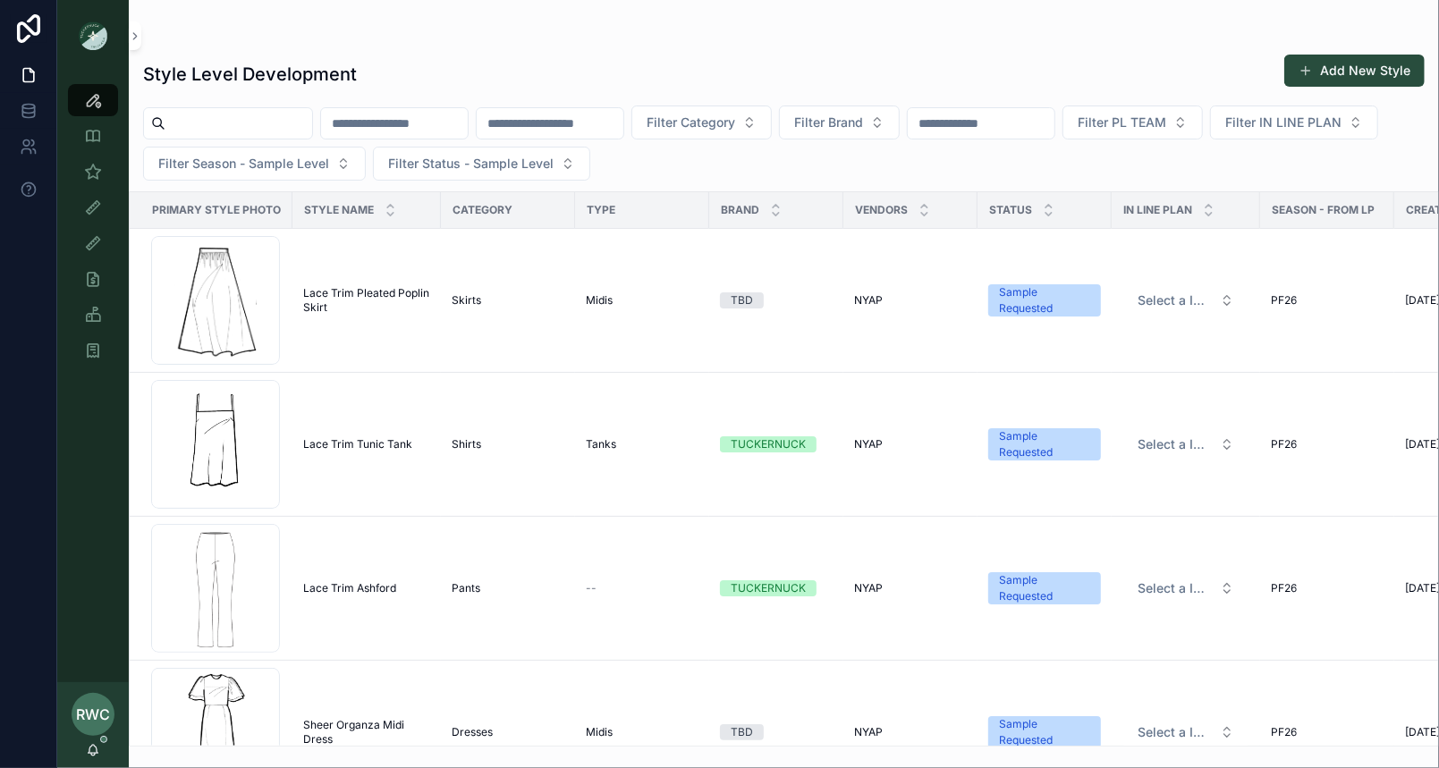
click at [619, 125] on input "scrollable content" at bounding box center [550, 123] width 147 height 25
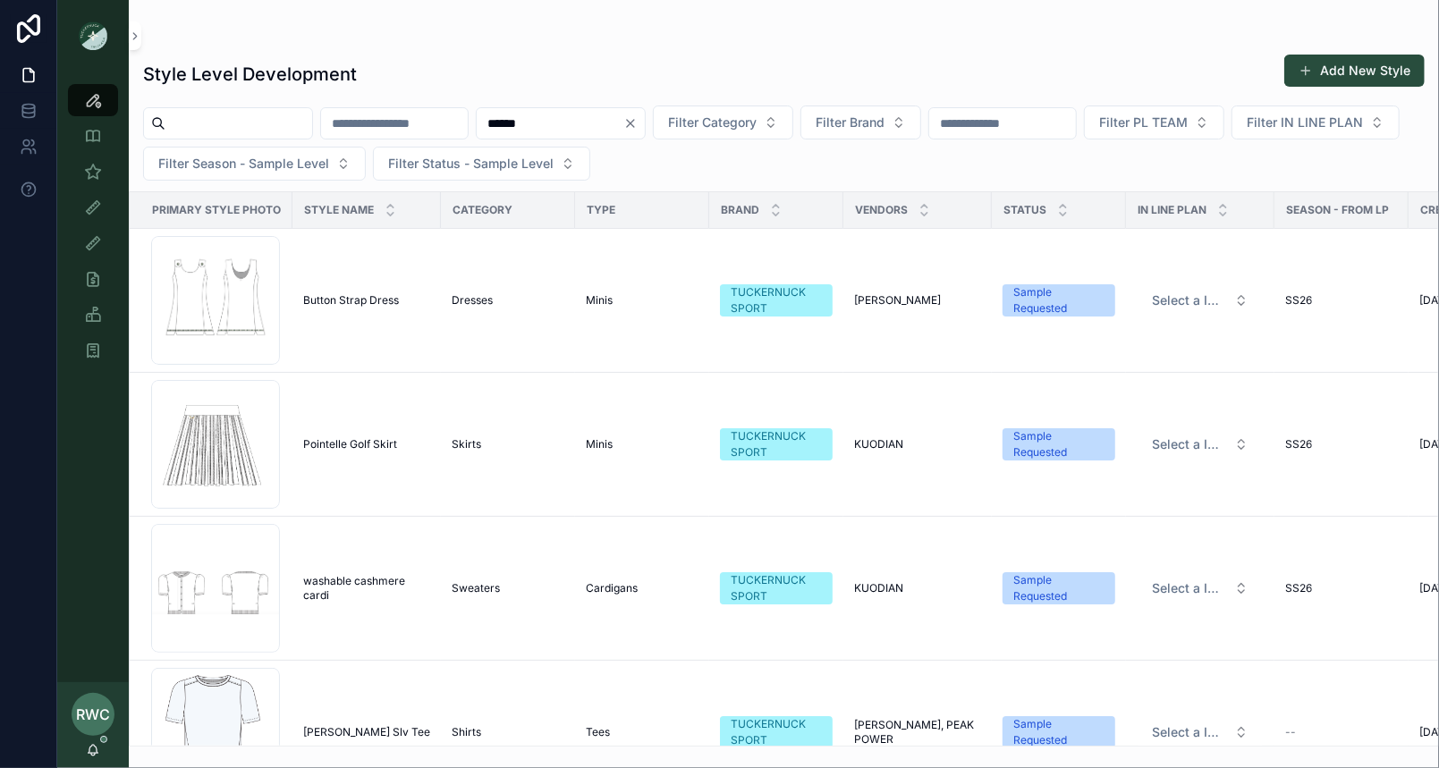
type input "******"
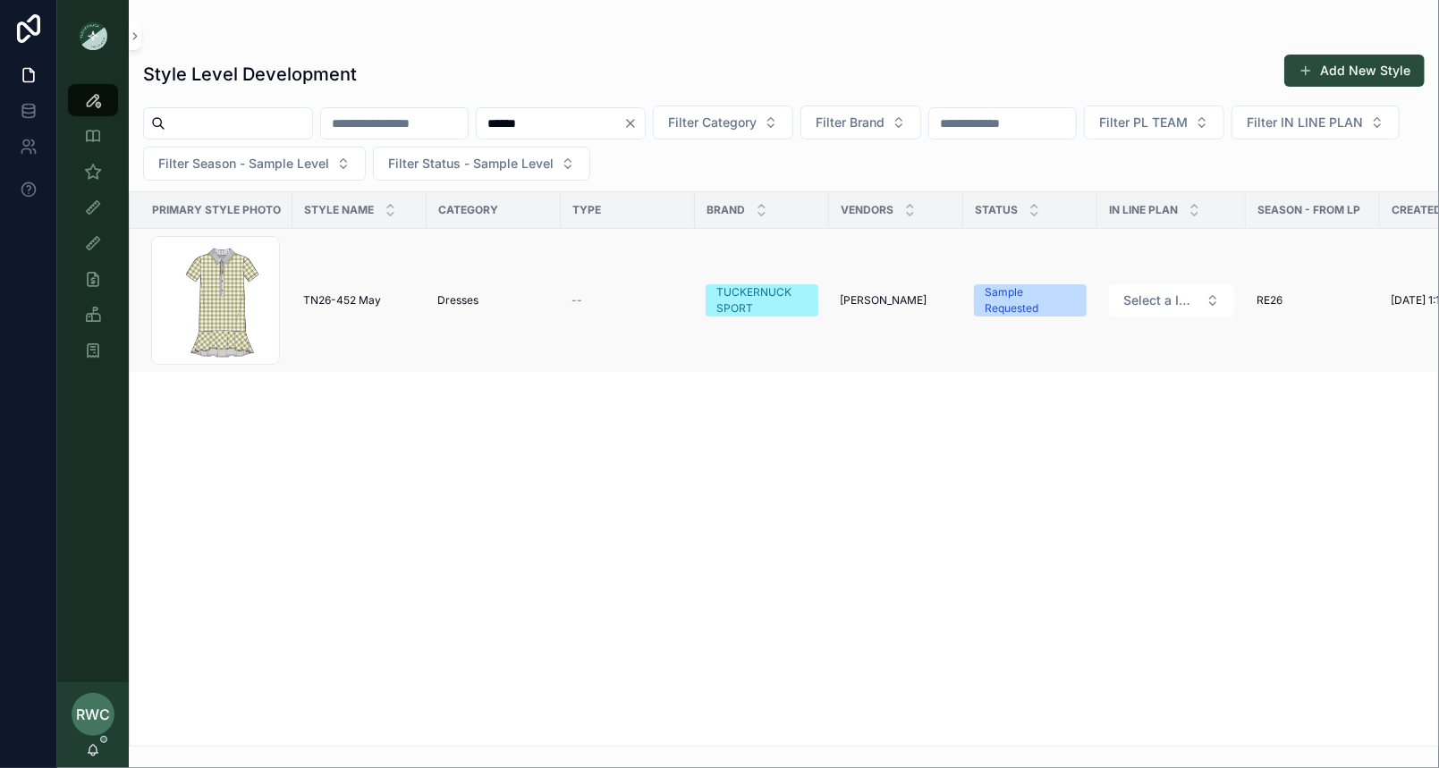
click at [367, 306] on td "TN26-452 May TN26-452 May" at bounding box center [359, 301] width 134 height 144
click at [337, 295] on span "TN26-452 May" at bounding box center [342, 300] width 78 height 14
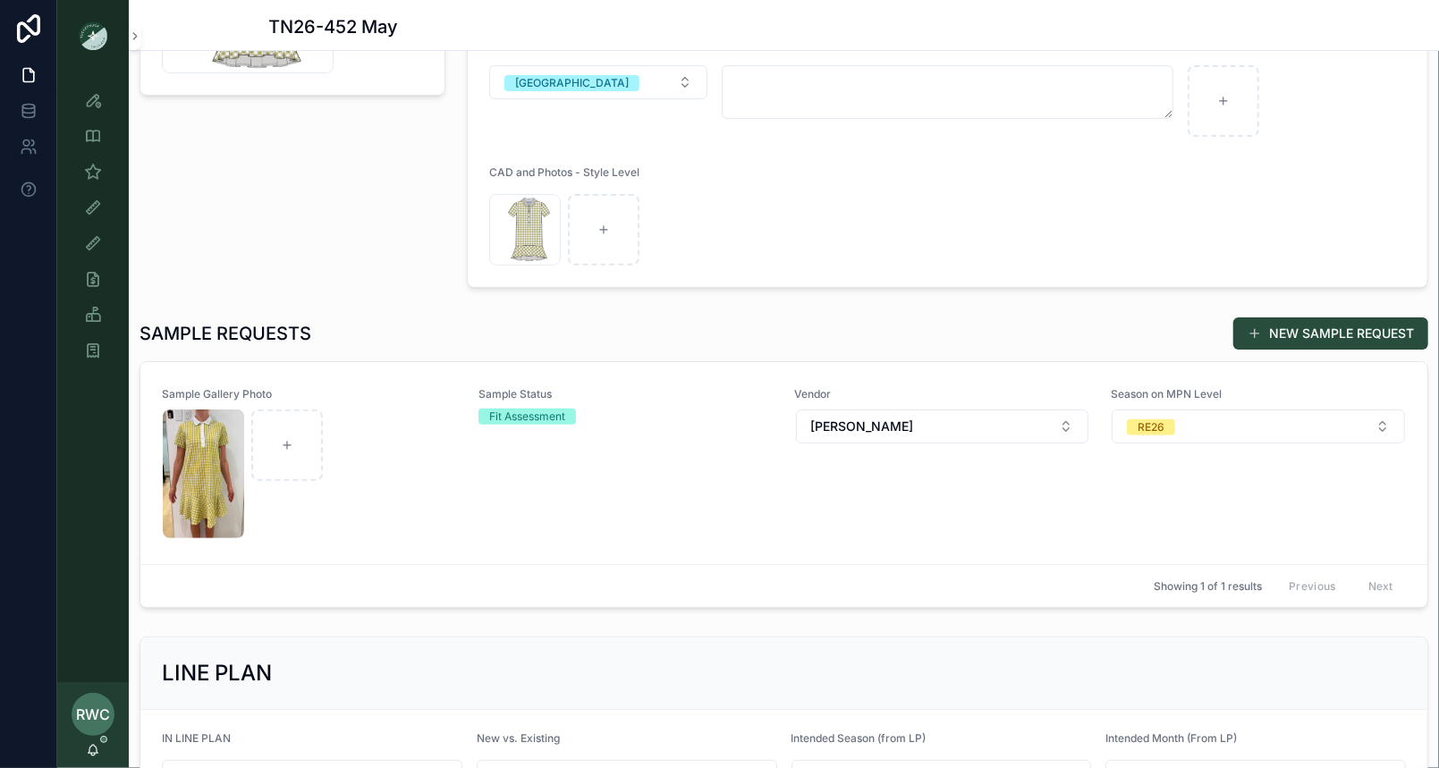
scroll to position [347, 0]
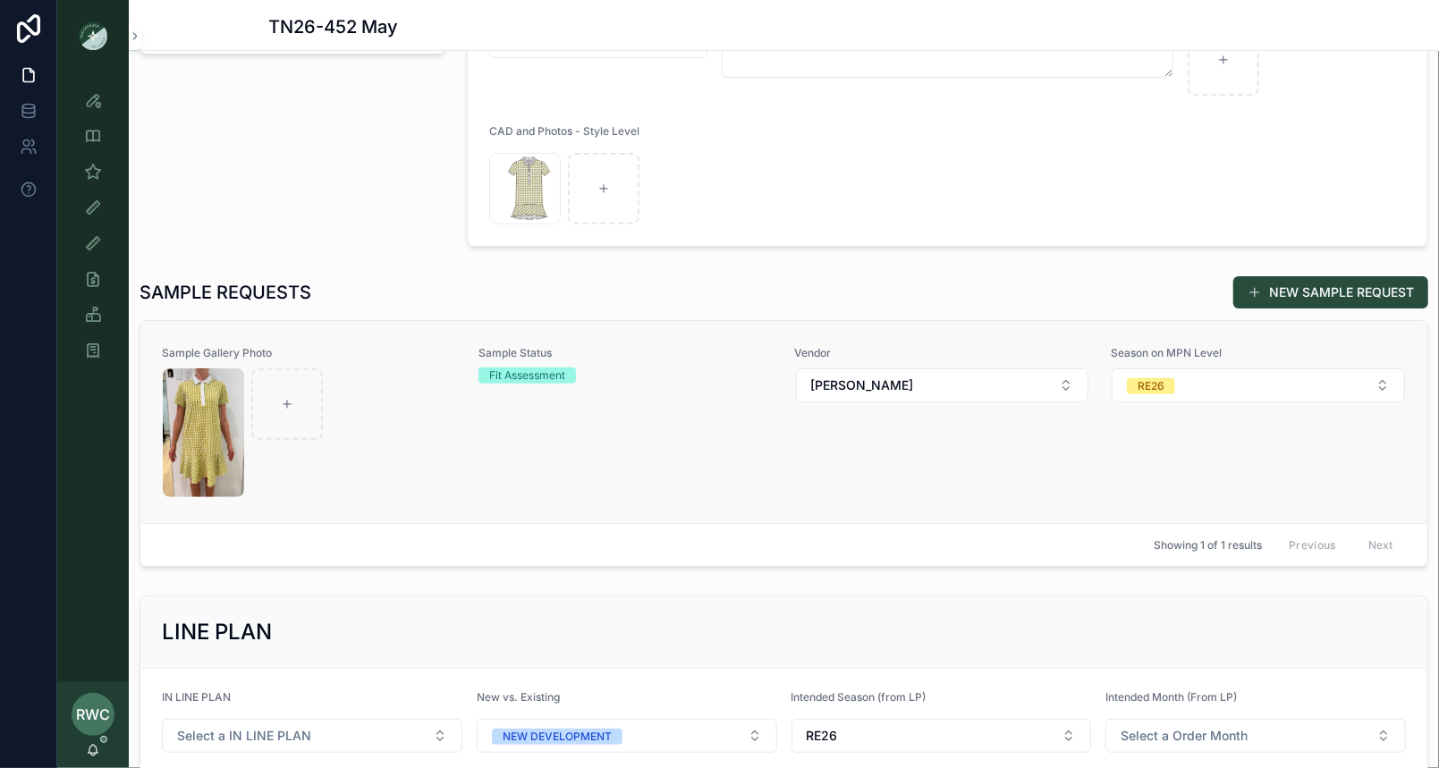
click at [604, 481] on div "Sample Status Fit Assessment" at bounding box center [625, 422] width 295 height 152
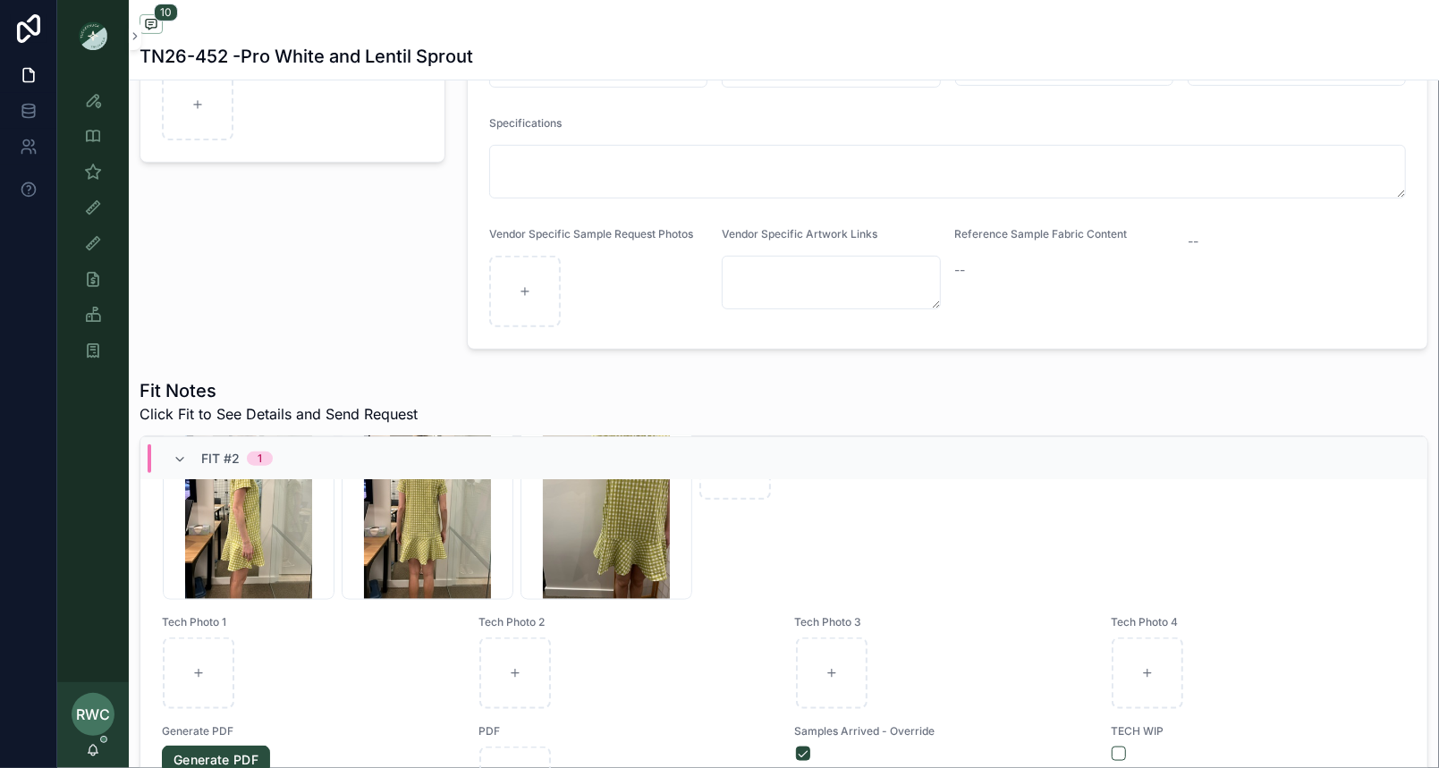
scroll to position [1472, 0]
